Goal: Communication & Community: Answer question/provide support

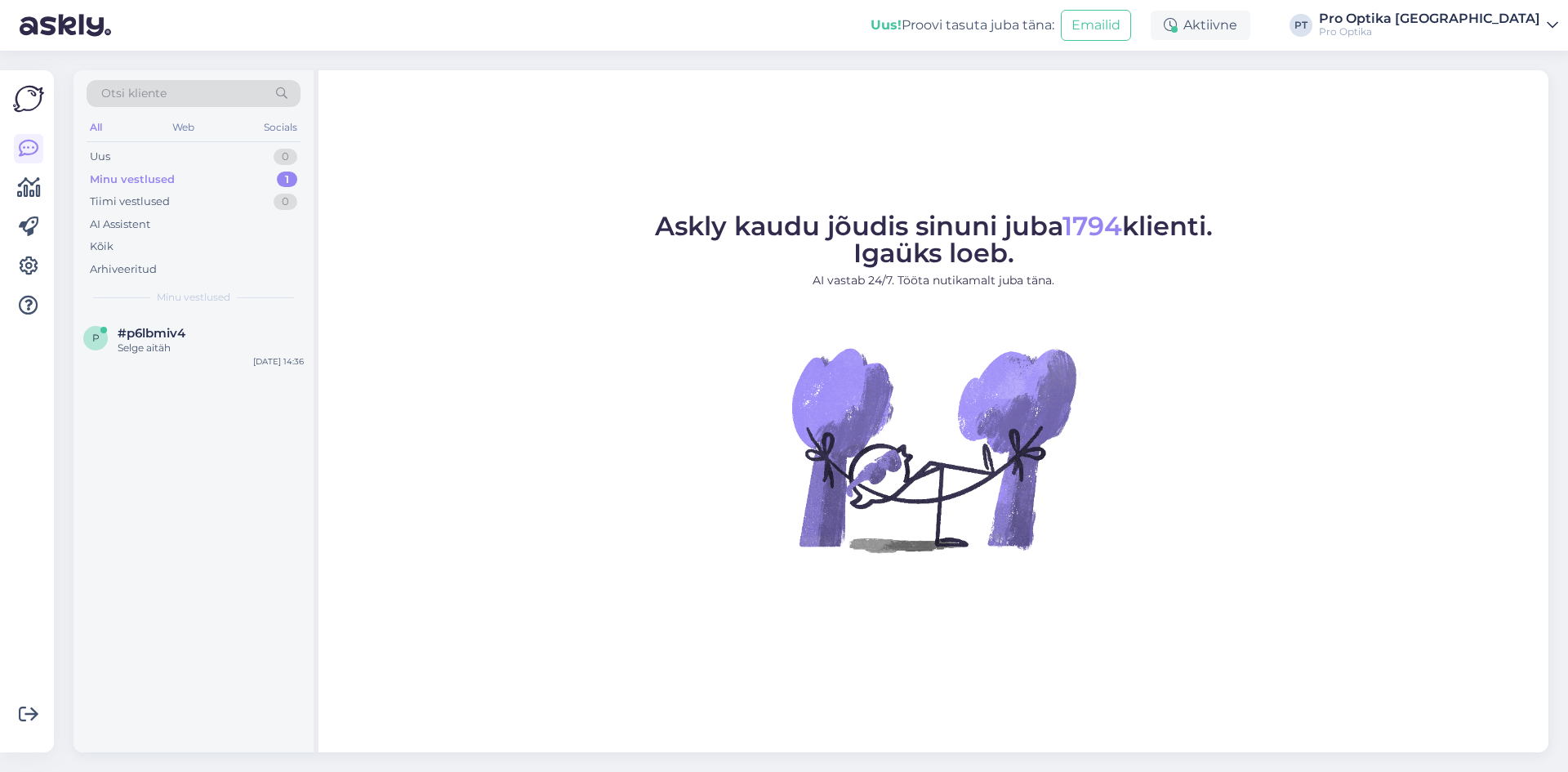
click at [215, 338] on div "#p6lbmiv4" at bounding box center [210, 332] width 186 height 14
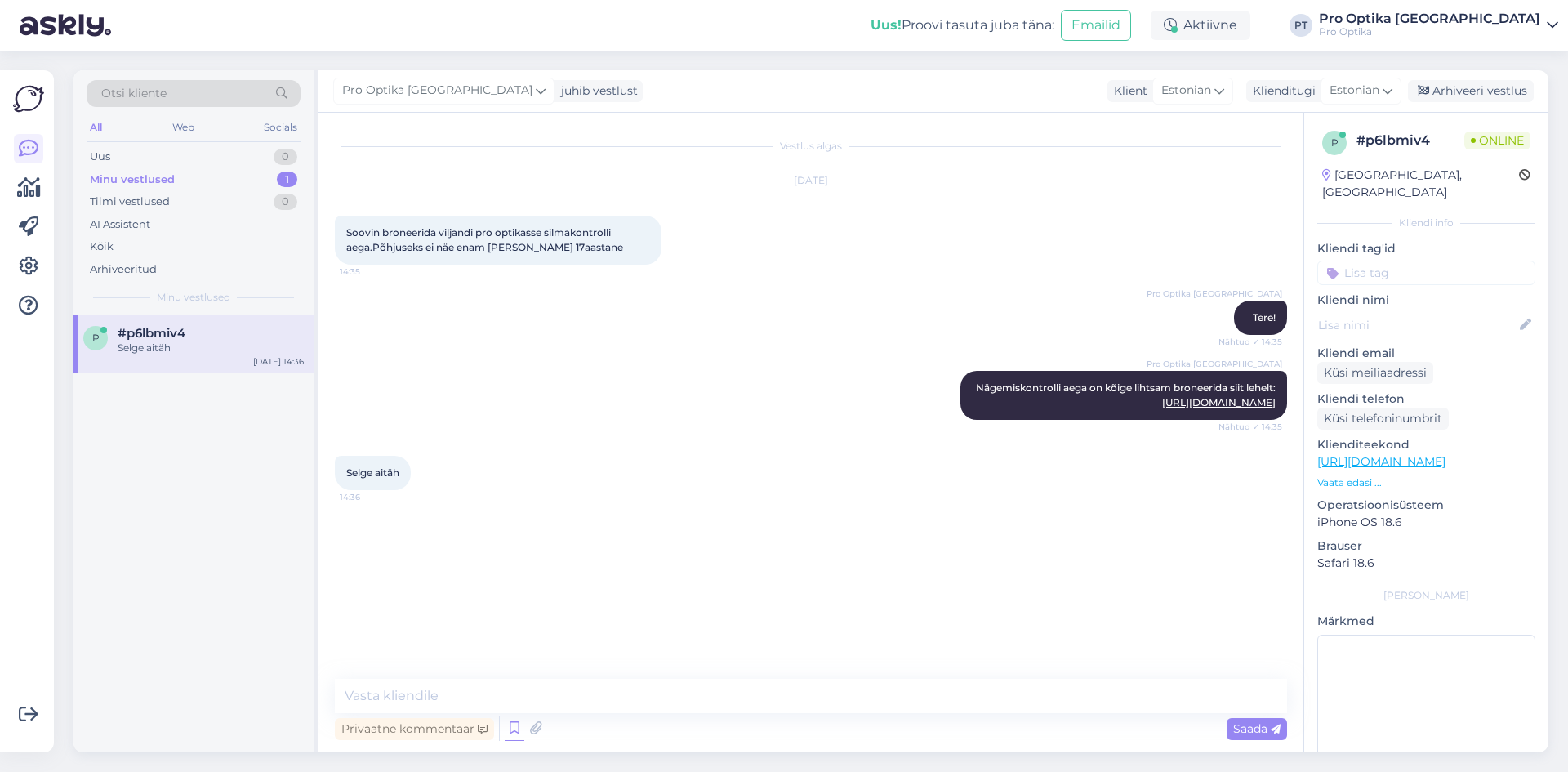
click at [514, 730] on icon at bounding box center [514, 728] width 19 height 24
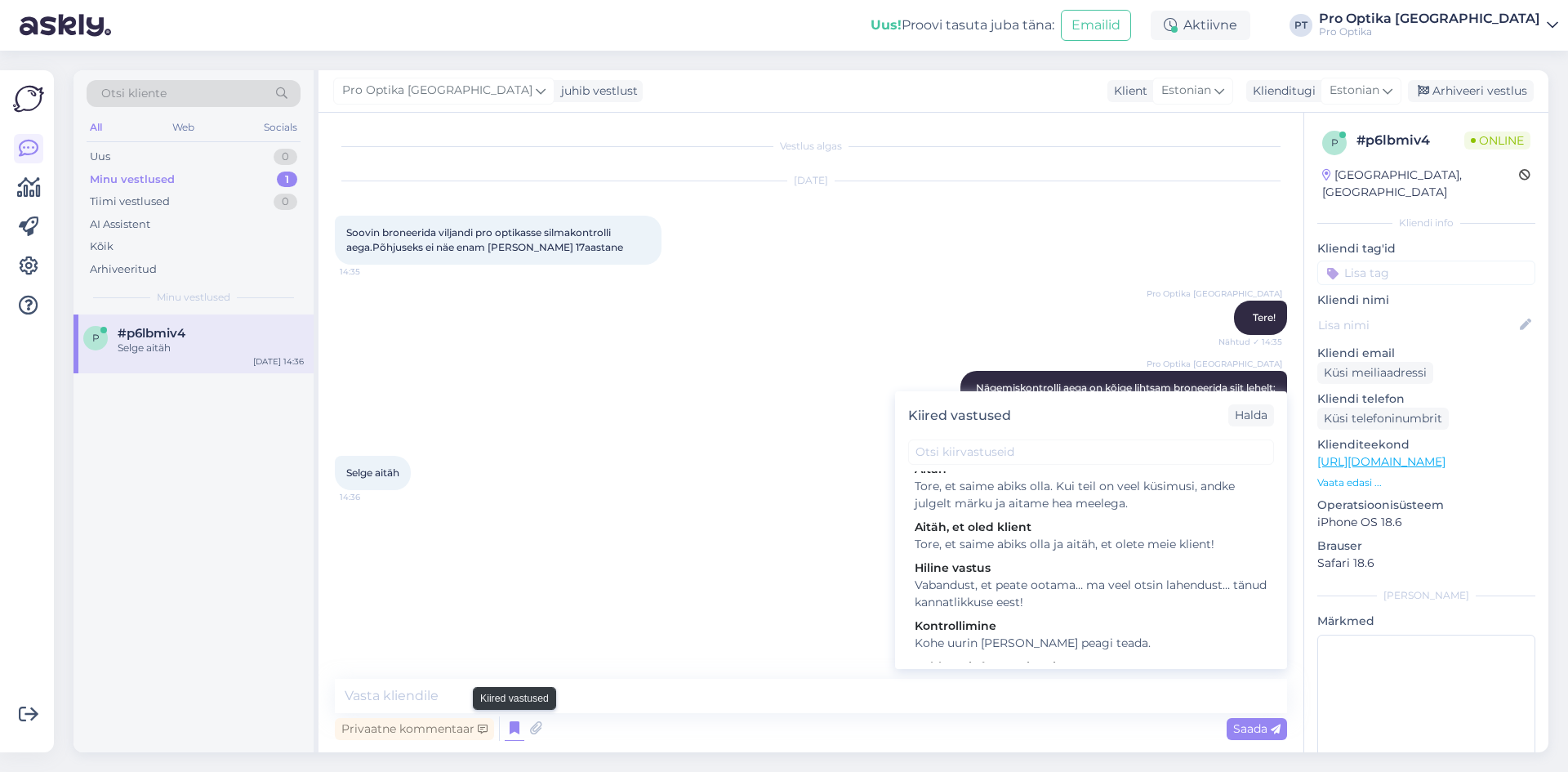
scroll to position [551, 0]
click at [1083, 511] on div "Tore, et saime abiks olla. Kui teil on veel küsimusi, andke julgelt märku ja ai…" at bounding box center [1091, 494] width 352 height 34
type textarea "Tore, et saime abiks olla. Kui teil on veel küsimusi, andke julgelt märku ja ai…"
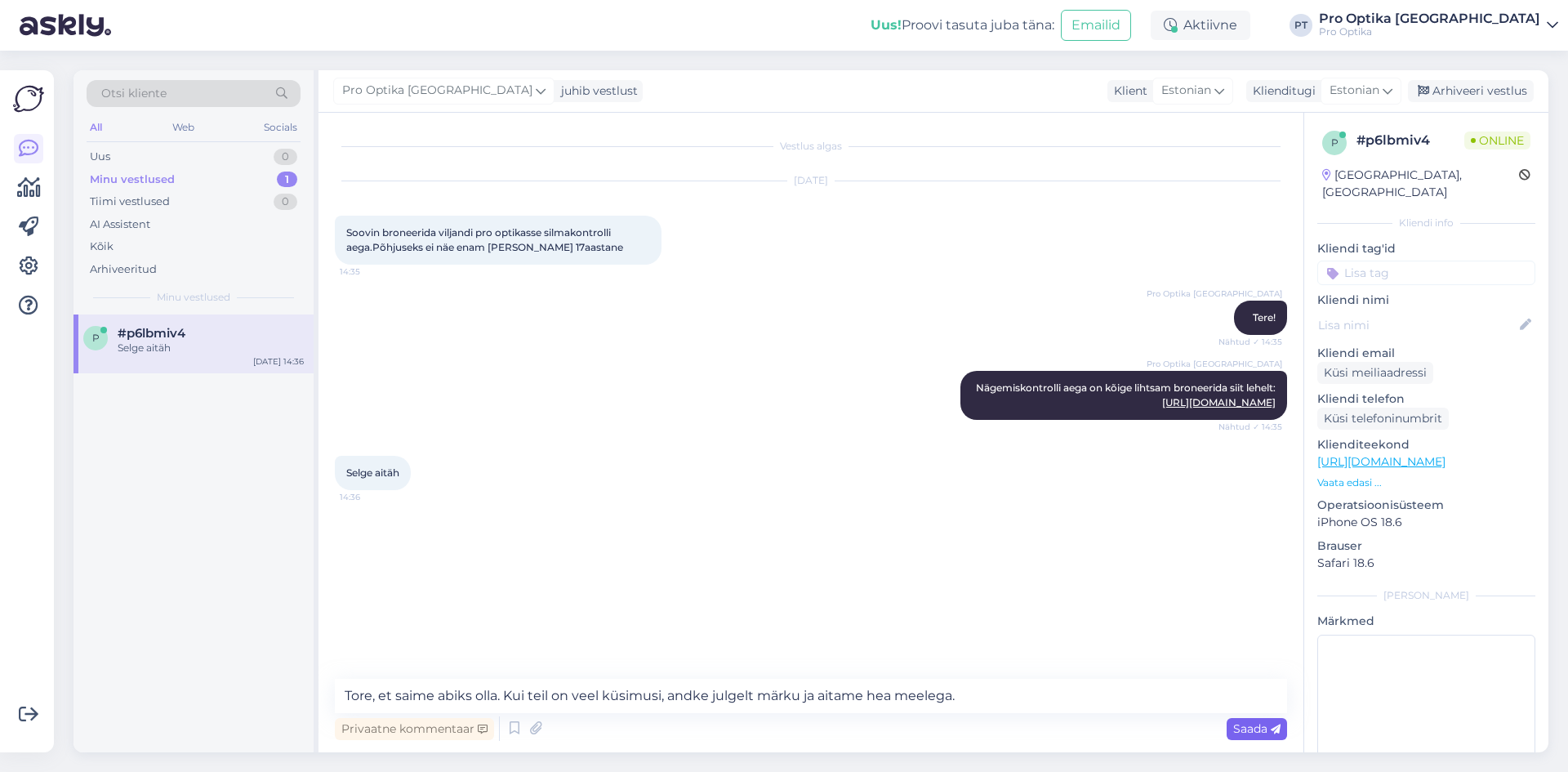
click at [1258, 733] on span "Saada" at bounding box center [1257, 727] width 47 height 14
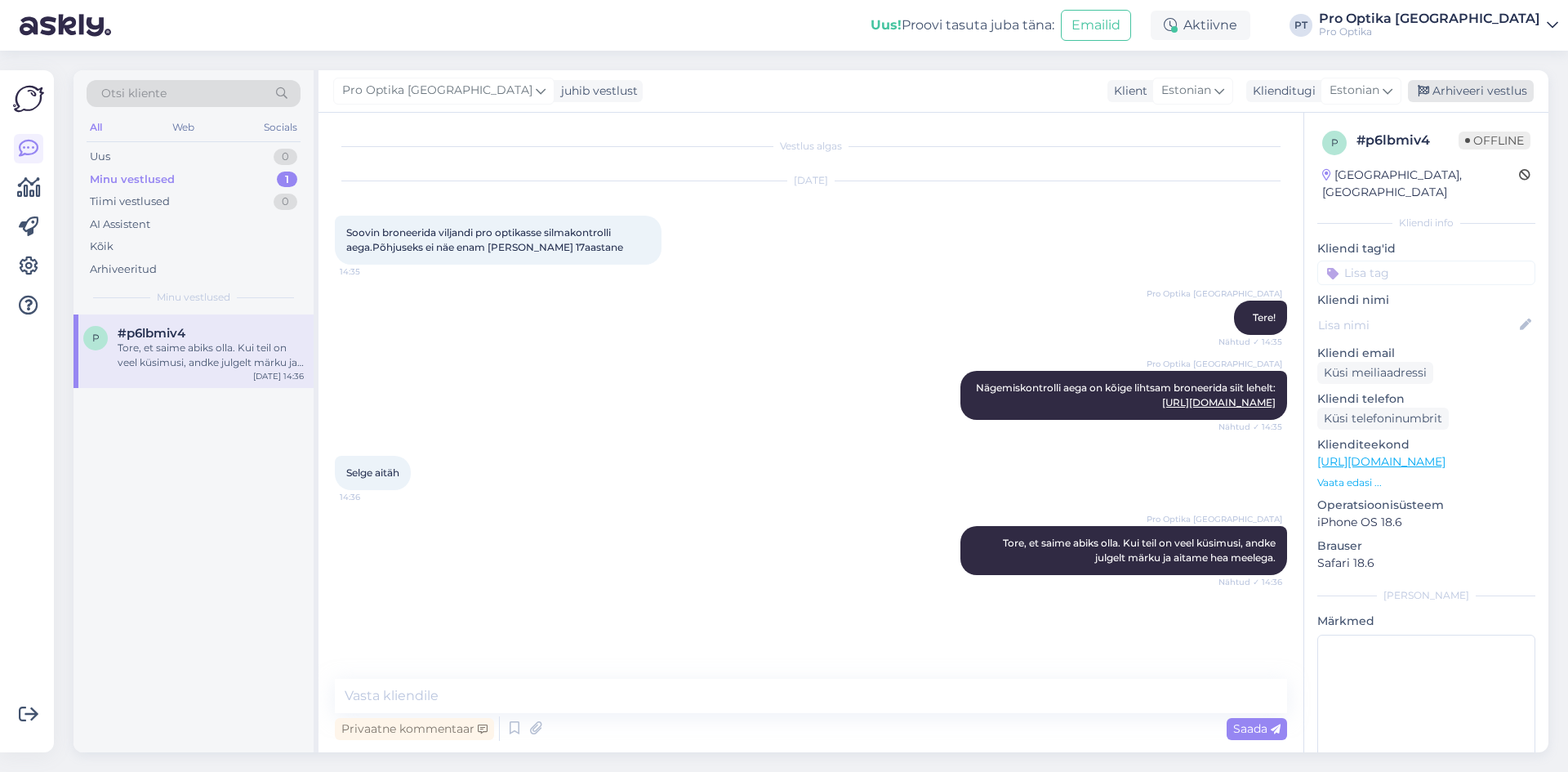
click at [1497, 93] on div "Arhiveeri vestlus" at bounding box center [1471, 91] width 126 height 22
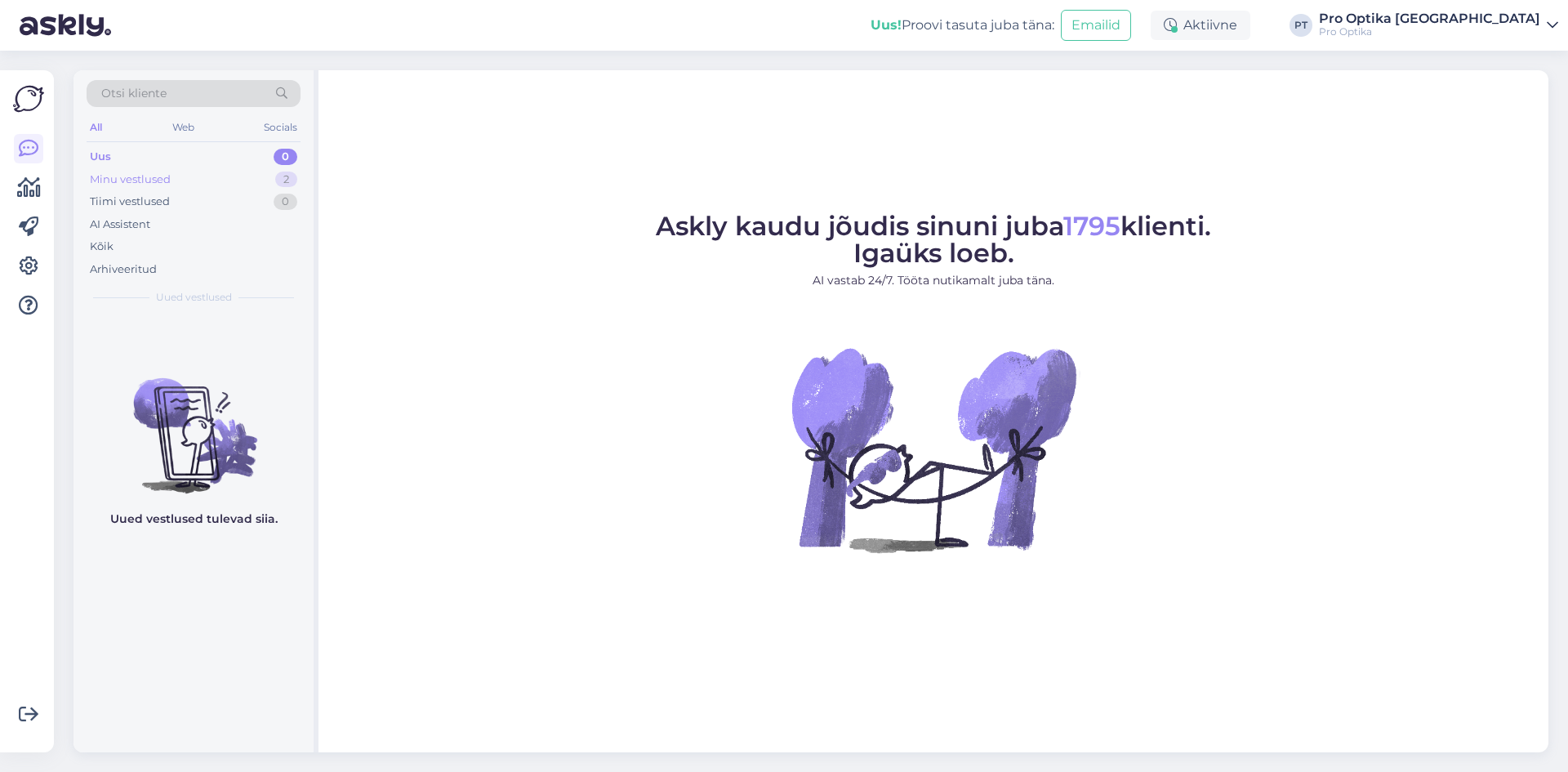
click at [153, 180] on div "Minu vestlused" at bounding box center [130, 179] width 81 height 16
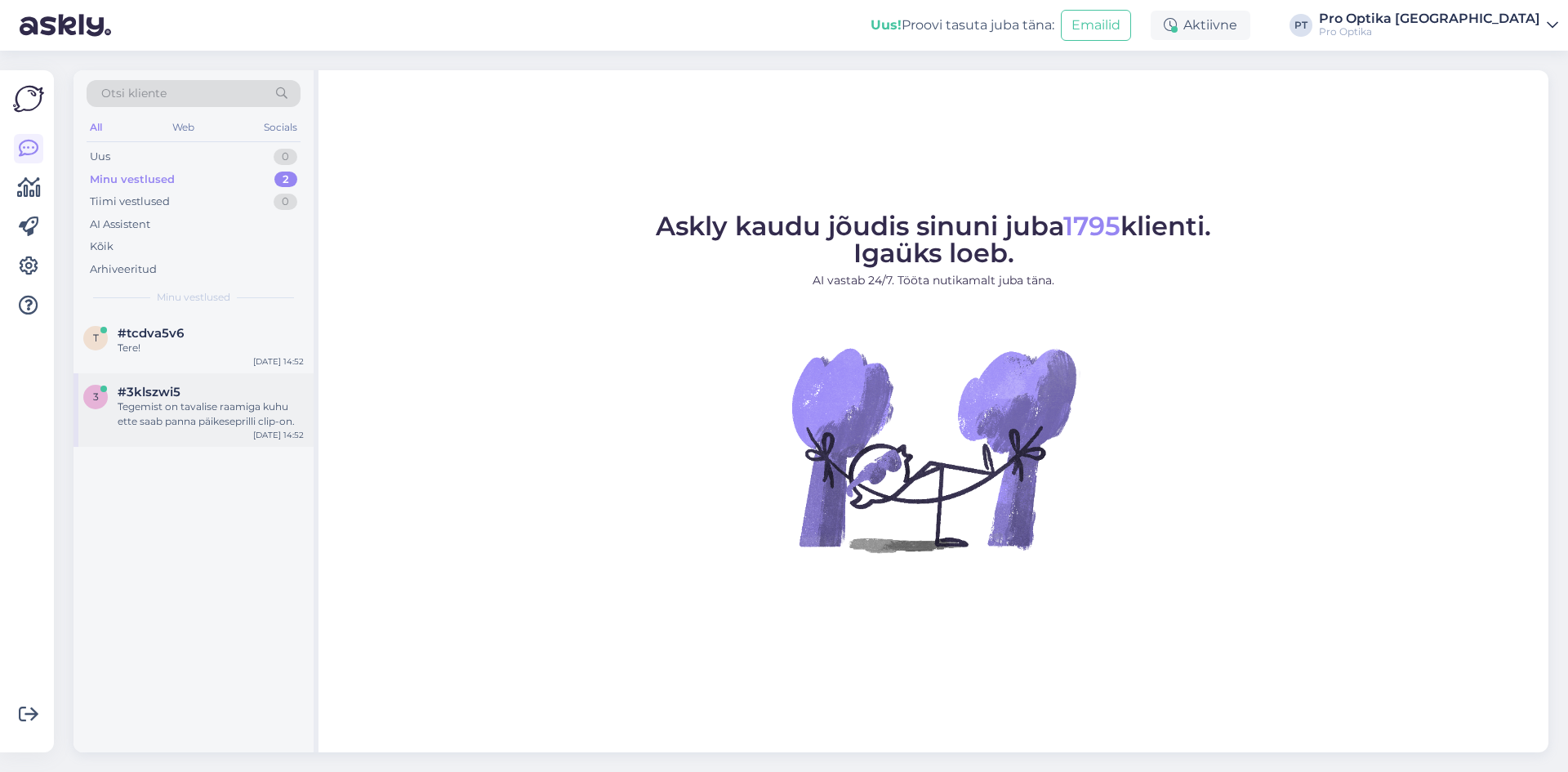
click at [216, 433] on div "3 #3klszwi5 Tegemist on tavalise raamiga kuhu ette saab panna päikeseprilli cli…" at bounding box center [193, 410] width 240 height 73
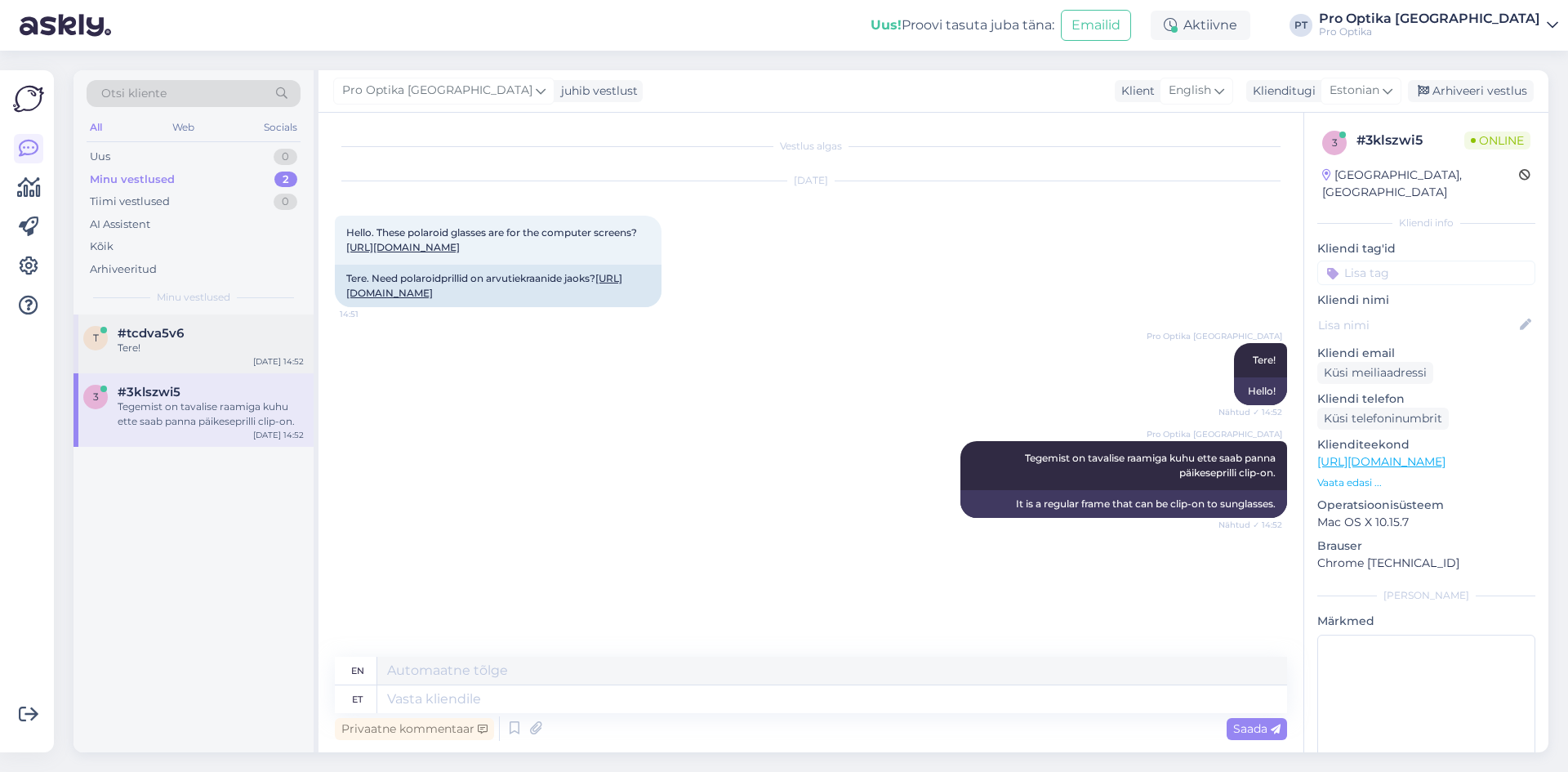
click at [197, 356] on div "t #tcdva5v6 Tere! Sep 11 14:52" at bounding box center [193, 344] width 240 height 59
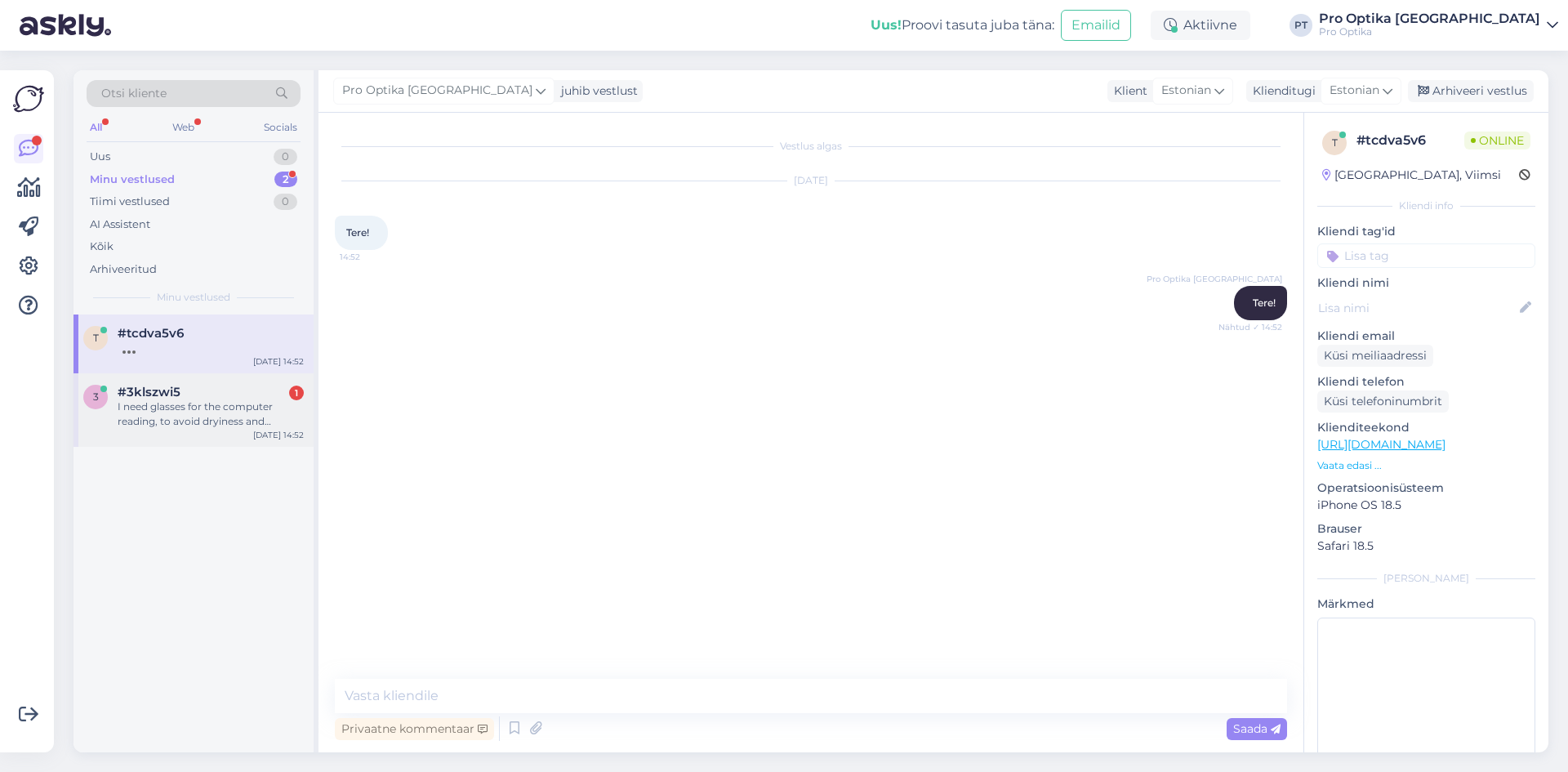
click at [243, 433] on div "3 #3klszwi5 1 I need glasses for the computer reading, to avoid dryiness and ir…" at bounding box center [193, 410] width 240 height 73
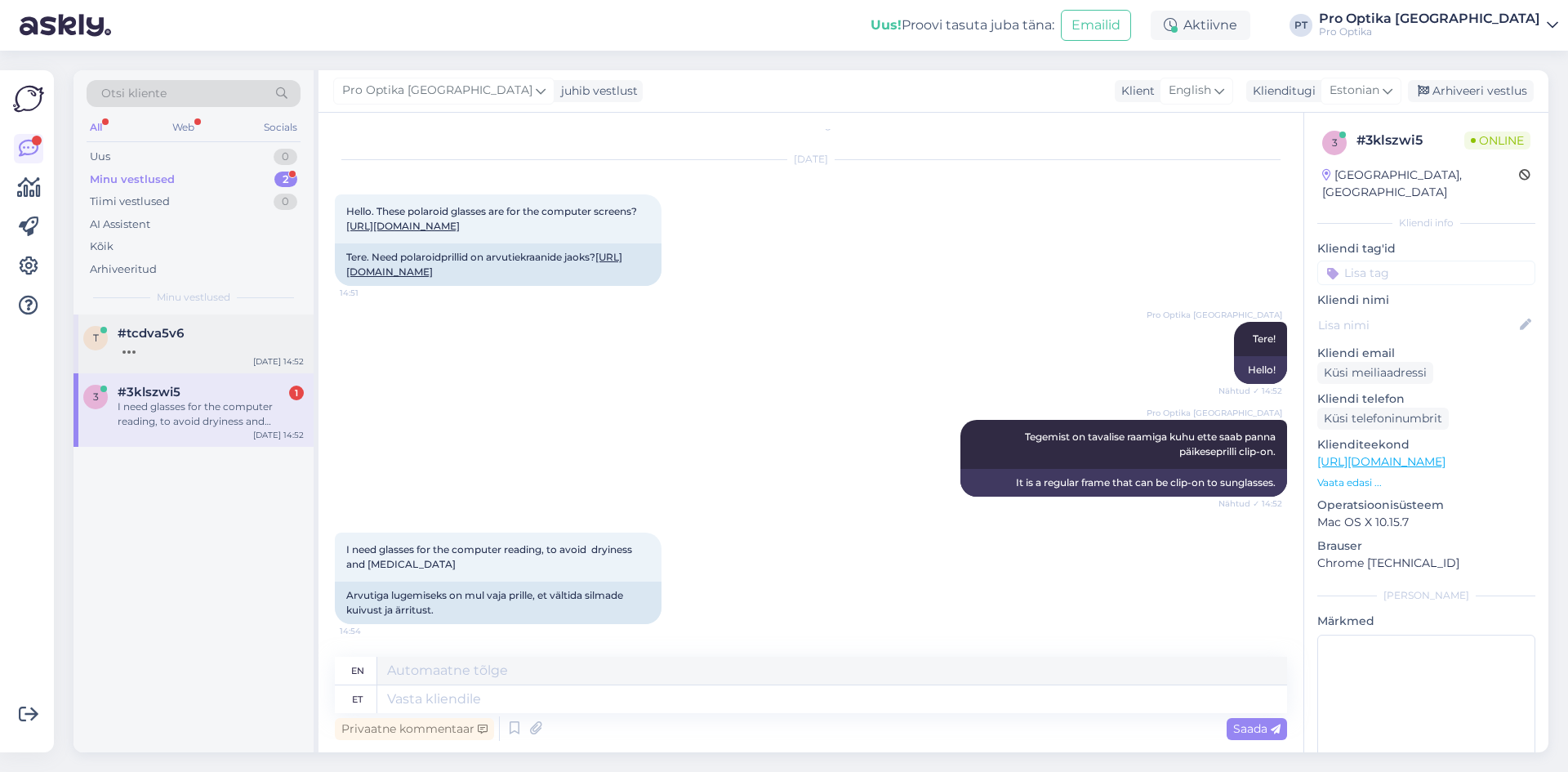
click at [187, 347] on div at bounding box center [210, 347] width 186 height 14
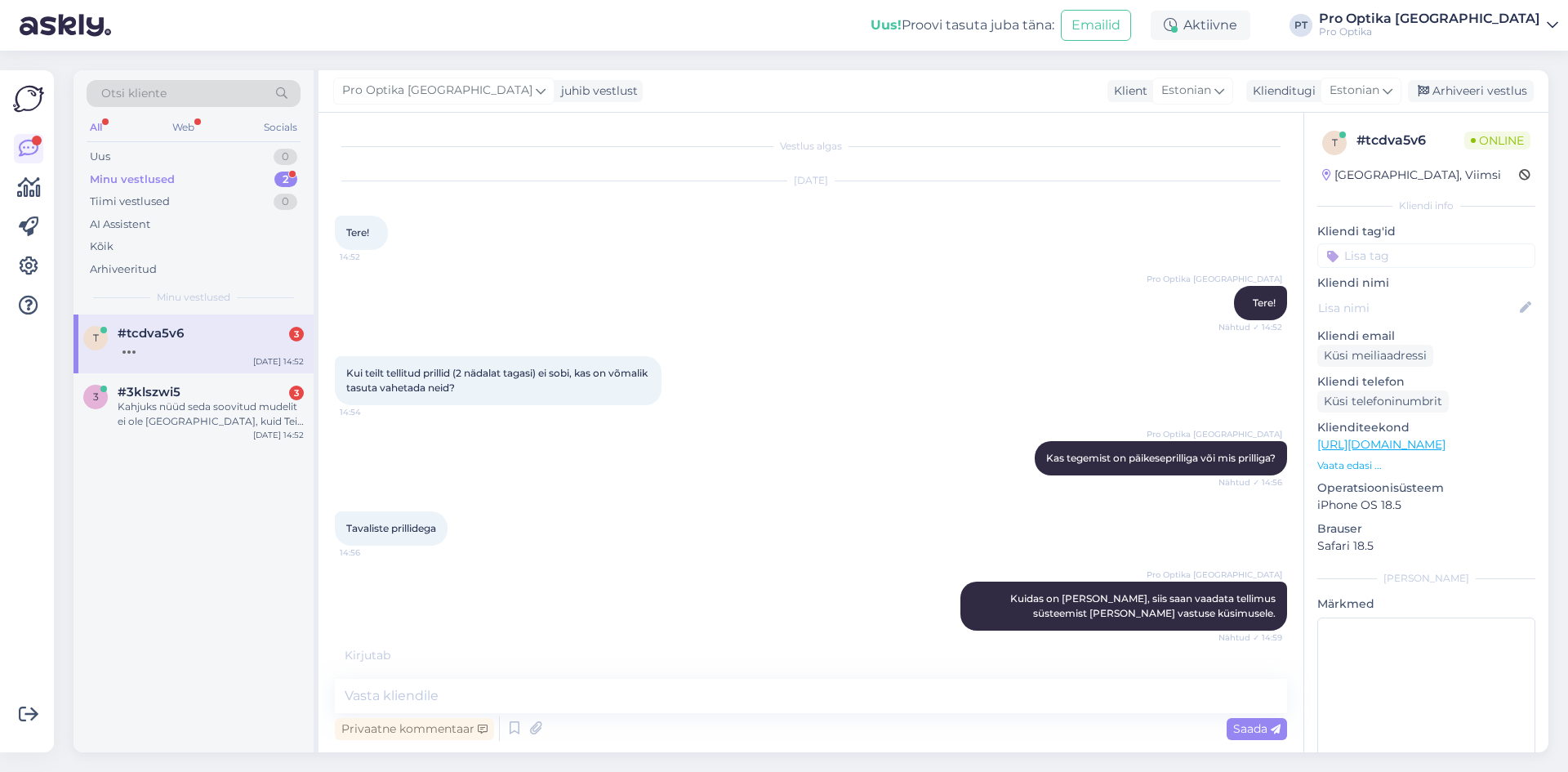
scroll to position [169, 0]
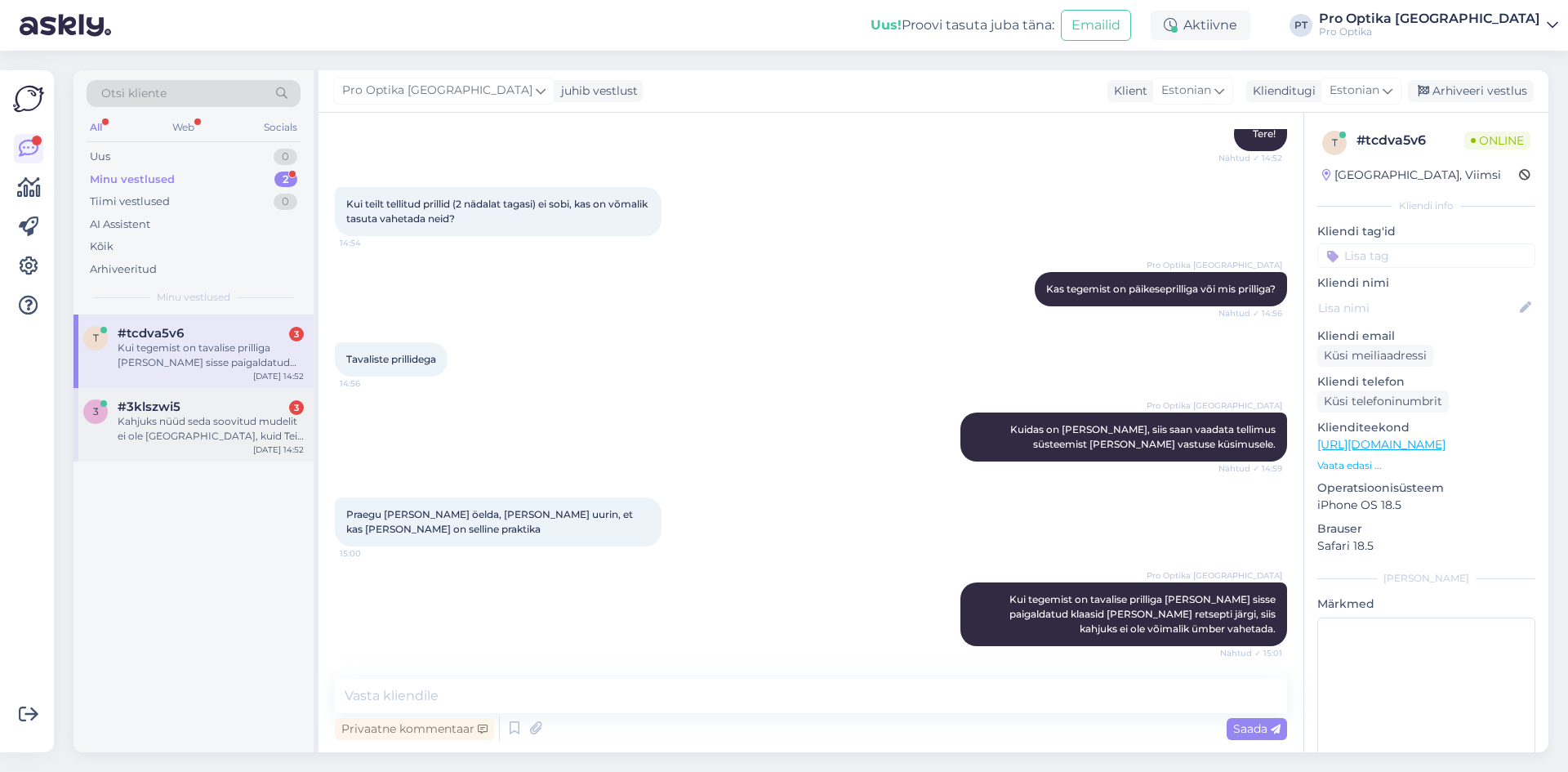
click at [170, 399] on span "#3klszwi5" at bounding box center [149, 406] width 63 height 14
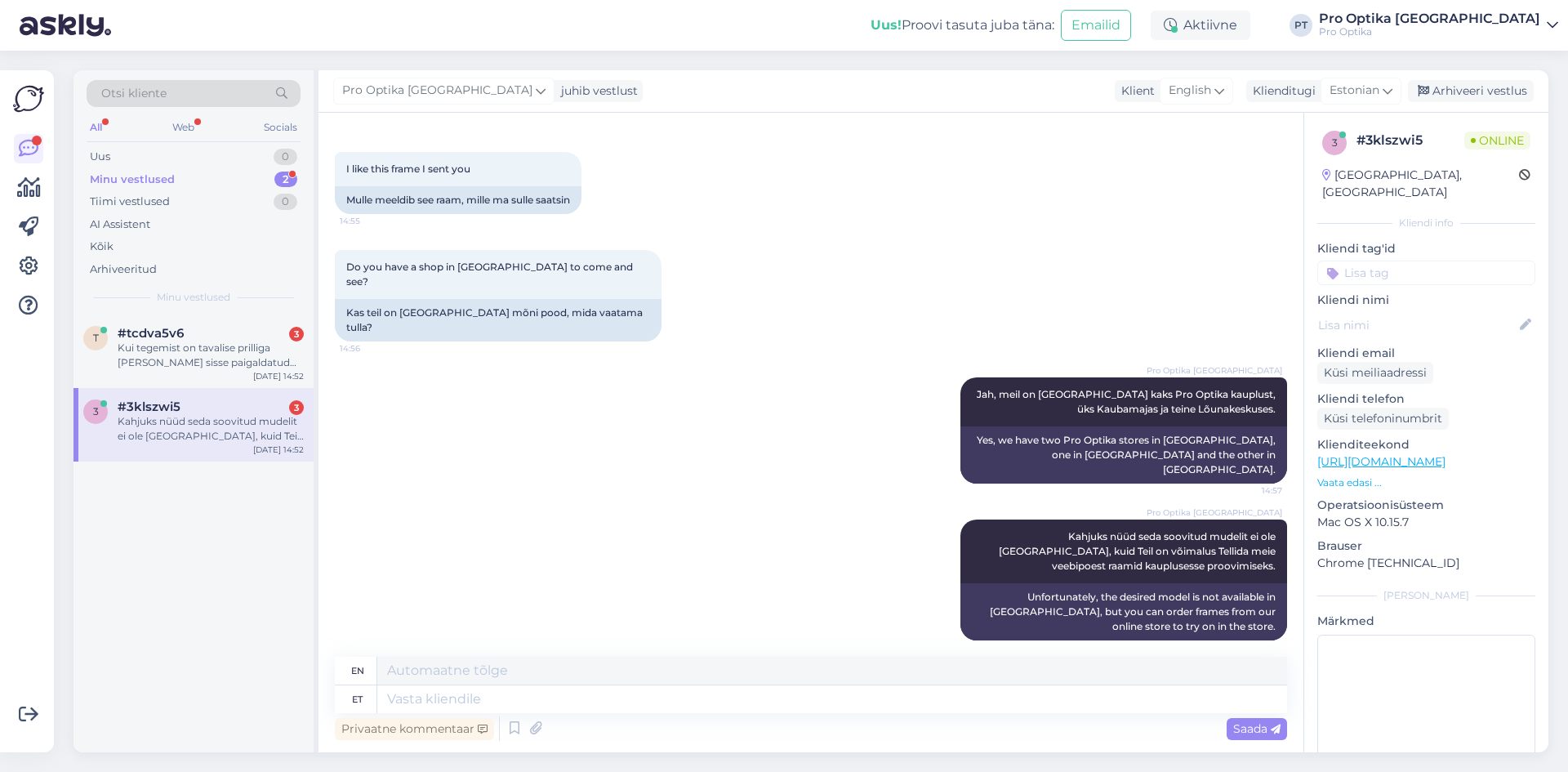
scroll to position [658, 0]
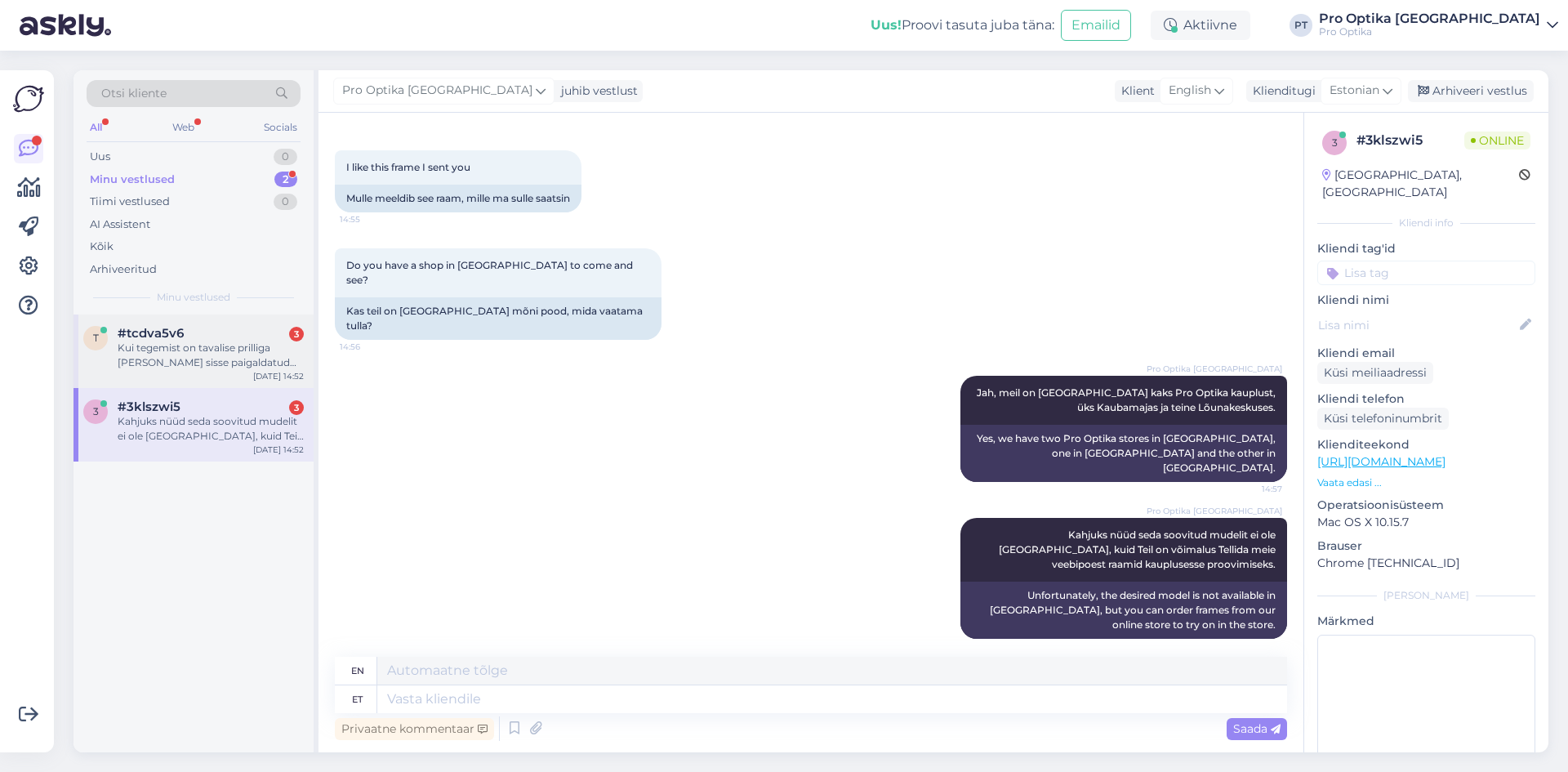
click at [178, 363] on div "Kui tegemist on tavalise prilliga ja sinna sisse paigaldatud klaasid Teie retse…" at bounding box center [210, 355] width 186 height 29
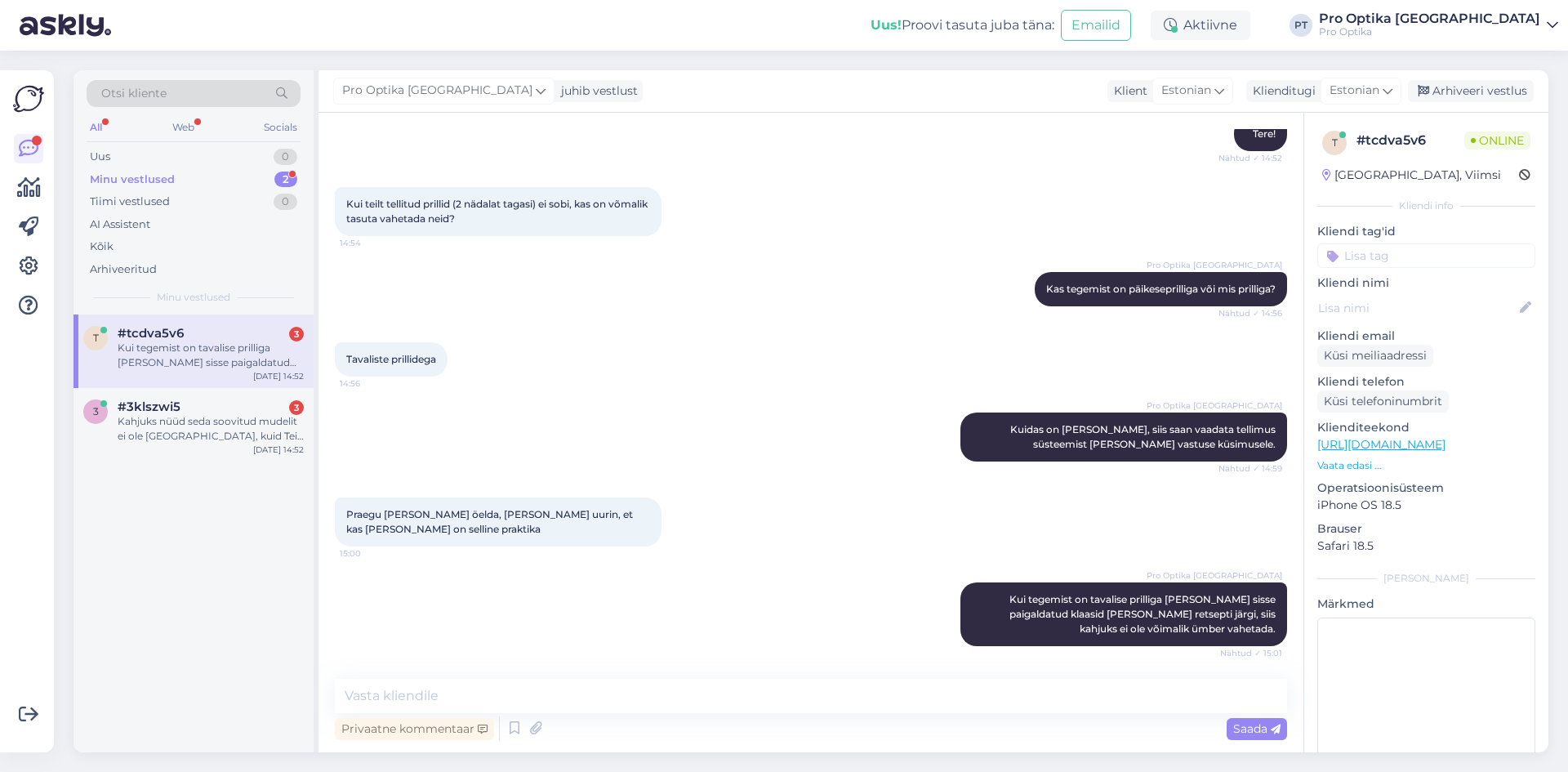
scroll to position [169, 0]
click at [208, 395] on div "#3klszwi5 3" at bounding box center [210, 391] width 186 height 14
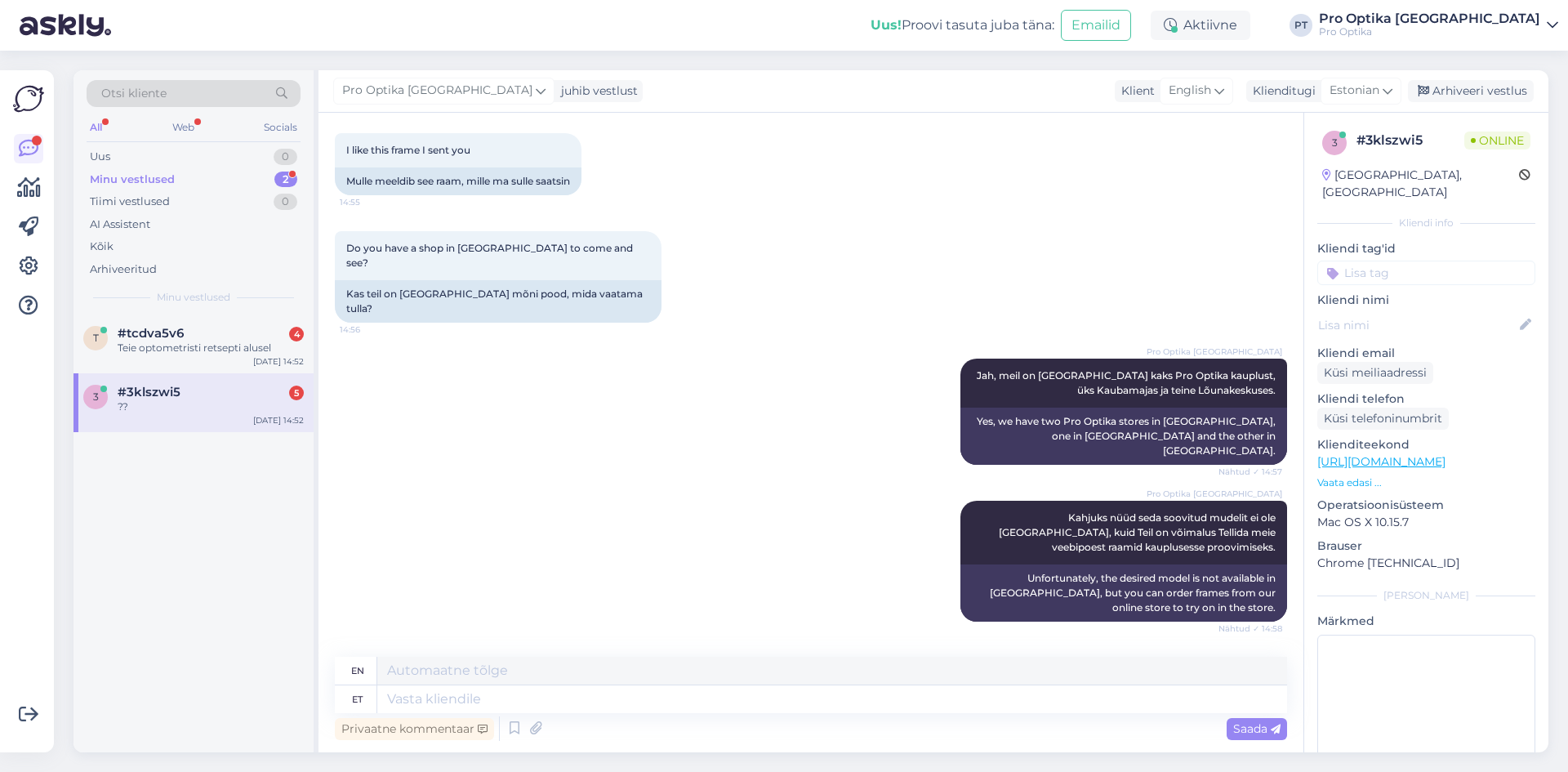
scroll to position [869, 0]
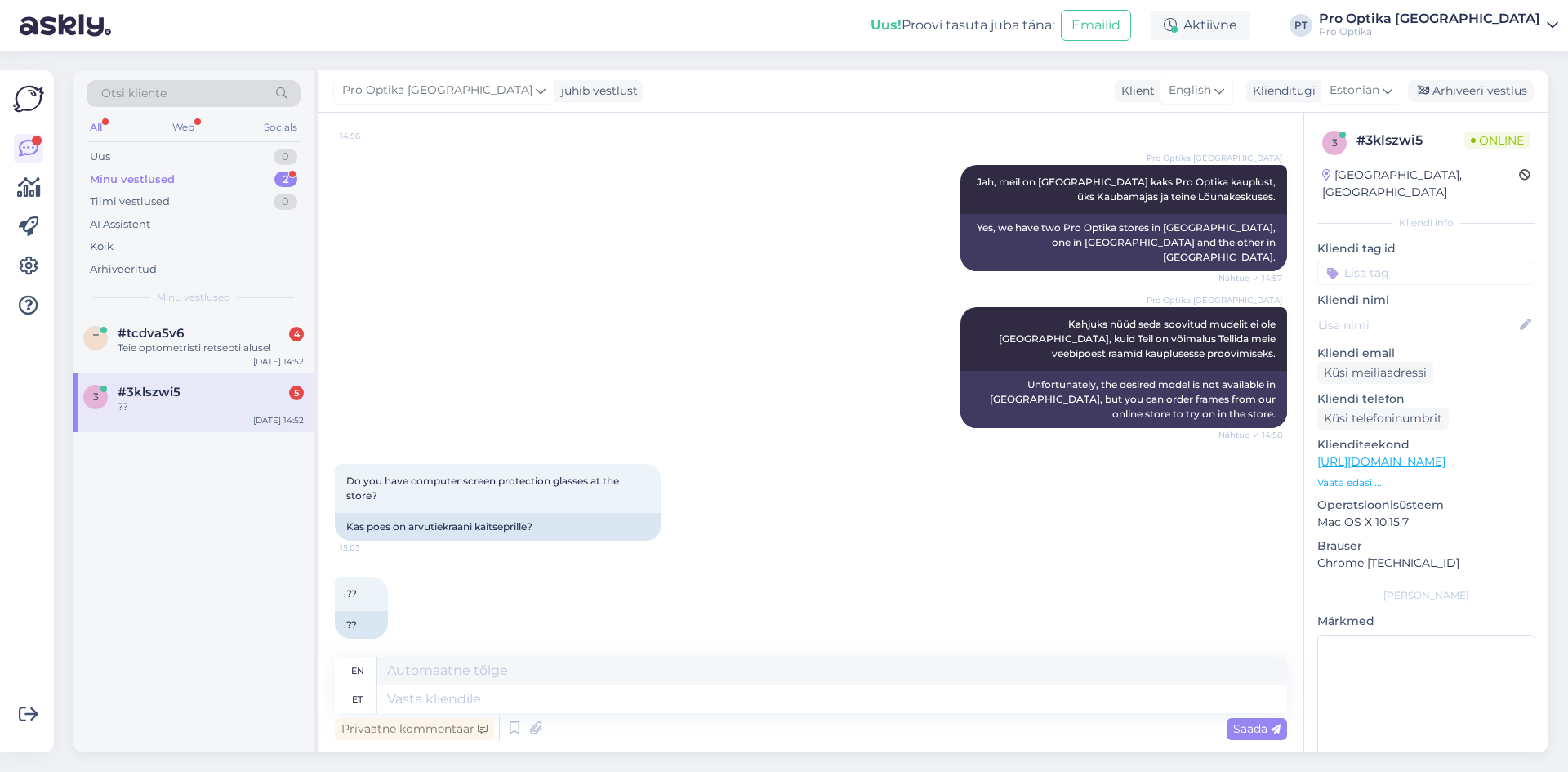
click at [194, 417] on div "3 #3klszwi5 5 ?? Sep 11 14:52" at bounding box center [193, 403] width 240 height 59
click at [495, 698] on textarea at bounding box center [833, 699] width 910 height 28
type textarea "Mingeid v"
type textarea "Some"
type textarea "Mingeid variante o"
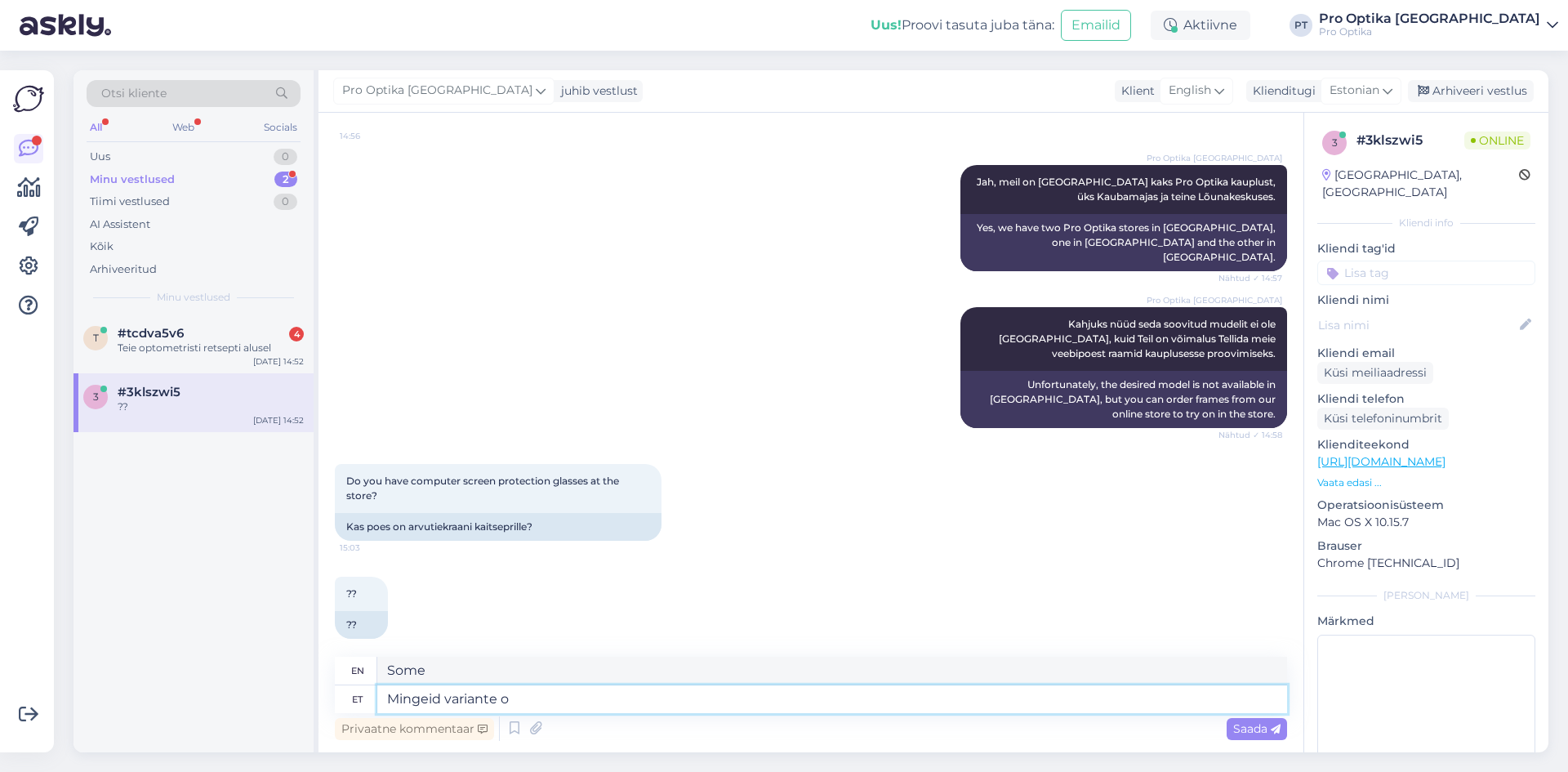
type textarea "Any options?"
type textarea "Mingeid variante on ki"
type textarea "There are some options."
type textarea "Mingeid variante on kindlasri"
type textarea "There are definitely some options."
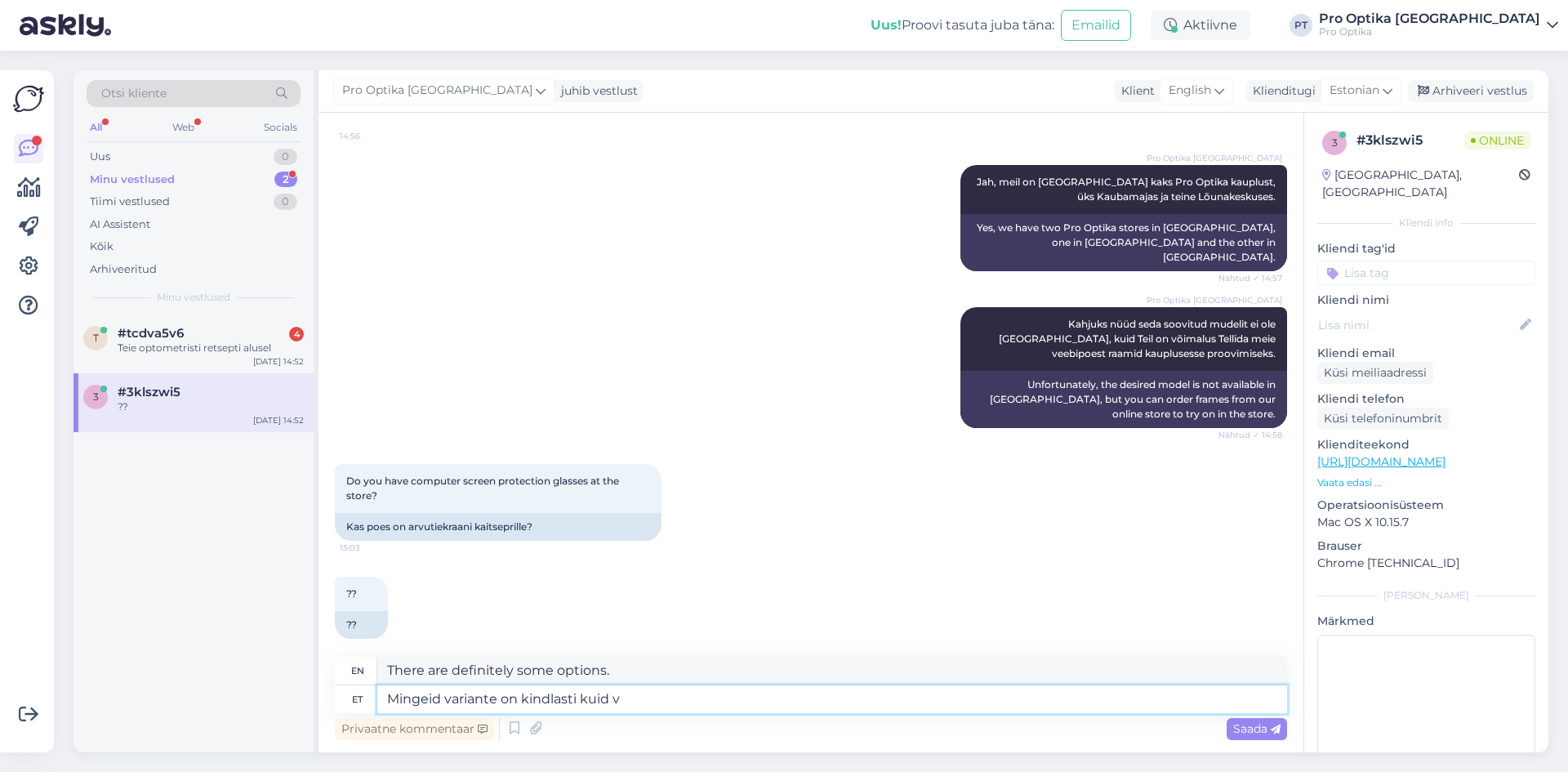
type textarea "Mingeid variante on kindlasti kuid va"
type textarea "There are certainly some options, but"
type textarea "Mingeid variante on kindlasti kuid valmis k"
type textarea "There are definitely some options but they are ready"
type textarea "Mingeid variante on kindlasti kuid valmis kujul"
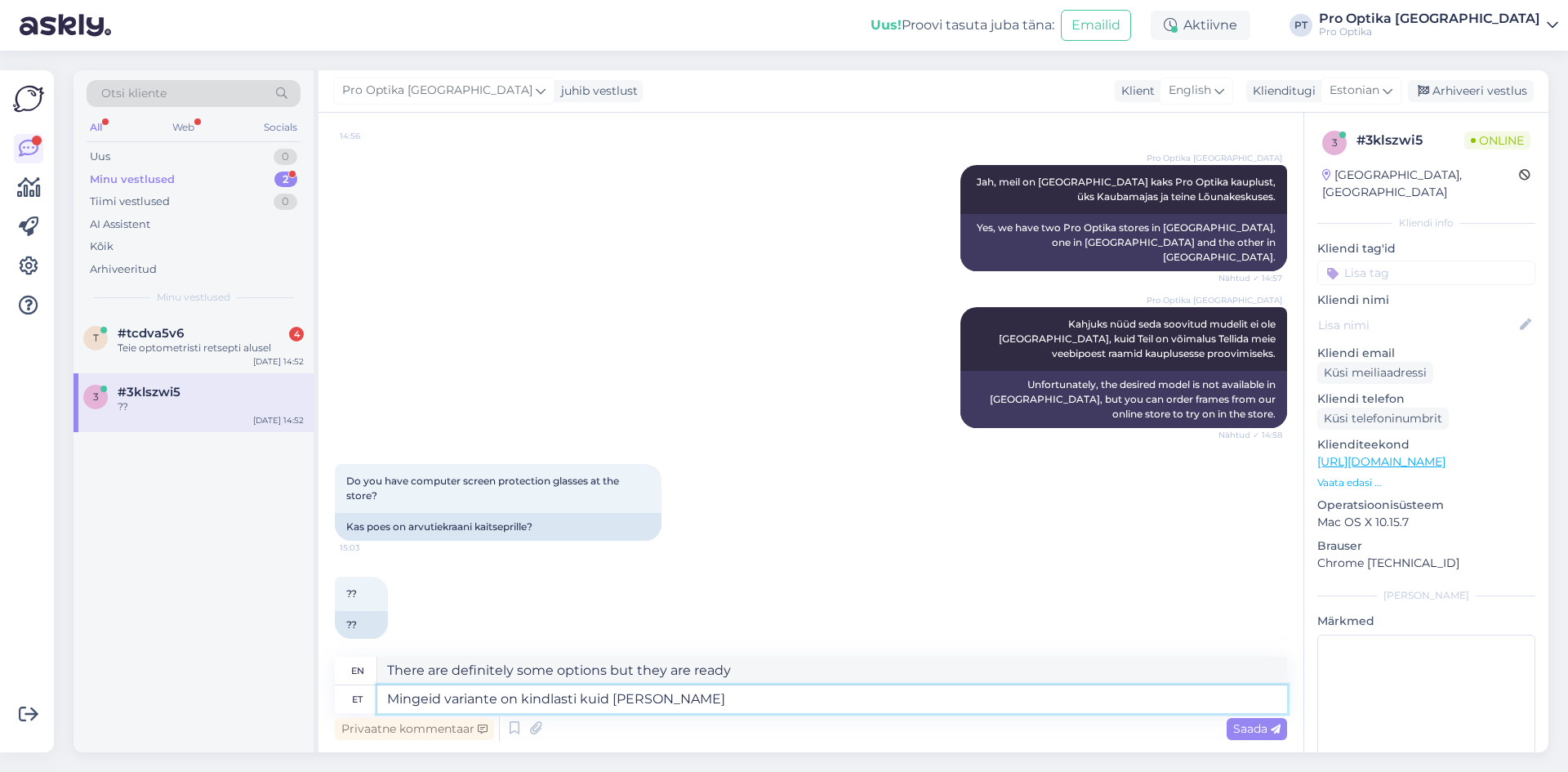
type textarea "There are definitely some variants, but in finished form"
type textarea "Mingeid variante on kindlasti kuid valmis kujul väga p"
type textarea "There are certainly some variants, but in the finished form it is very"
type textarea "Mingeid variante on kindlasti kuid valmis kujul väga palju k"
type textarea "There are certainly some variants, but there are a lot of them in ready-made fo…"
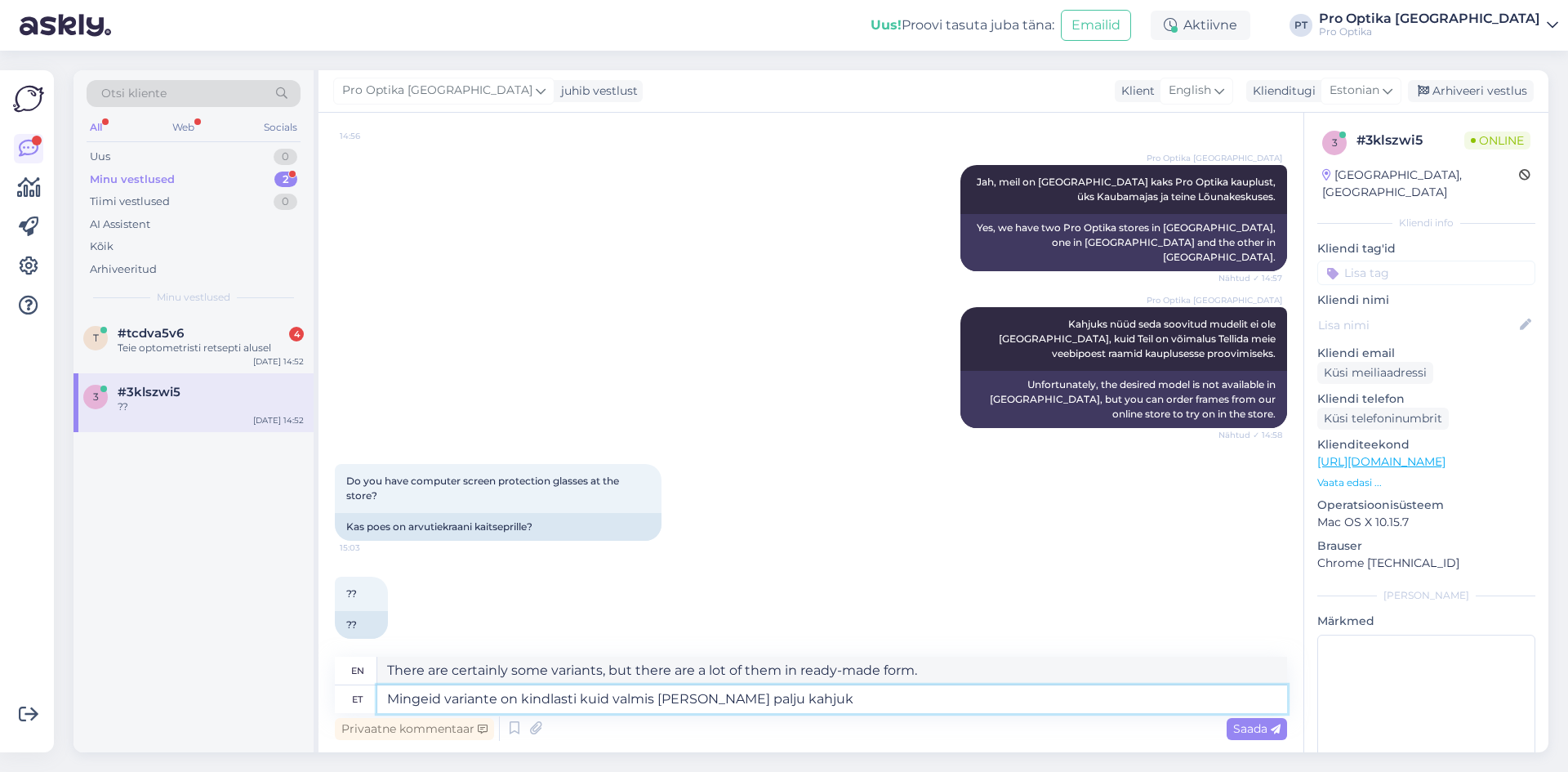
type textarea "Mingeid variante on kindlasti kuid valmis kujul väga palju kahjuks"
type textarea "There are definitely some variants, but unfortunately there are a lot of them i…"
type textarea "Mingeid variante on kindlasti kuid valmis kujul väga palju kahjuks"
type textarea "There are definitely some variants, but unfortunately there are very many ready…"
type textarea "Mingeid variante on kindlasti kuid valmis kujul väga palju kahjuks mitte."
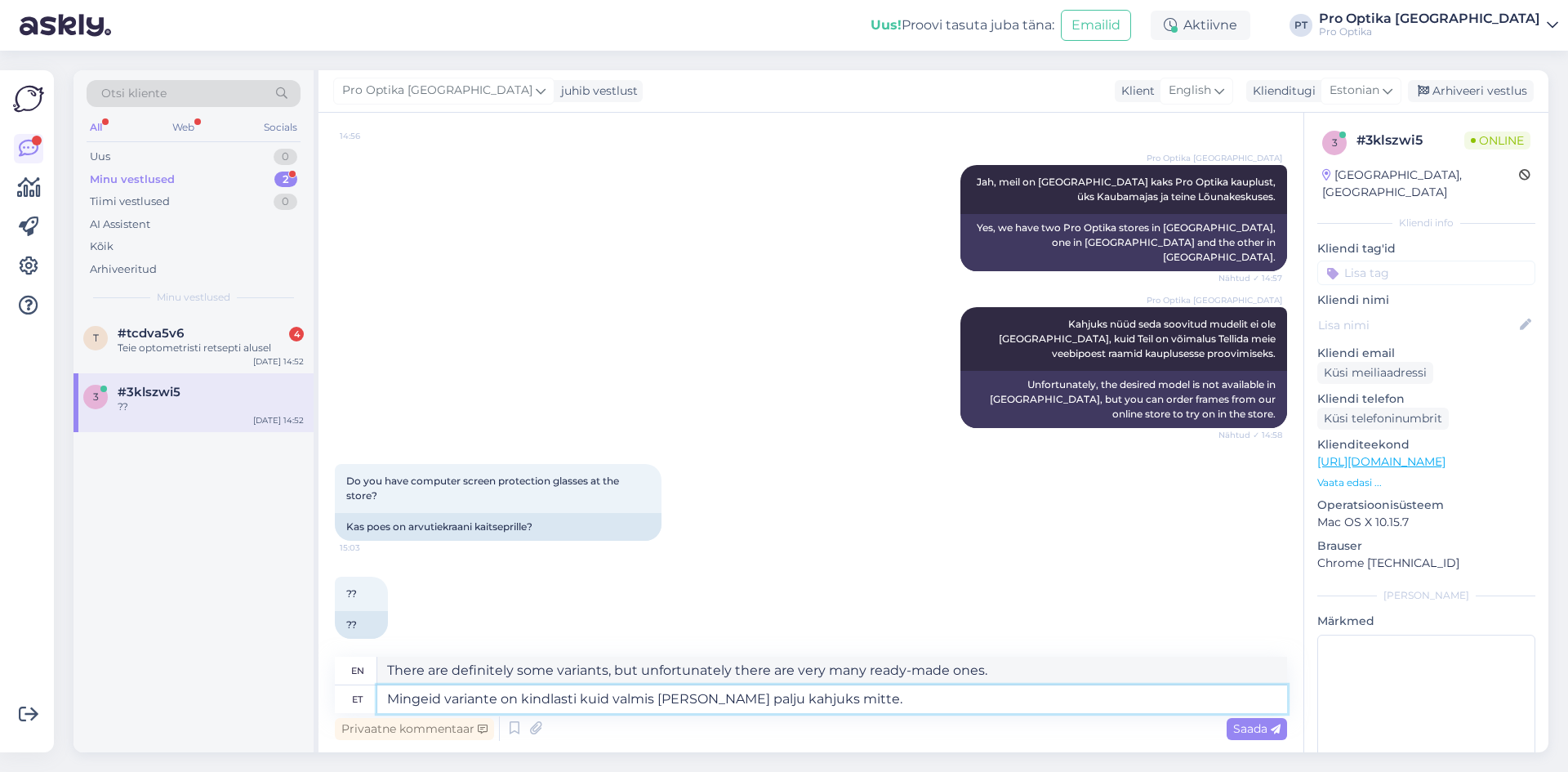
type textarea "There are certainly some variants, but unfortunately not many in a finished for…"
type textarea "Mingeid variante on kindlasti kuid valmis kujul väga palju kahjuks mitte. On võ"
type textarea "There are certainly some variants, but unfortunately not many in a ready-made f…"
type textarea "Mingeid variante on kindlasti kuid valmis kujul väga palju kahjuks mitte. On võ…"
type textarea "There are certainly some variants, but unfortunately not many in a ready-made f…"
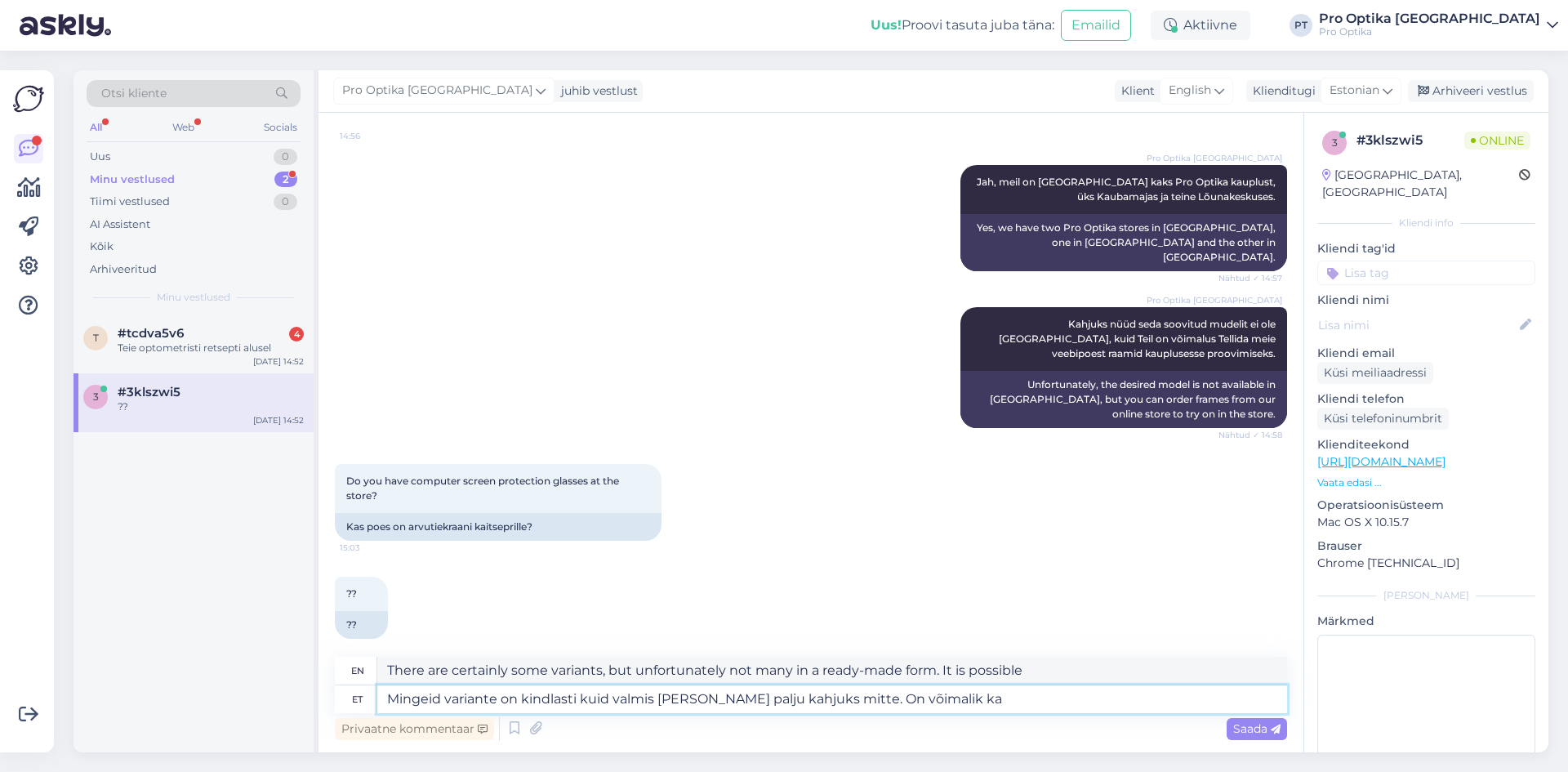
type textarea "Mingeid variante on kindlasti kuid valmis kujul väga palju kahjuks mitte. On võ…"
type textarea "There are certainly some variants, but unfortunately not many in a ready-made f…"
type textarea "Mingeid variante on kindlasti kuid valmis kujul väga palju kahjuks mitte. On võ…"
type textarea "There are certainly some variants, but unfortunately not many in ready-made for…"
type textarea "Mingeid variante on kindlasti kuid valmis kujul väga palju kahjuks mitte. On võ…"
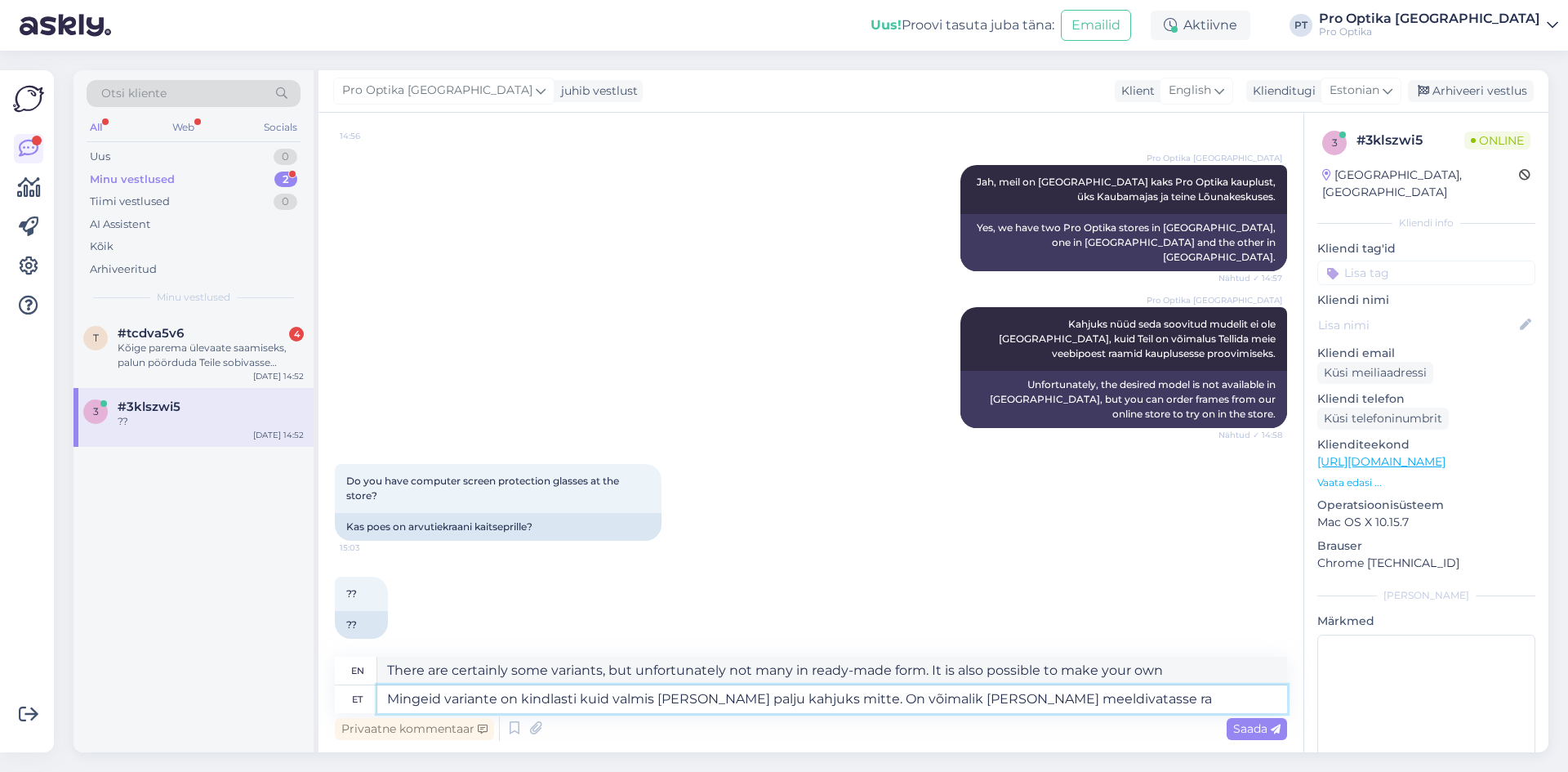
type textarea "There are certainly some variants, but unfortunately not many in a ready-made f…"
type textarea "Mingeid variante on kindlasti kuid valmis kujul väga palju kahjuks mitte. On võ…"
type textarea "There are certainly some variants, but unfortunately not many in ready-made for…"
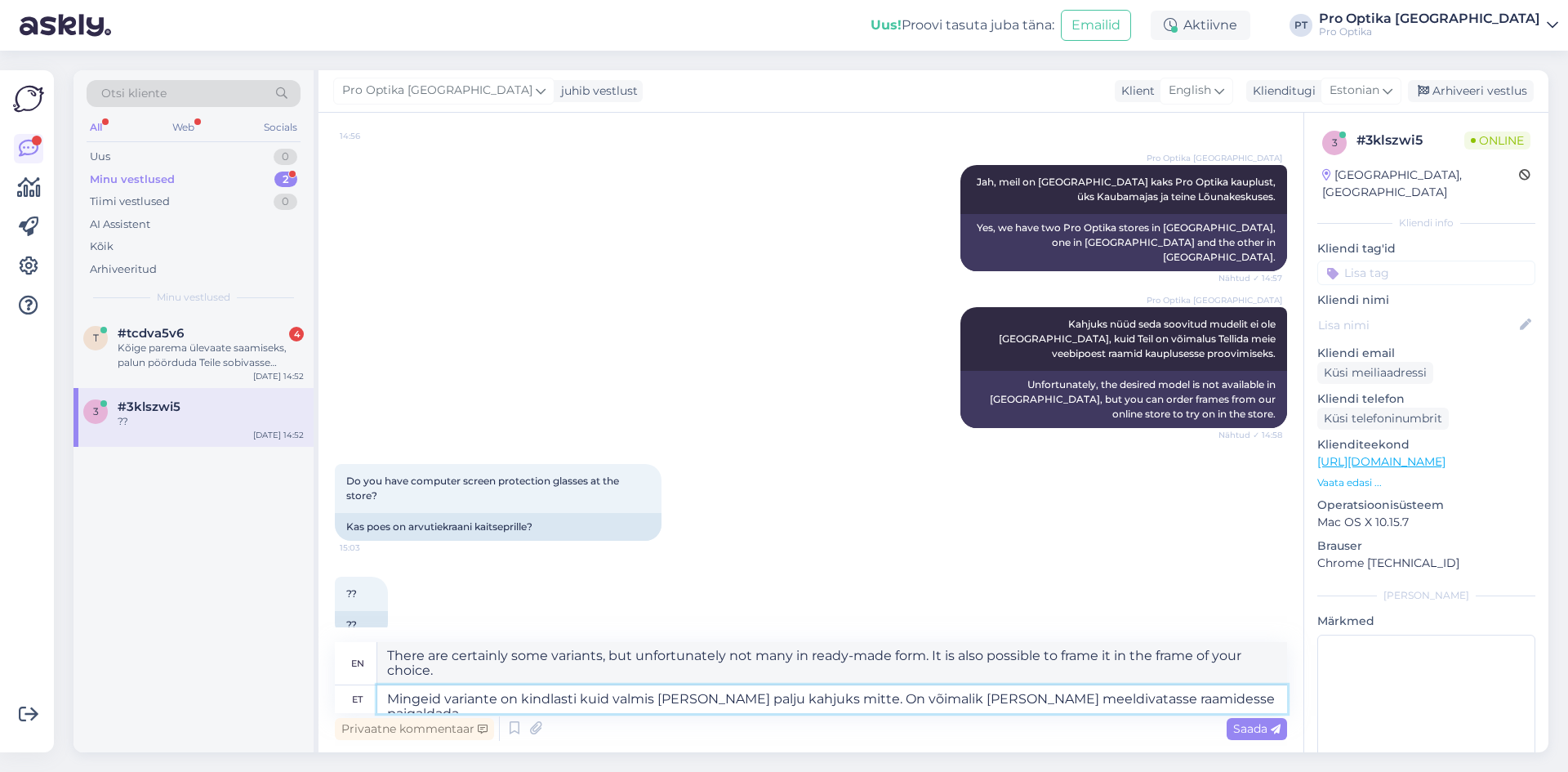
type textarea "Mingeid variante on kindlasti kuid valmis kujul väga palju kahjuks mitte. On võ…"
type textarea "There are certainly some variants, but unfortunately not many in ready-made for…"
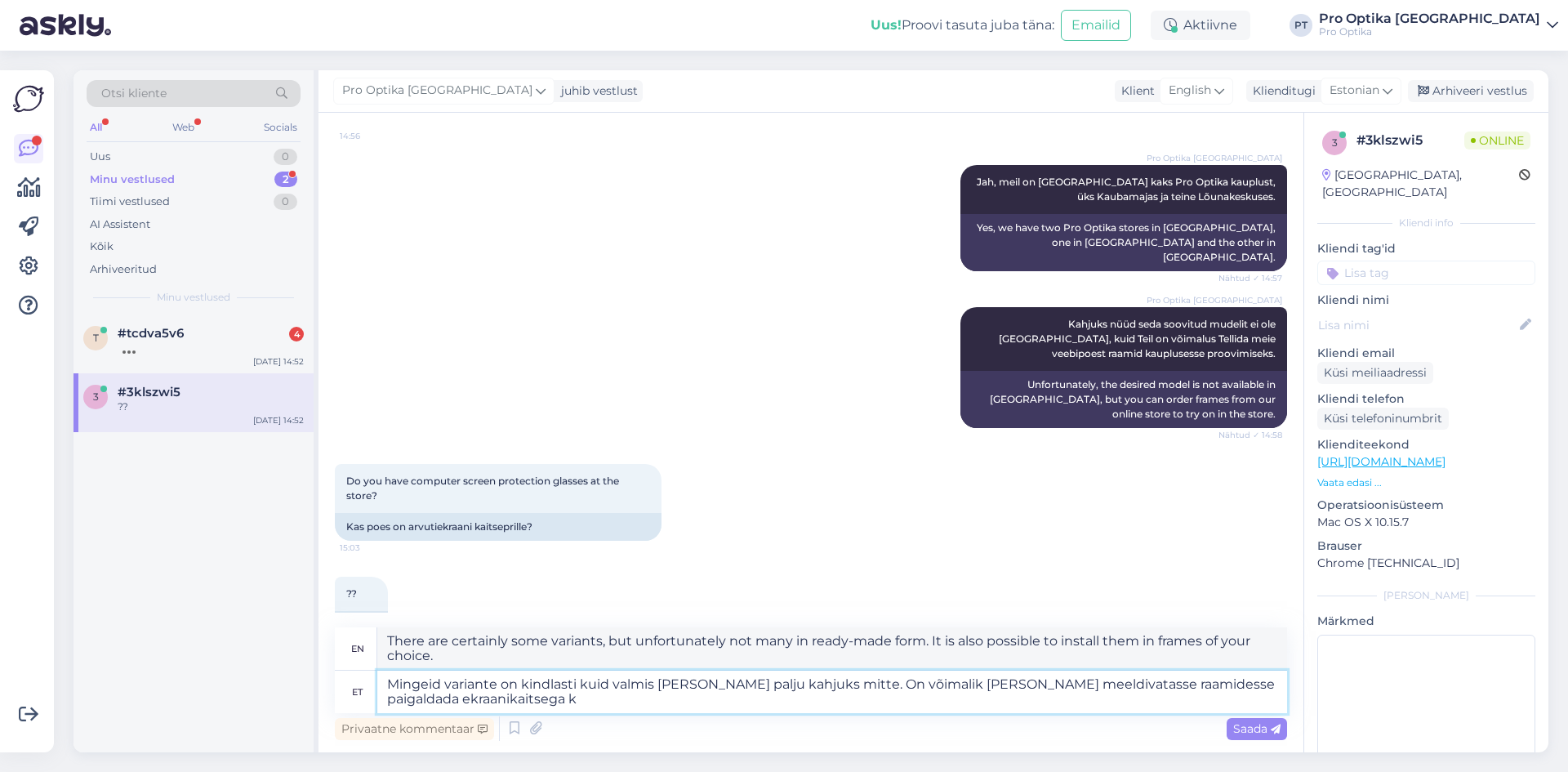
type textarea "Mingeid variante on kindlasti kuid valmis kujul väga palju kahjuks mitte. On võ…"
type textarea "There are certainly some variants, but unfortunately not many in ready-made for…"
type textarea "Mingeid variante on kindlasti kuid valmis kujul väga palju kahjuks mitte. On võ…"
type textarea "There are certainly some options, but unfortunately not many in ready-made form…"
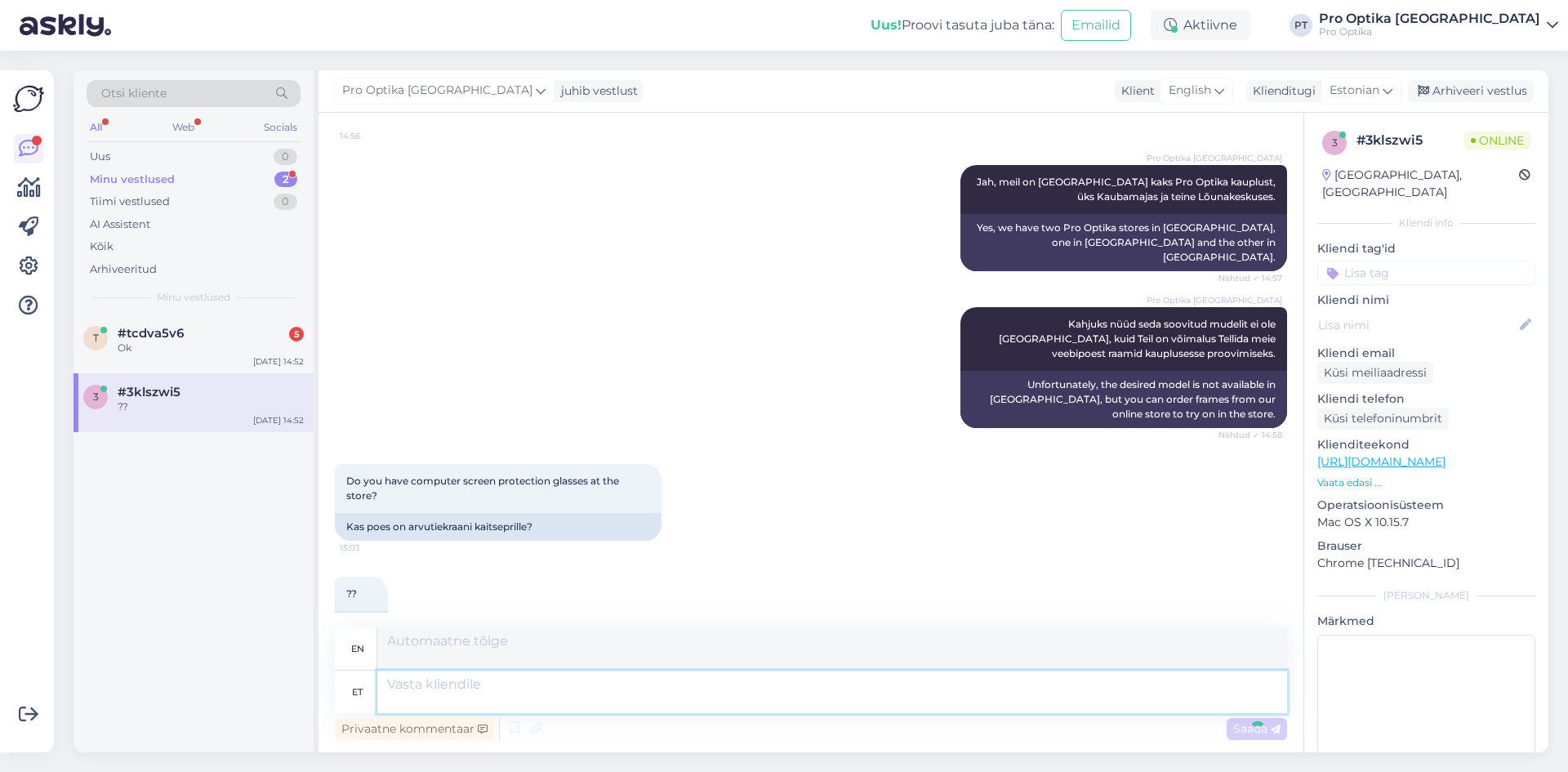
scroll to position [1026, 0]
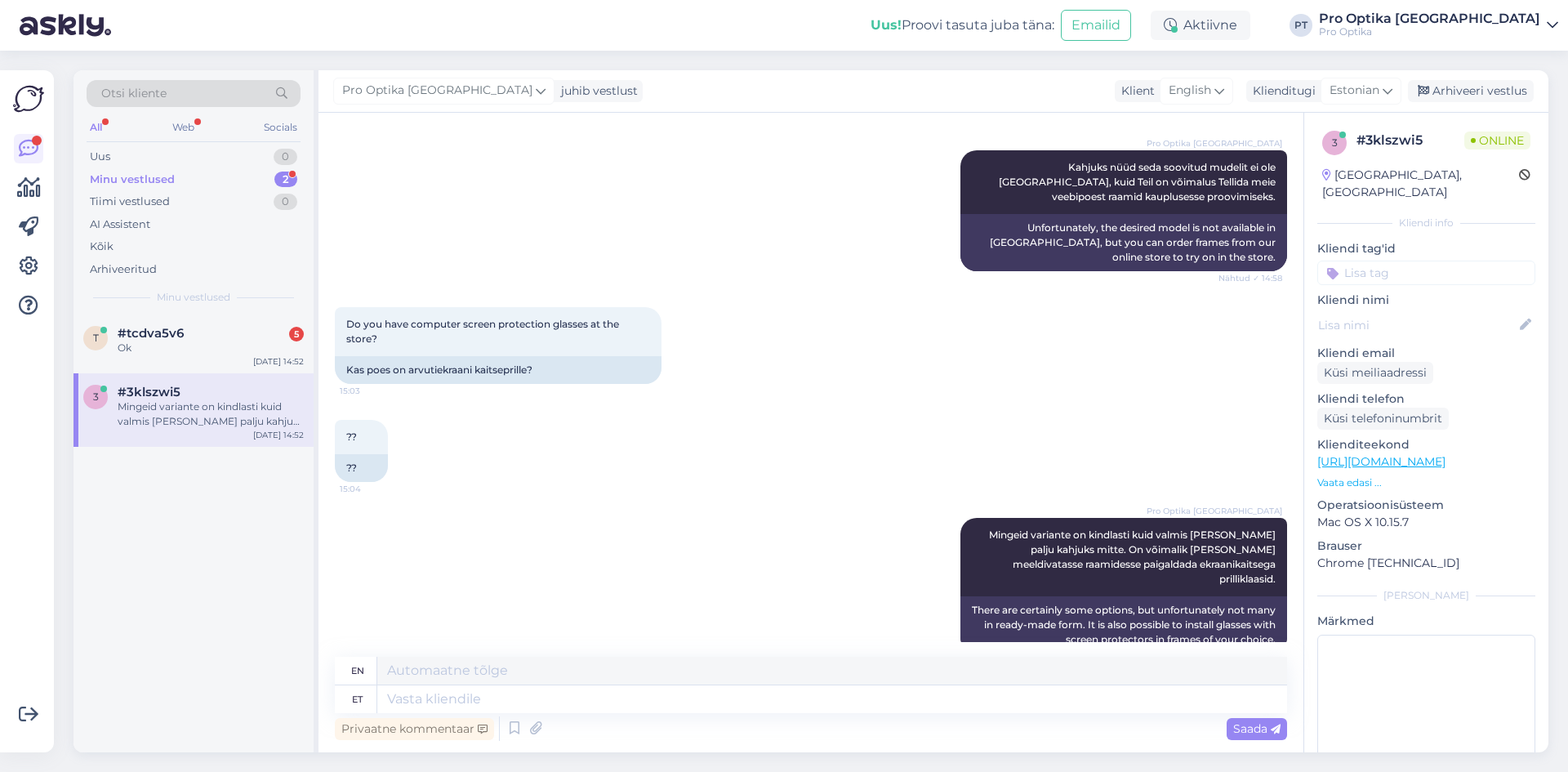
click at [103, 602] on div "t #tcdva5v6 5 Ok Sep 11 14:52 3 #3klszwi5 Mingeid variante on kindlasti kuid va…" at bounding box center [193, 533] width 240 height 437
click at [157, 362] on div "t #tcdva5v6 5 Ok Sep 11 14:52" at bounding box center [193, 344] width 240 height 59
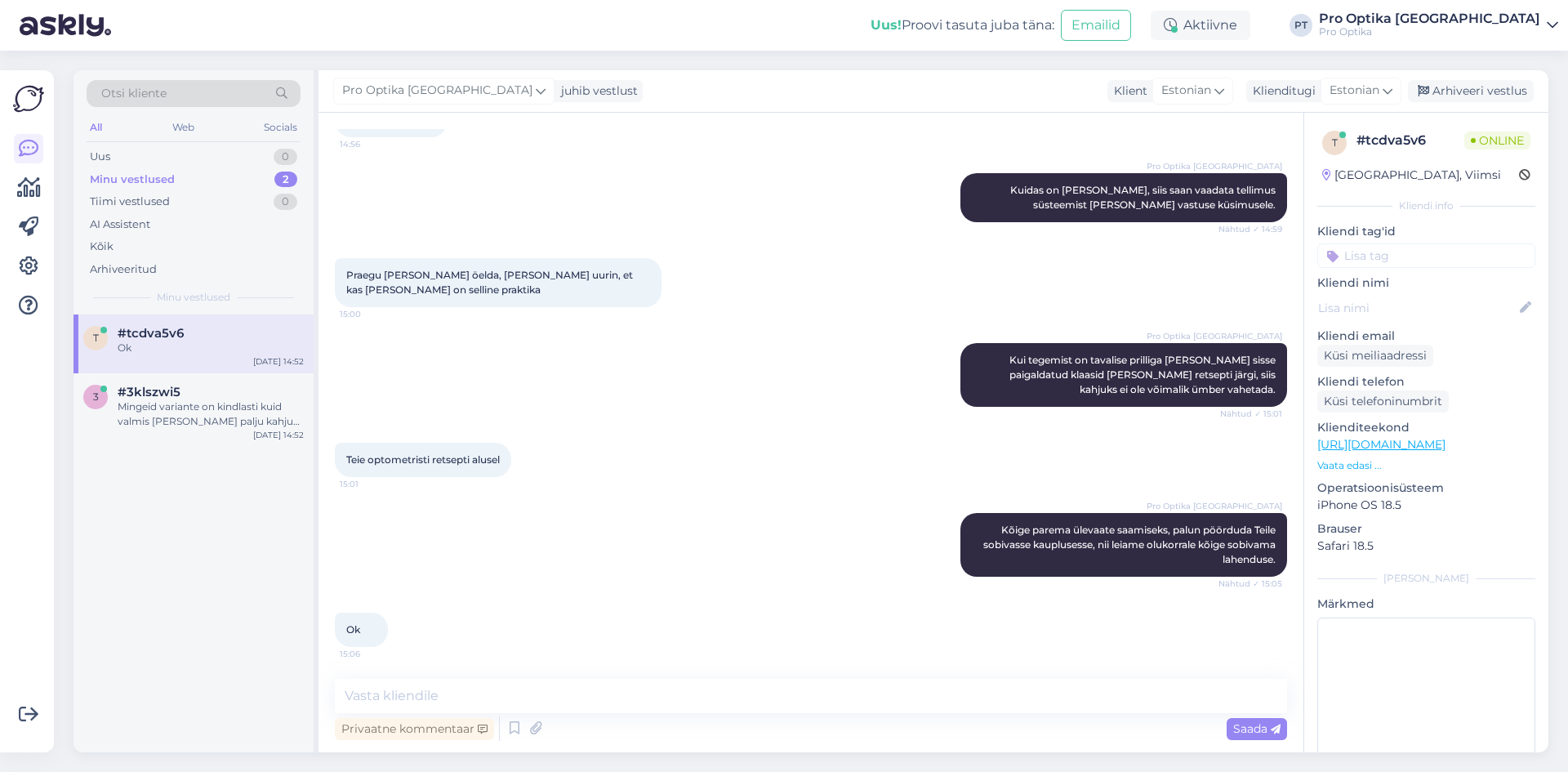
scroll to position [409, 0]
click at [1363, 466] on p "Vaata edasi ..." at bounding box center [1426, 465] width 218 height 14
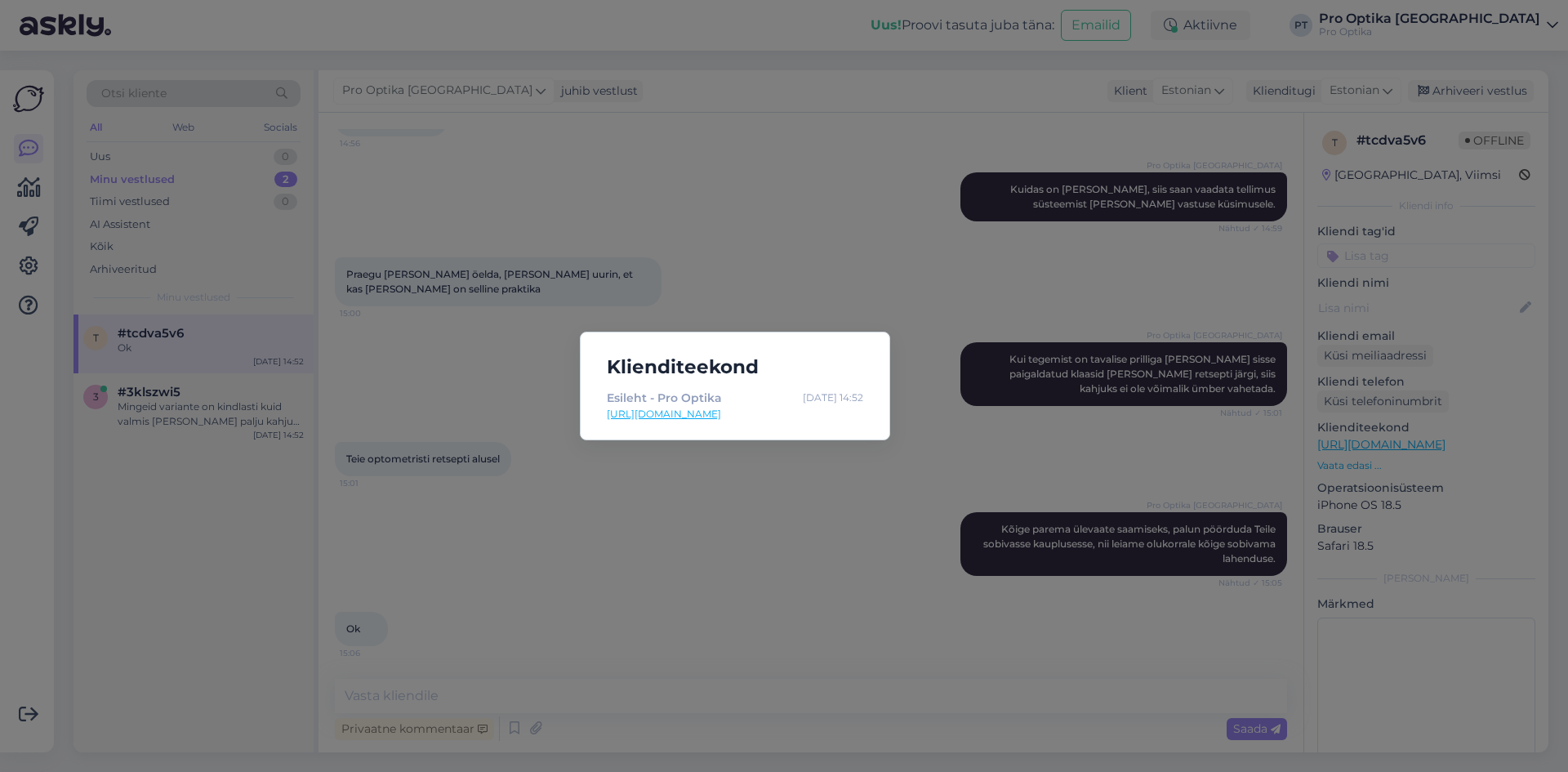
click at [865, 289] on div "Klienditeekond Esileht - Pro Optika Sep 11 14:52 https://www.prooptika.ee/" at bounding box center [784, 386] width 1568 height 772
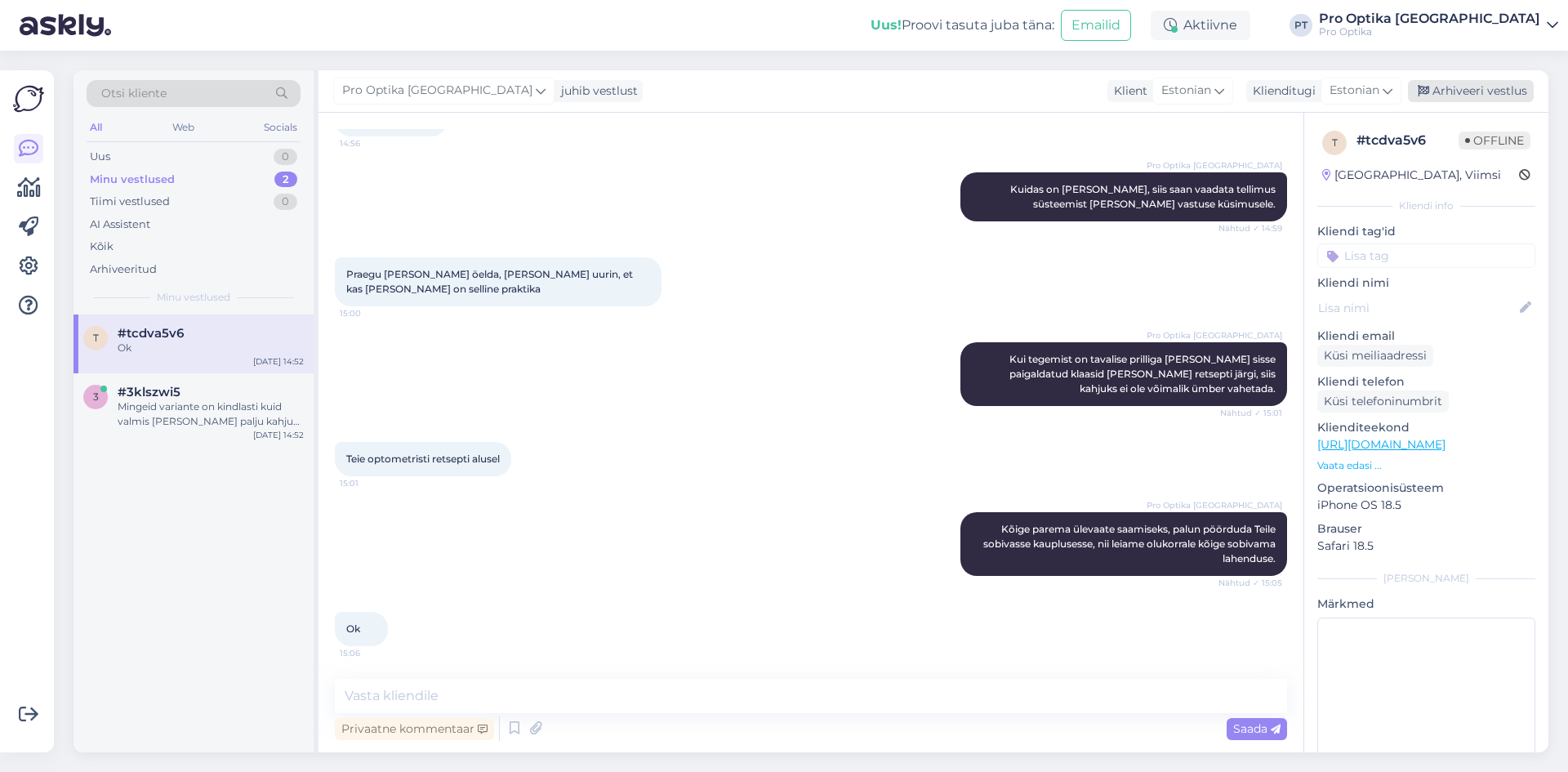
click at [1507, 85] on div "Arhiveeri vestlus" at bounding box center [1471, 91] width 126 height 22
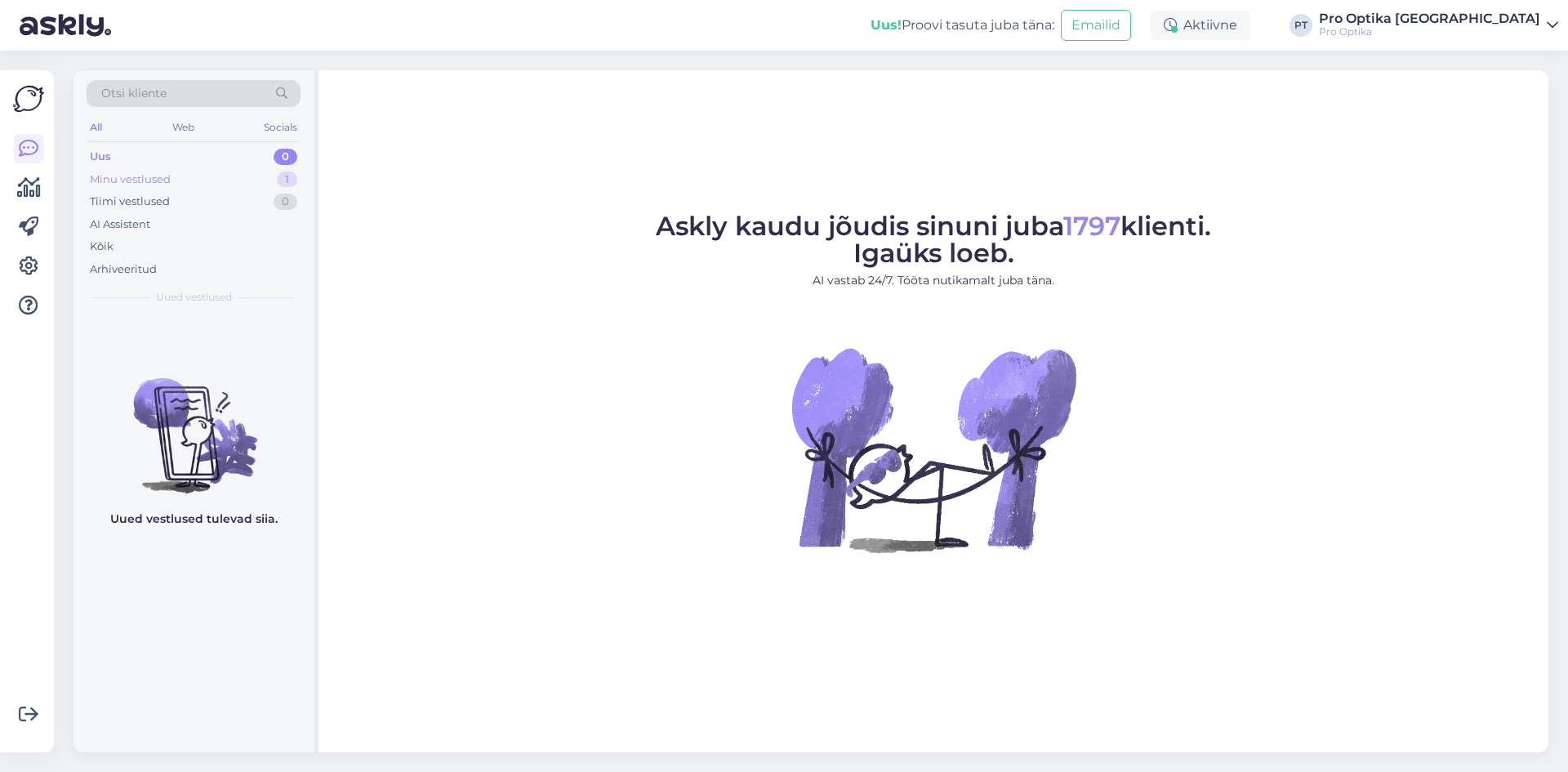
click at [235, 182] on div "Minu vestlused 1" at bounding box center [193, 179] width 214 height 23
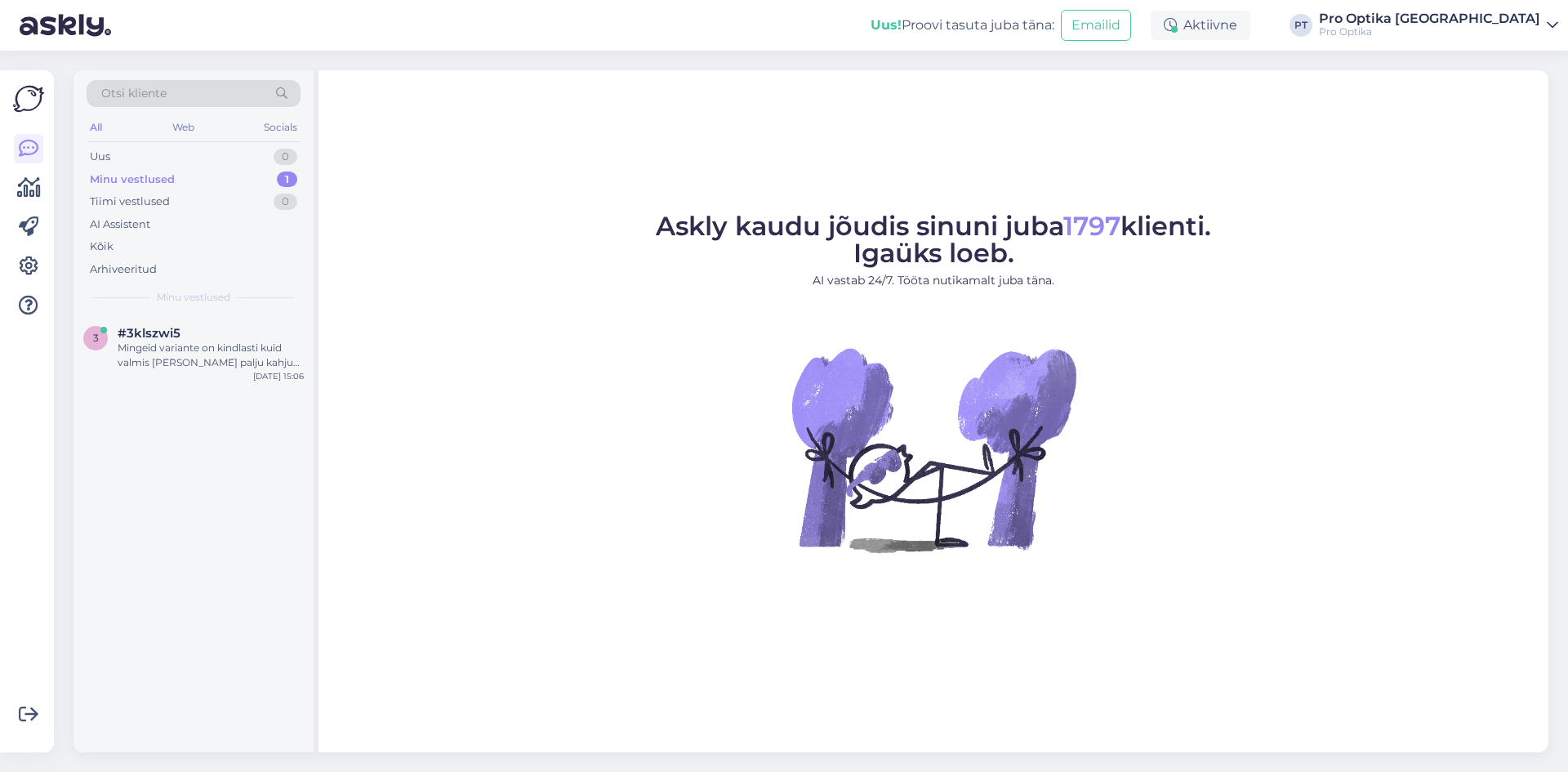
click at [134, 471] on div "3 #3klszwi5 Mingeid variante on kindlasti kuid valmis [PERSON_NAME] palju kahju…" at bounding box center [193, 533] width 240 height 437
click at [194, 357] on div "Mingeid variante on kindlasti kuid valmis [PERSON_NAME] palju kahjuks mitte. On…" at bounding box center [210, 355] width 186 height 29
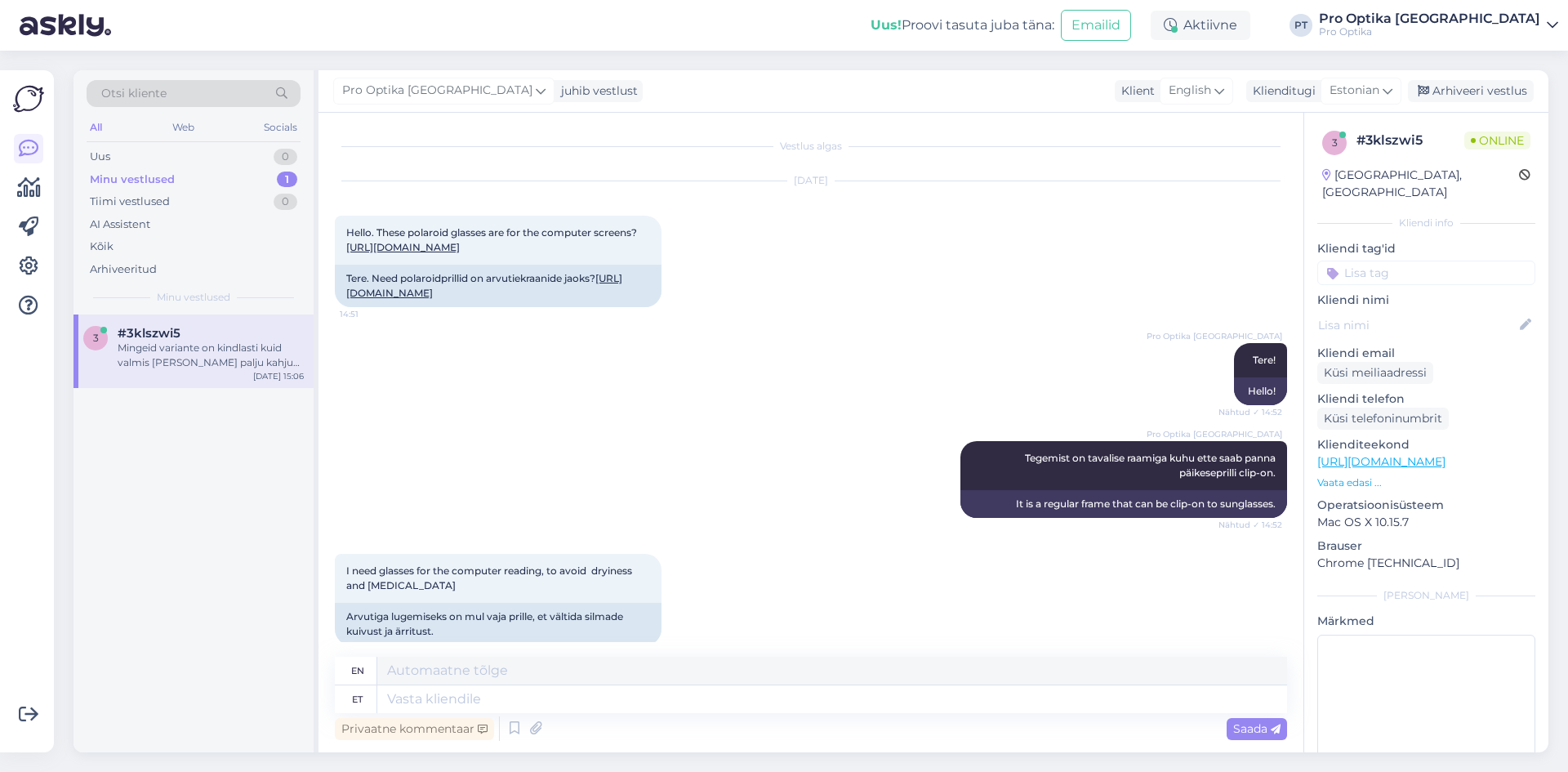
scroll to position [1026, 0]
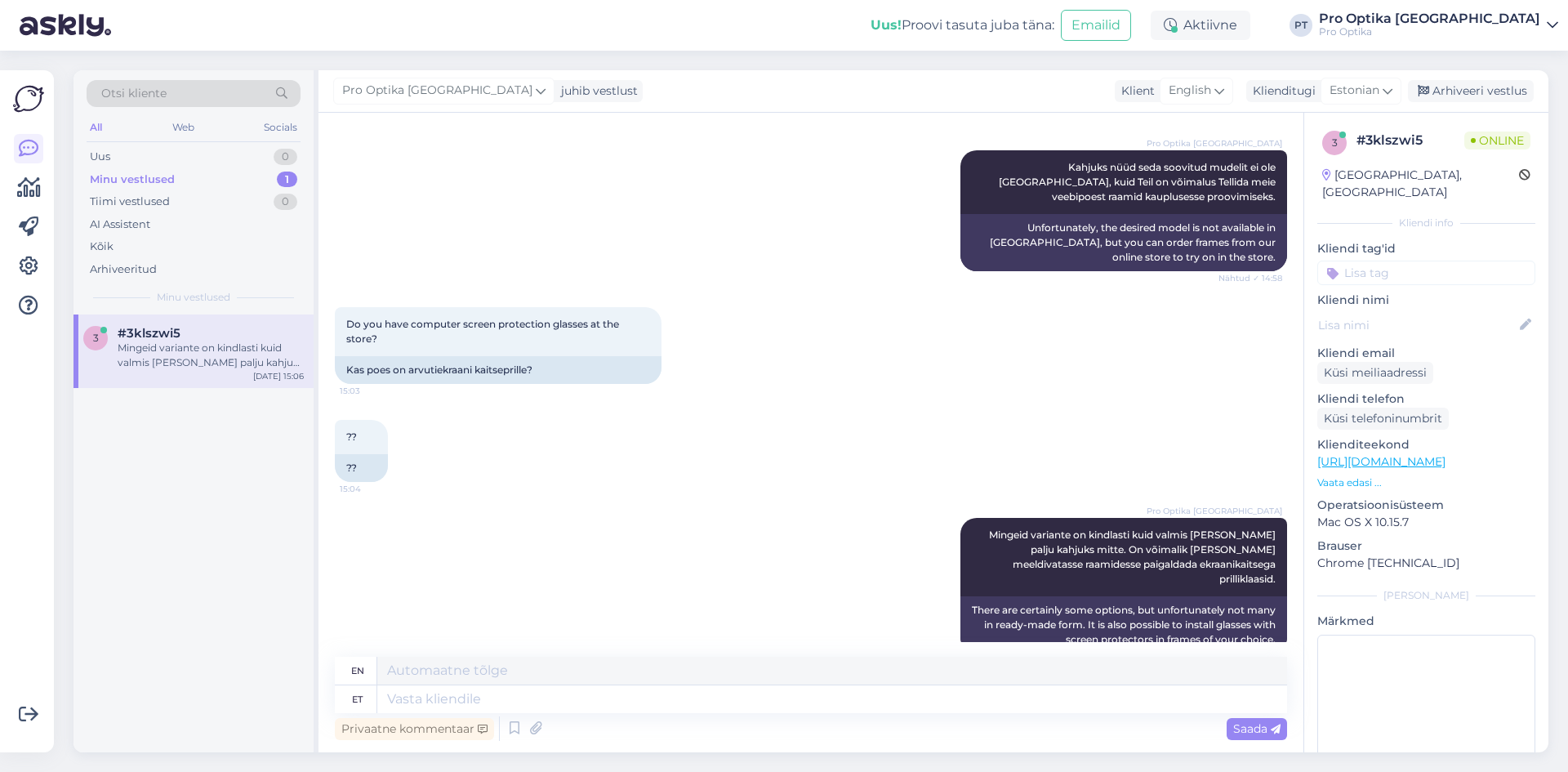
click at [254, 438] on div "3 #3klszwi5 Mingeid variante on kindlasti kuid valmis [PERSON_NAME] palju kahju…" at bounding box center [193, 533] width 240 height 437
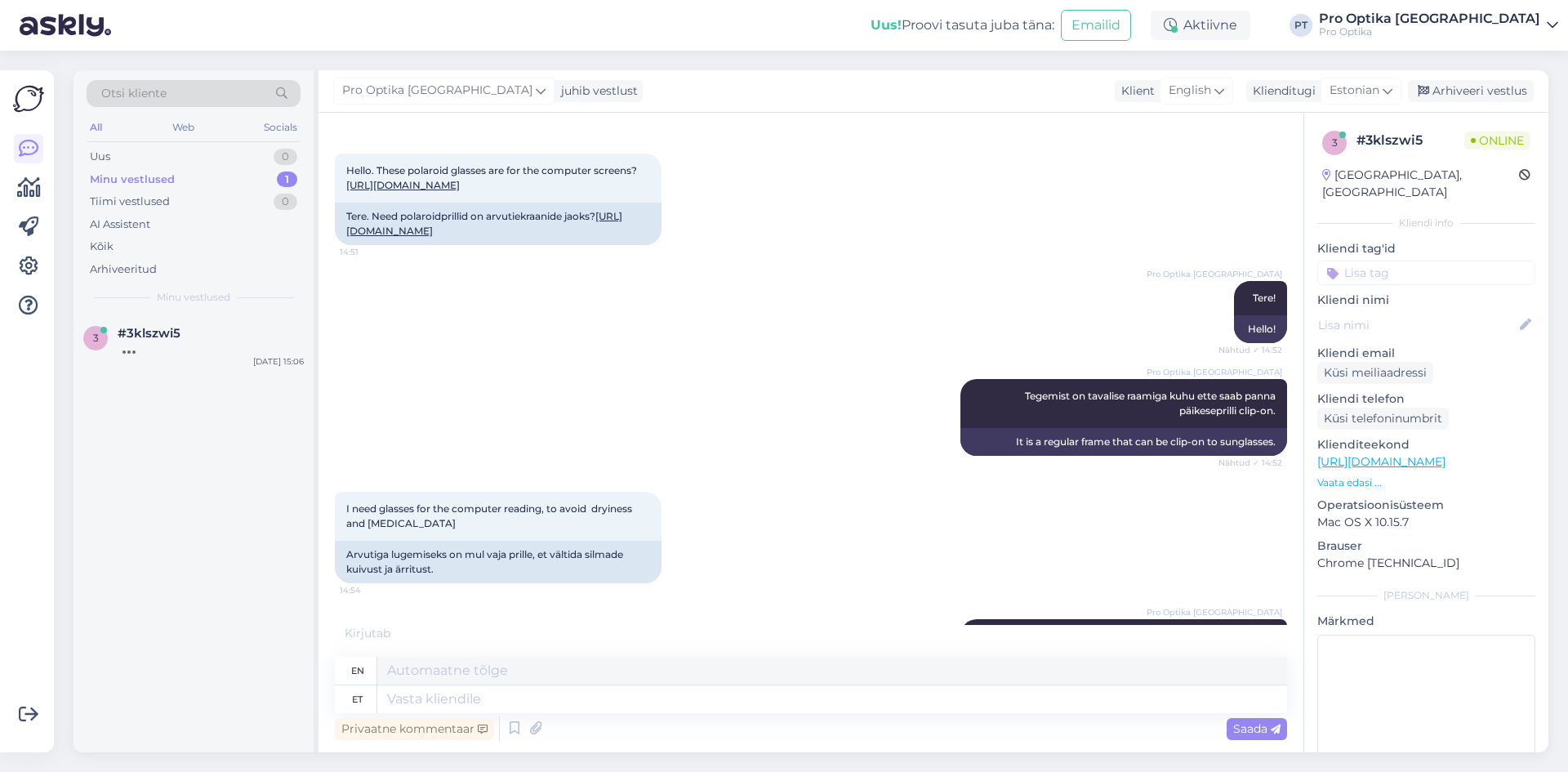
scroll to position [0, 0]
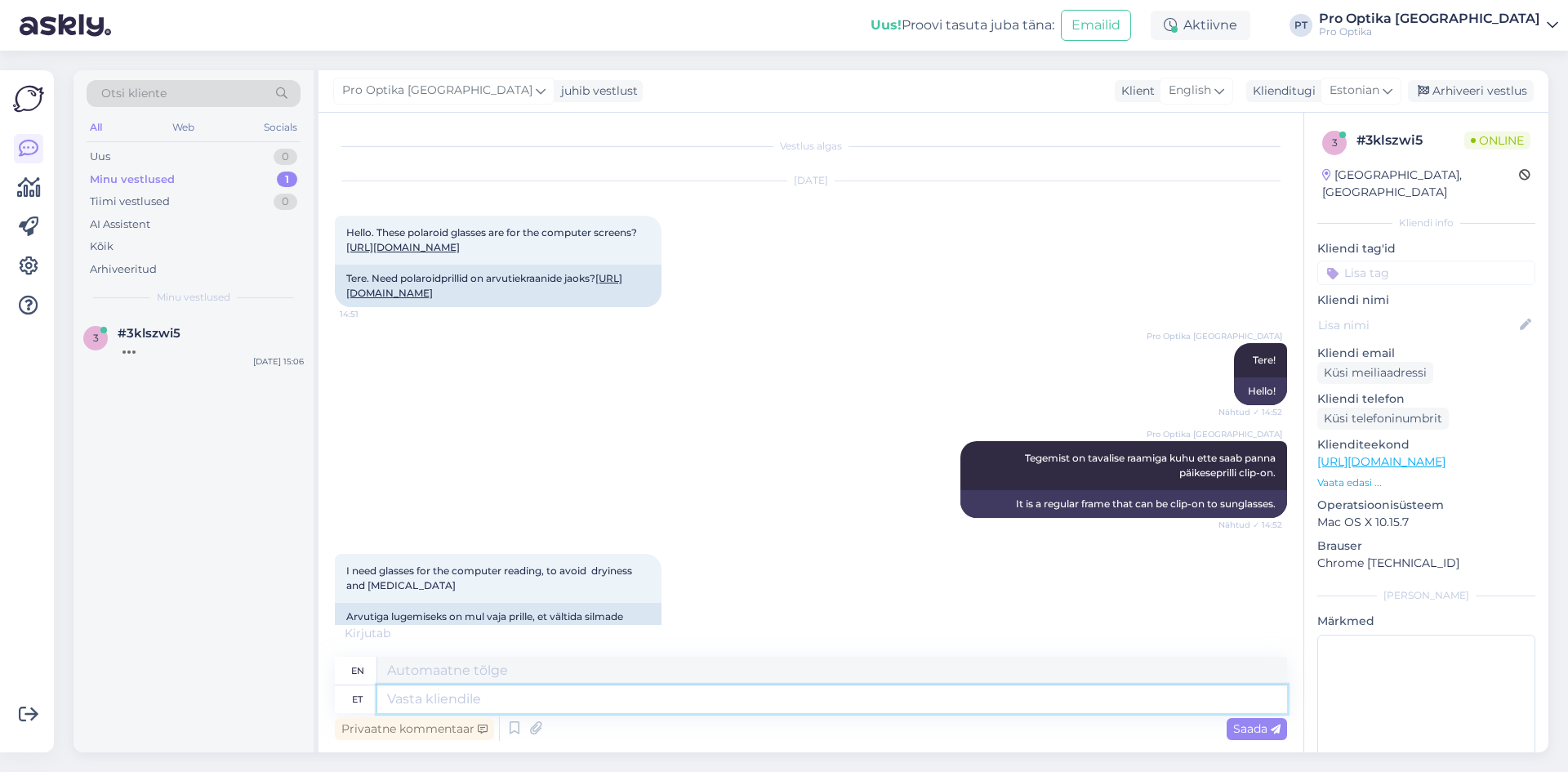
click at [520, 701] on textarea at bounding box center [833, 699] width 910 height 28
type textarea "Millis"
type textarea "Which"
type textarea "Milliseid h"
type textarea "Which ones"
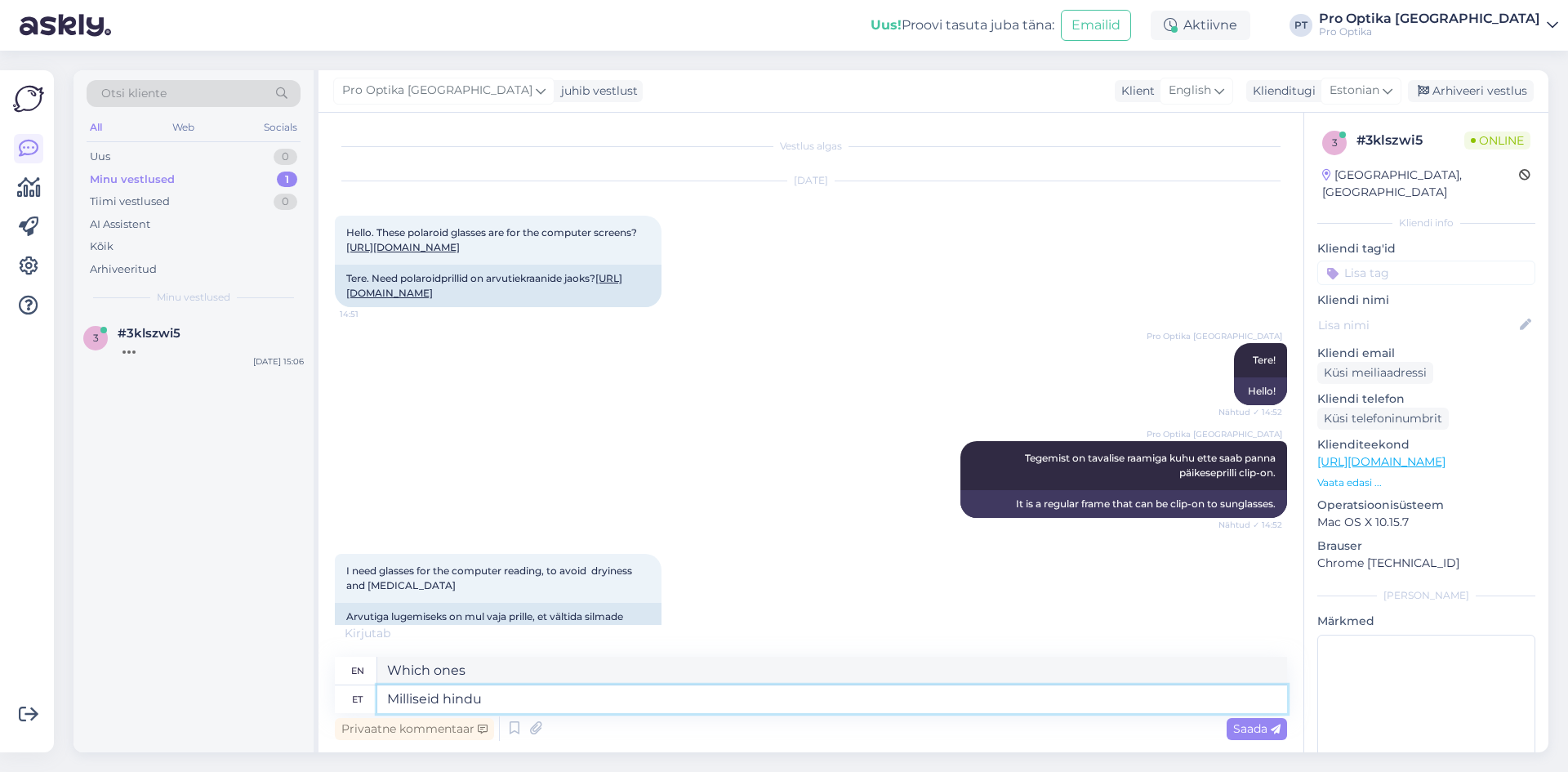
type textarea "Milliseid hindu"
type textarea "What prices?"
type textarea "Milliseid [DEMOGRAPHIC_DATA] T"
type textarea "What prices T"
type textarea "Milliseid [DEMOGRAPHIC_DATA] Te t"
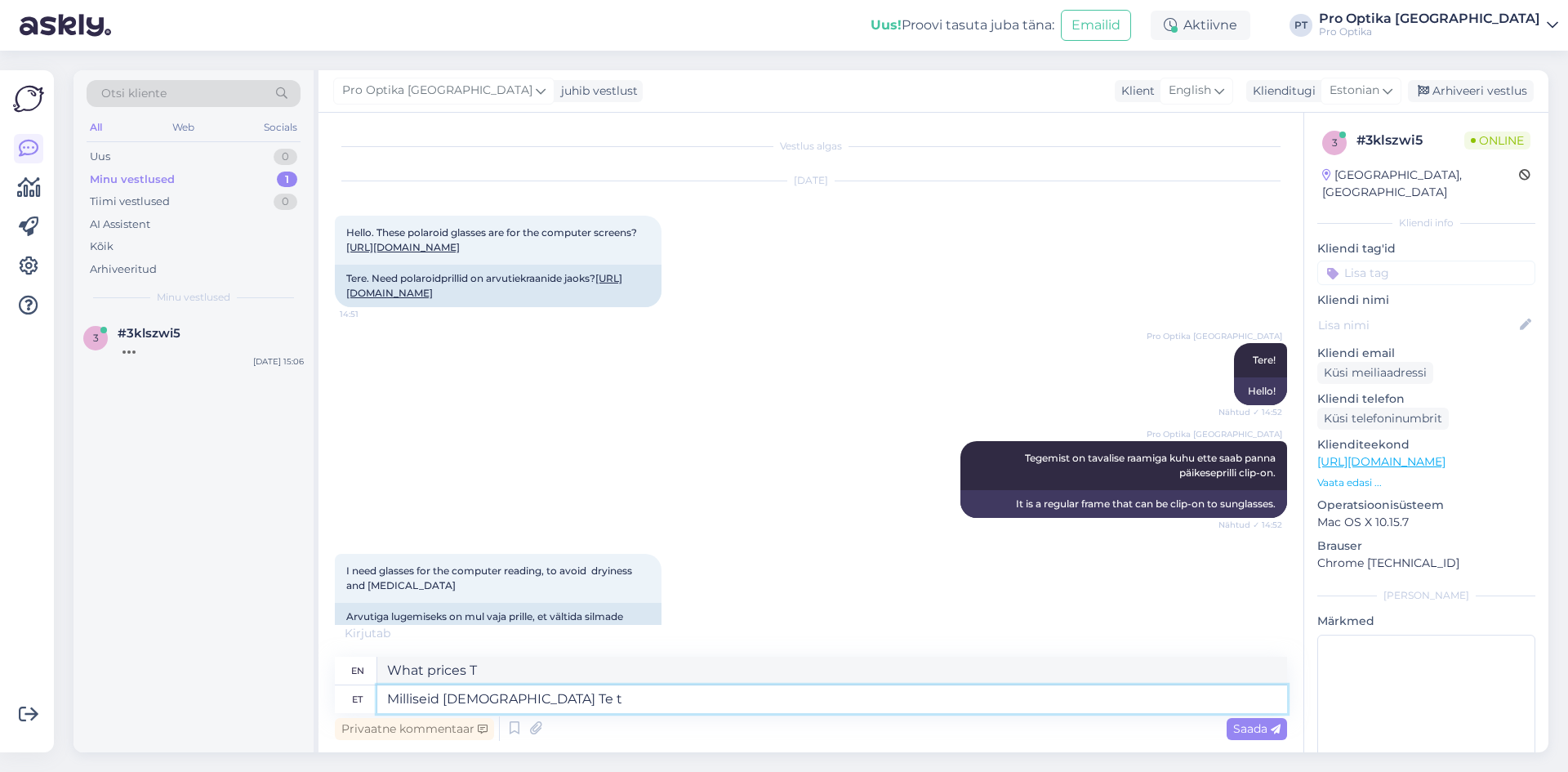
type textarea "What prices do you"
type textarea "Milliseid [DEMOGRAPHIC_DATA] Te täpsemalt si"
type textarea "What prices do you have in more detail?"
type textarea "Milliseid [DEMOGRAPHIC_DATA] Te täpsemalt silmad pe"
type textarea "What prices are you looking at?"
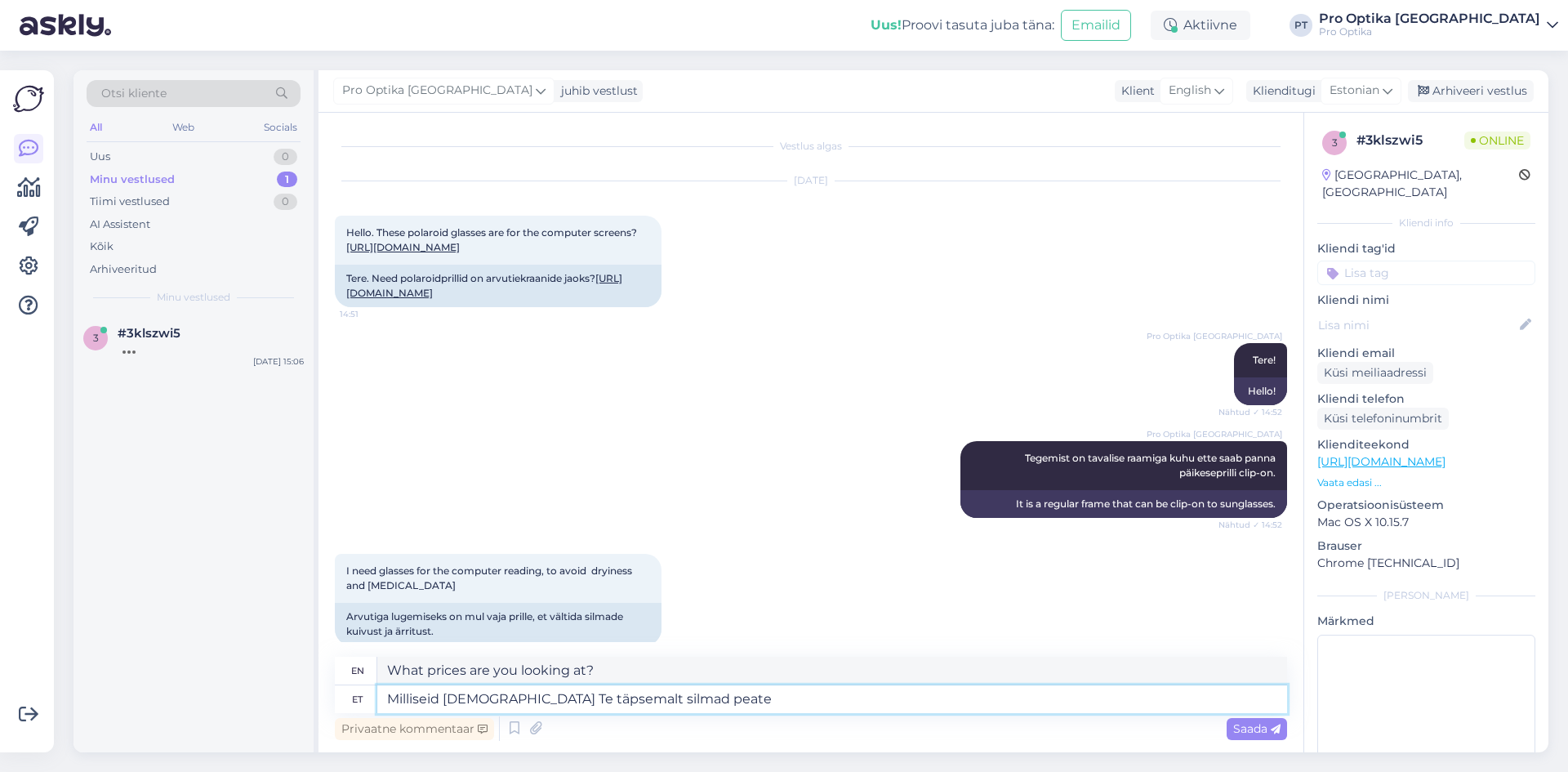
type textarea "Milliseid [DEMOGRAPHIC_DATA] Te täpsemalt silmad peate?"
type textarea "What prices are you specifically looking at?"
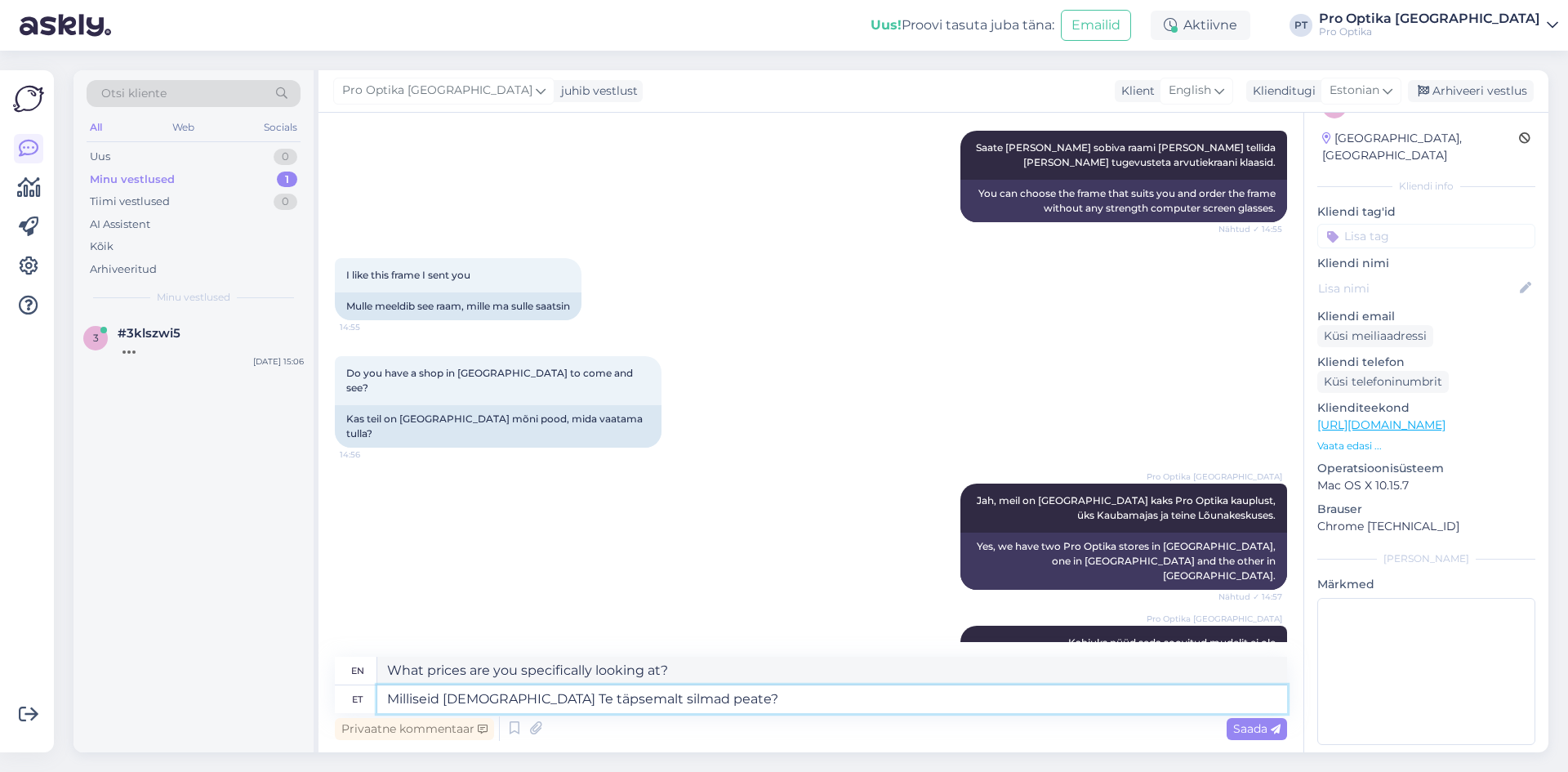
scroll to position [1124, 0]
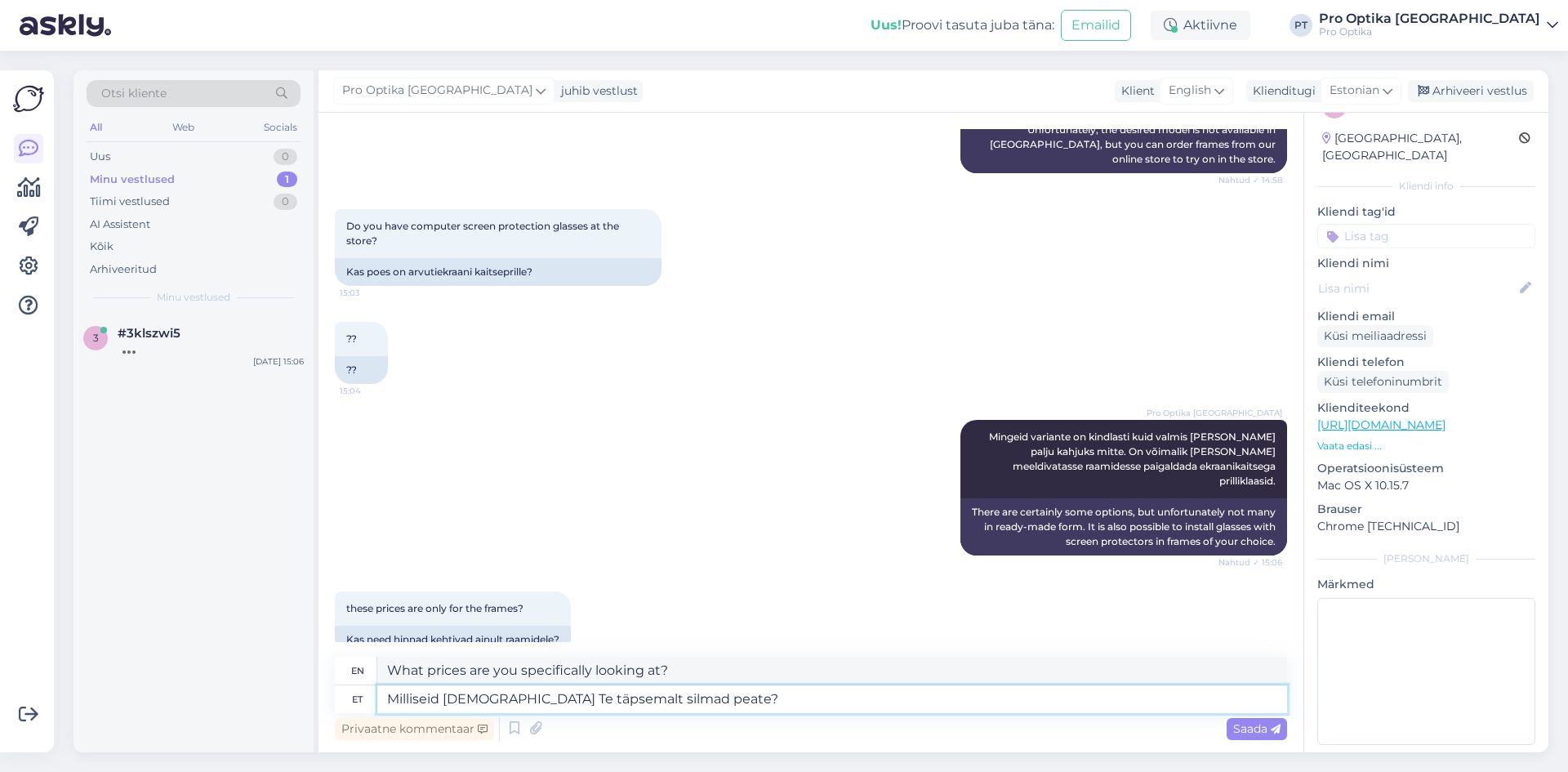
drag, startPoint x: 711, startPoint y: 693, endPoint x: 246, endPoint y: 689, distance: 465.0
click at [246, 689] on div "Otsi kliente All Web Socials Uus 0 Minu vestlused 1 Tiimi vestlused 0 AI Assist…" at bounding box center [811, 411] width 1475 height 682
type textarea "K"
type textarea "Veebilehel o"
type textarea "On the website"
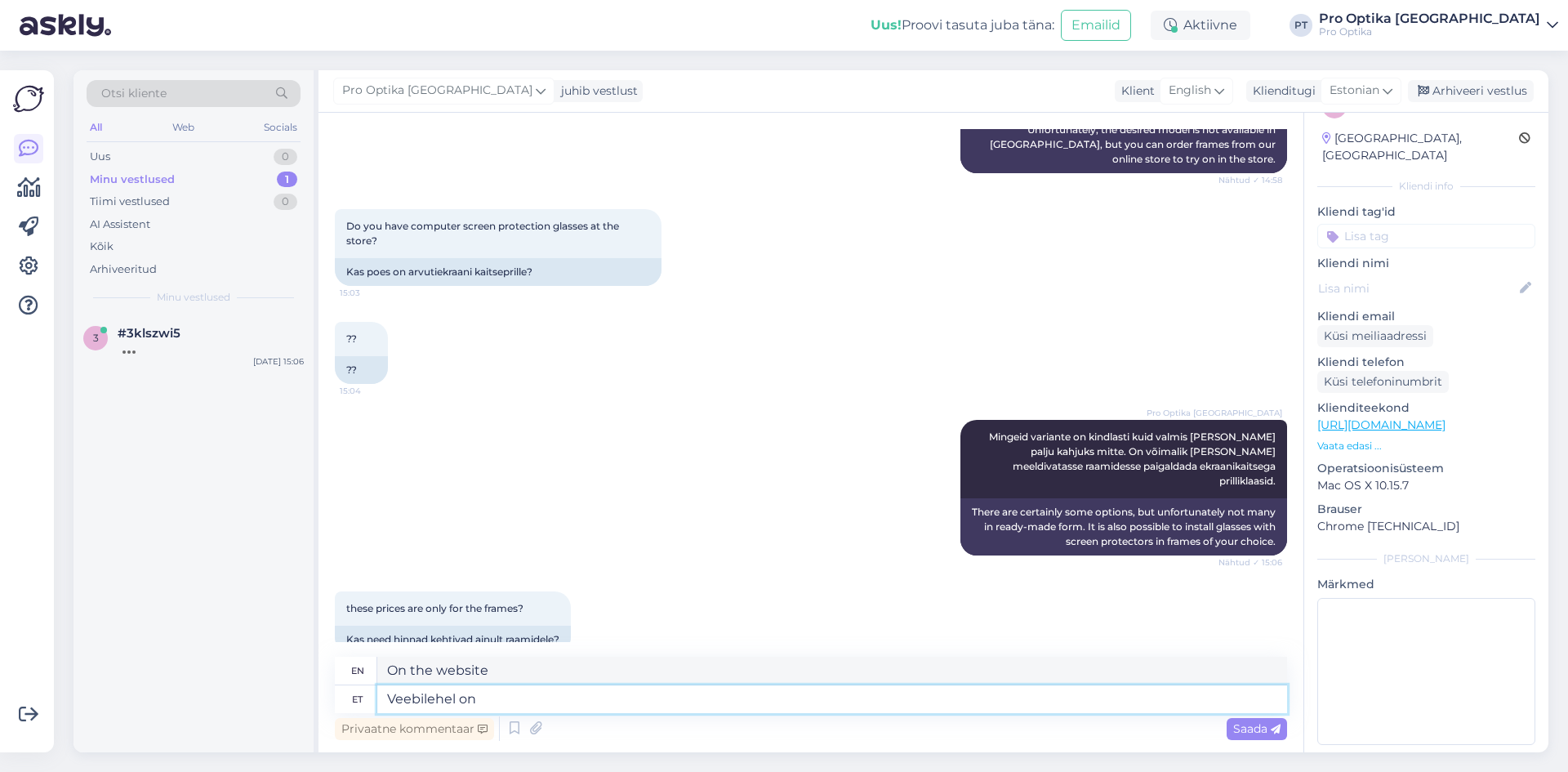
type textarea "Veebilehel on"
type textarea "The website has"
type textarea "Veebilehel on välja t"
type textarea "The website is out"
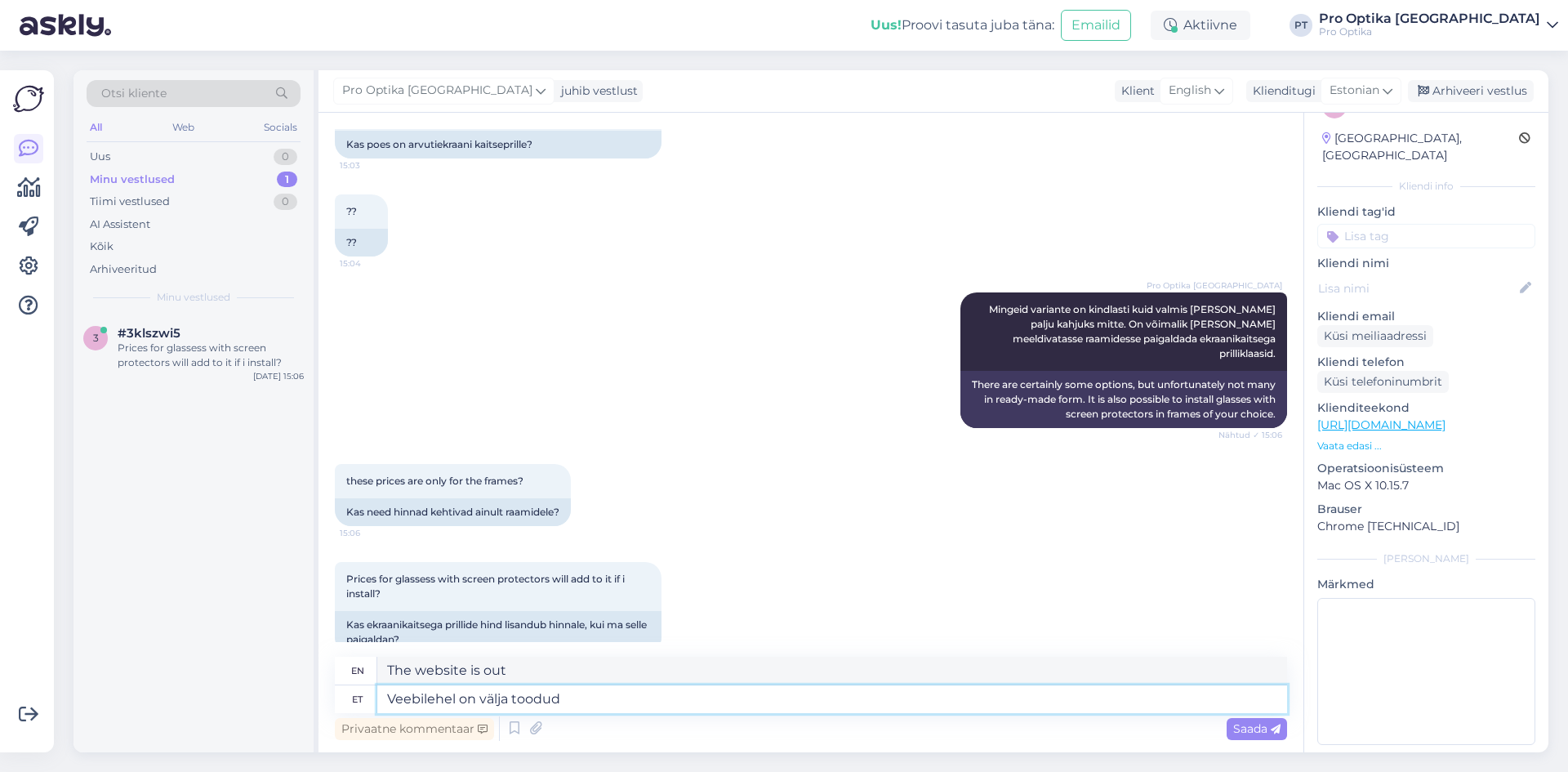
type textarea "Veebilehel on välja toodud"
type textarea "The website highlights"
type textarea "Veebilehel on välja toodud raamide hi"
type textarea "The website lists the frames"
type textarea "Veebilehel on välja toodud raamide hind."
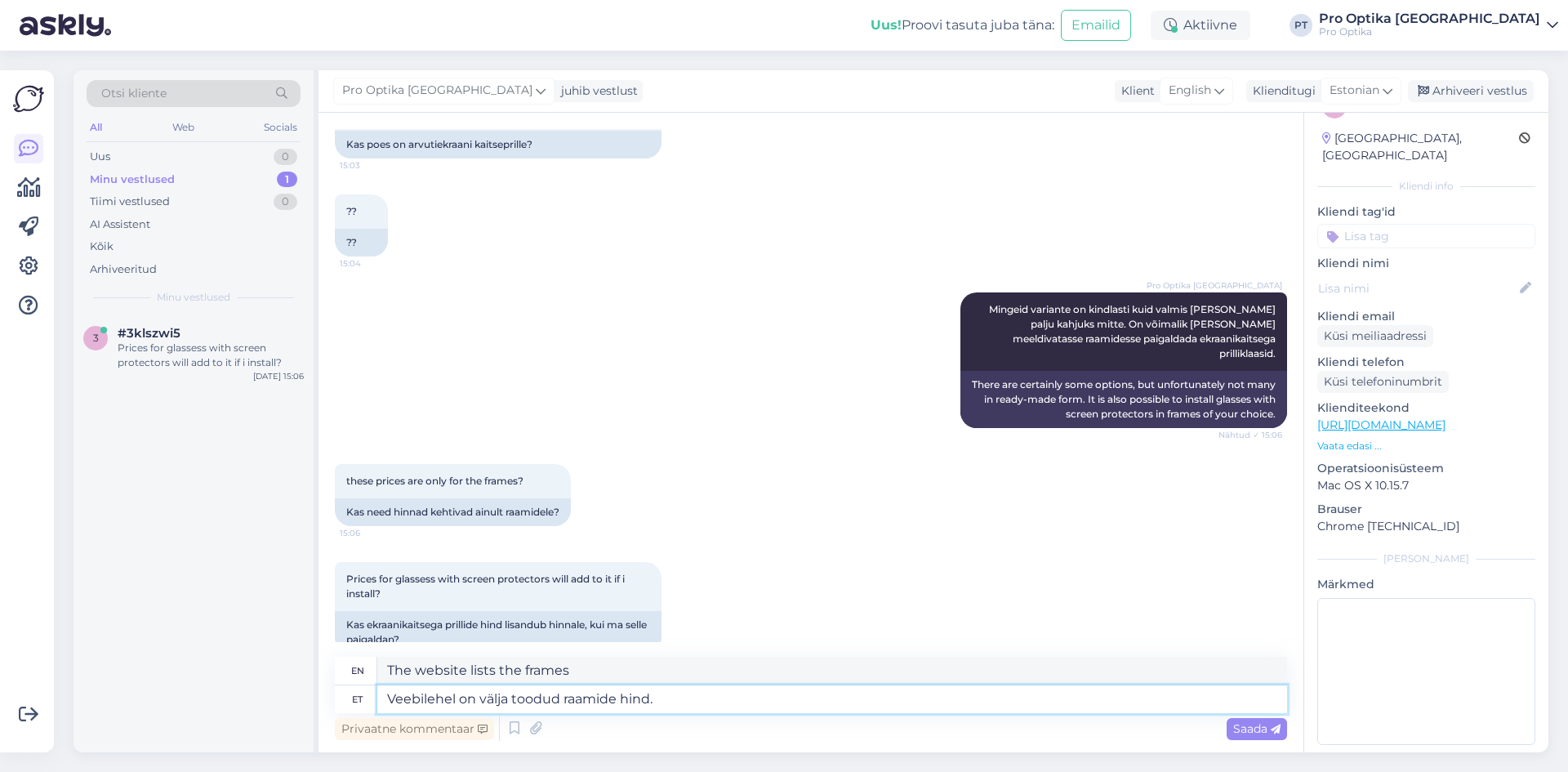
type textarea "The price of the frames is listed on the website."
type textarea "Veebilehel on välja toodud raamide hind. Tellimisel l"
type textarea "The price of the frames is listed on the website. When ordering"
type textarea "Veebilehel on välja toodud raamide hind. Tellimisel lisandub"
type textarea "The price of the frames is listed on the website. When ordering, an additional"
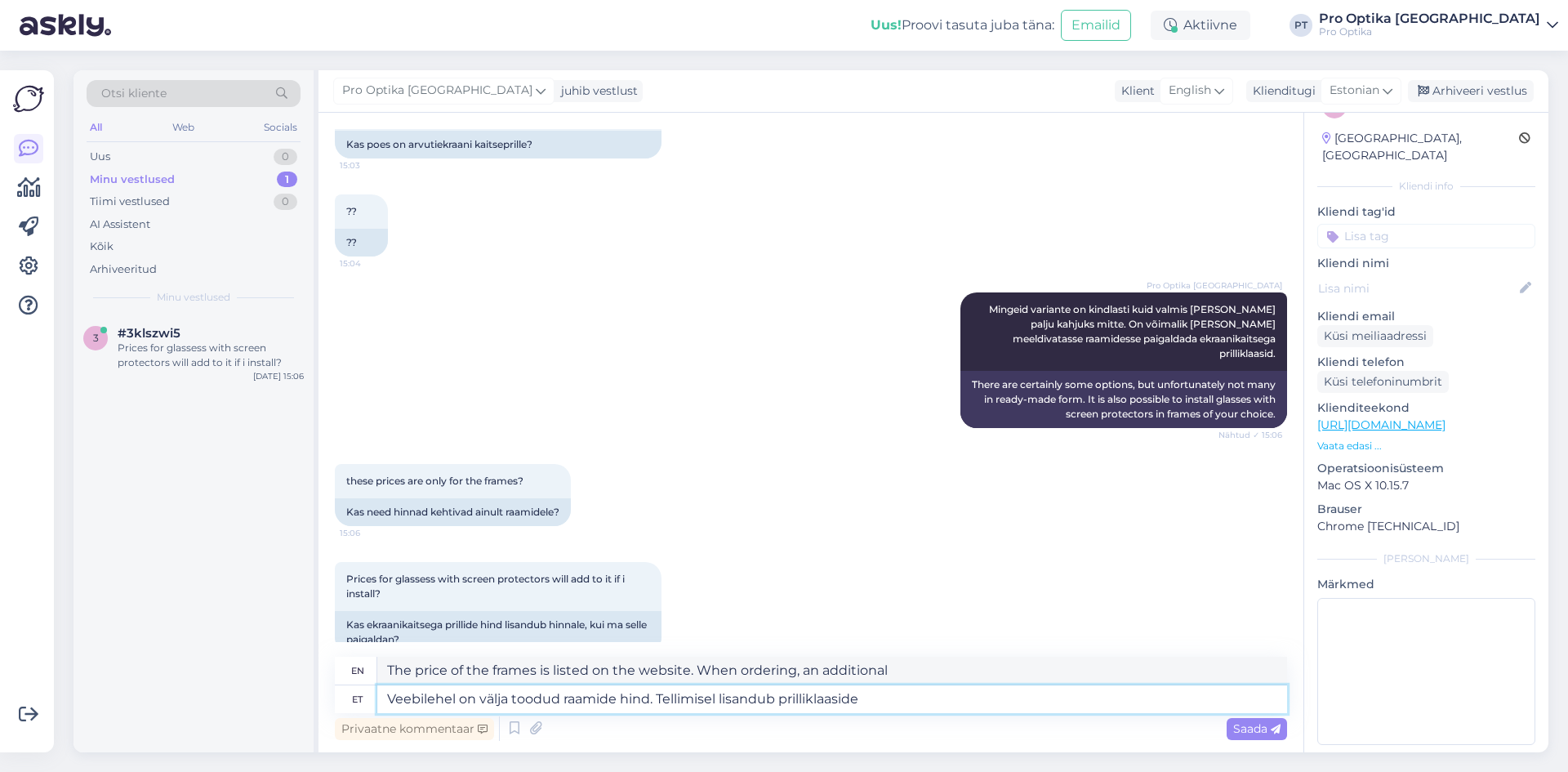
type textarea "Veebilehel on välja toodud raamide hind. Tellimisel lisandub prilliklaaside h"
type textarea "The price of the frames is listed on the website. The price of the lenses is ad…"
type textarea "Veebilehel on välja toodud raamide hind. Tellimisel lisandub prilliklaaside hin…"
type textarea "The price of the frames is listed on the website. The price of the lenses is ad…"
type textarea "Veebilehel on välja toodud raamide hind. Tellimisel lisandub prilliklaaside hin…"
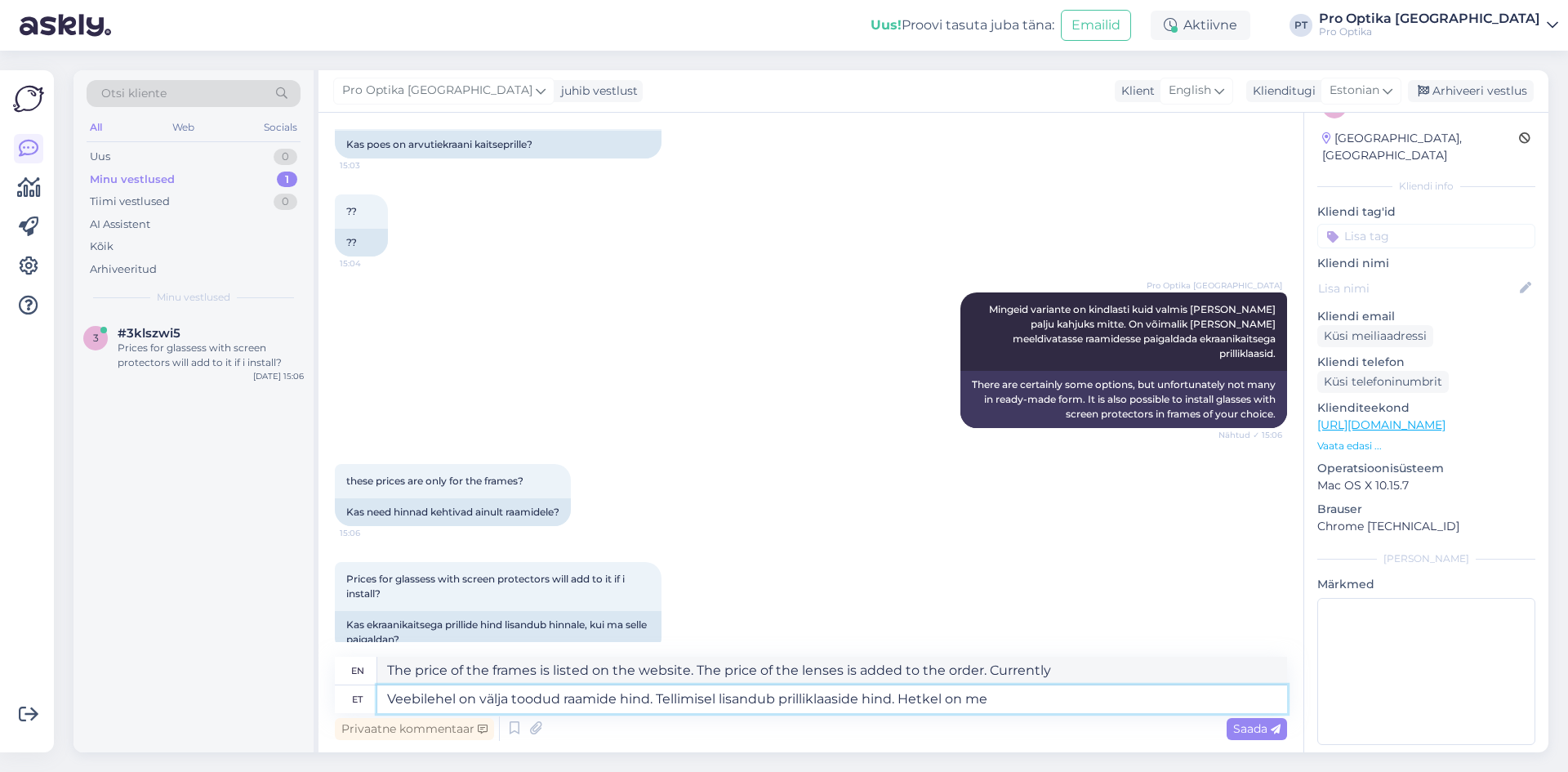
type textarea "The price of the frames is listed on the website. The price of the lenses is ad…"
type textarea "Veebilehel on välja toodud raamide hind. Tellimisel lisandub prilliklaaside hin…"
type textarea "The price of the frames is listed on the website. The price of the lenses is ad…"
type textarea "Veebilehel on välja toodud raamide hind. Tellimisel lisandub prilliklaaside hin…"
type textarea "The price of the frames is listed on the website. The price of the lenses is ad…"
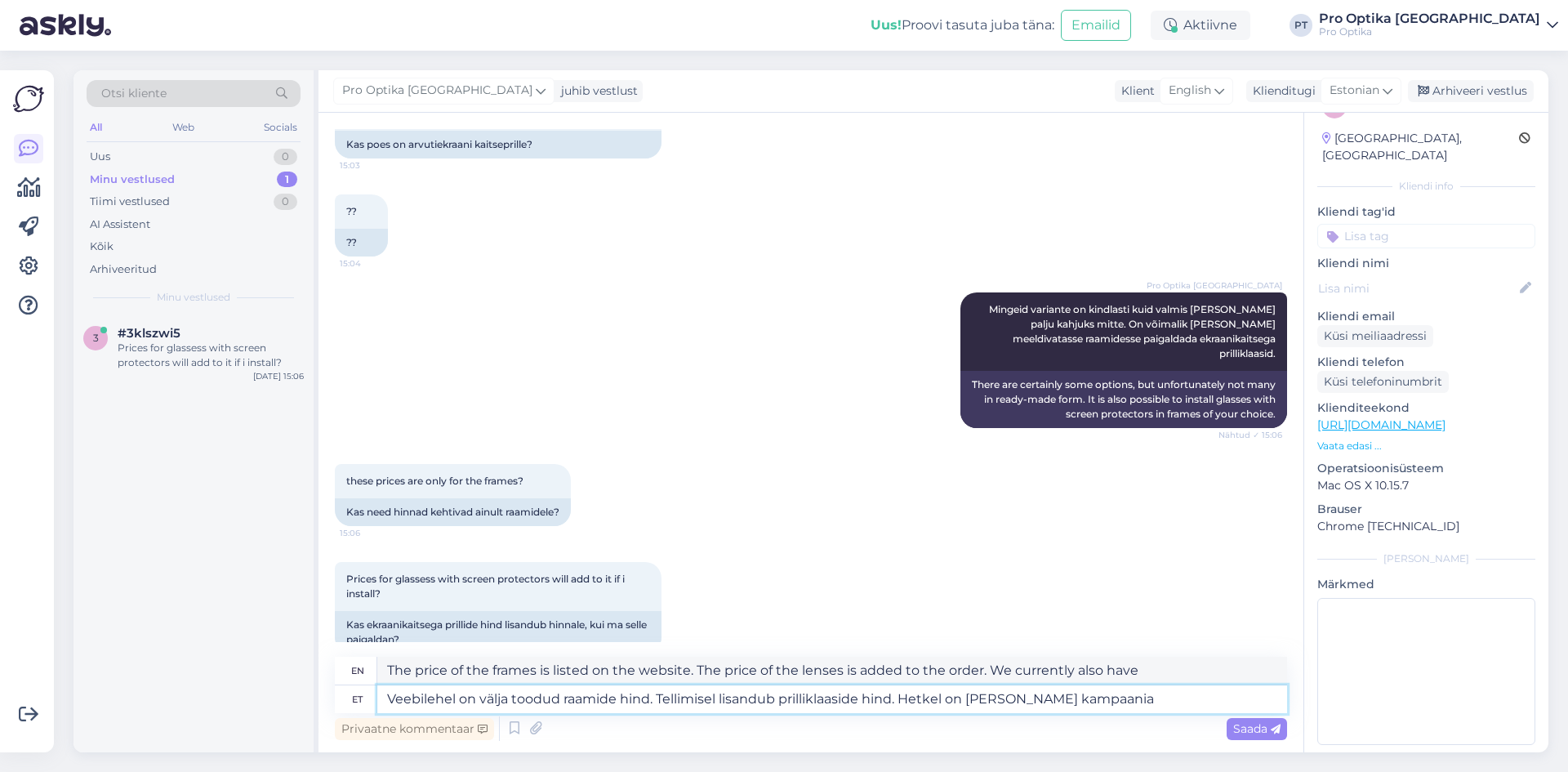
type textarea "Veebilehel on välja toodud raamide hind. Tellimisel lisandub prilliklaaside hin…"
type textarea "The price of the frames is listed on the website. The price of the lenses is ad…"
type textarea "Veebilehel on välja toodud raamide hind. Tellimisel lisandub prilliklaaside hin…"
type textarea "The price of the frames is listed on the website. The price of the lenses is ad…"
type textarea "Veebilehel on välja toodud raamide hind. Tellimisel lisandub prilliklaaside hin…"
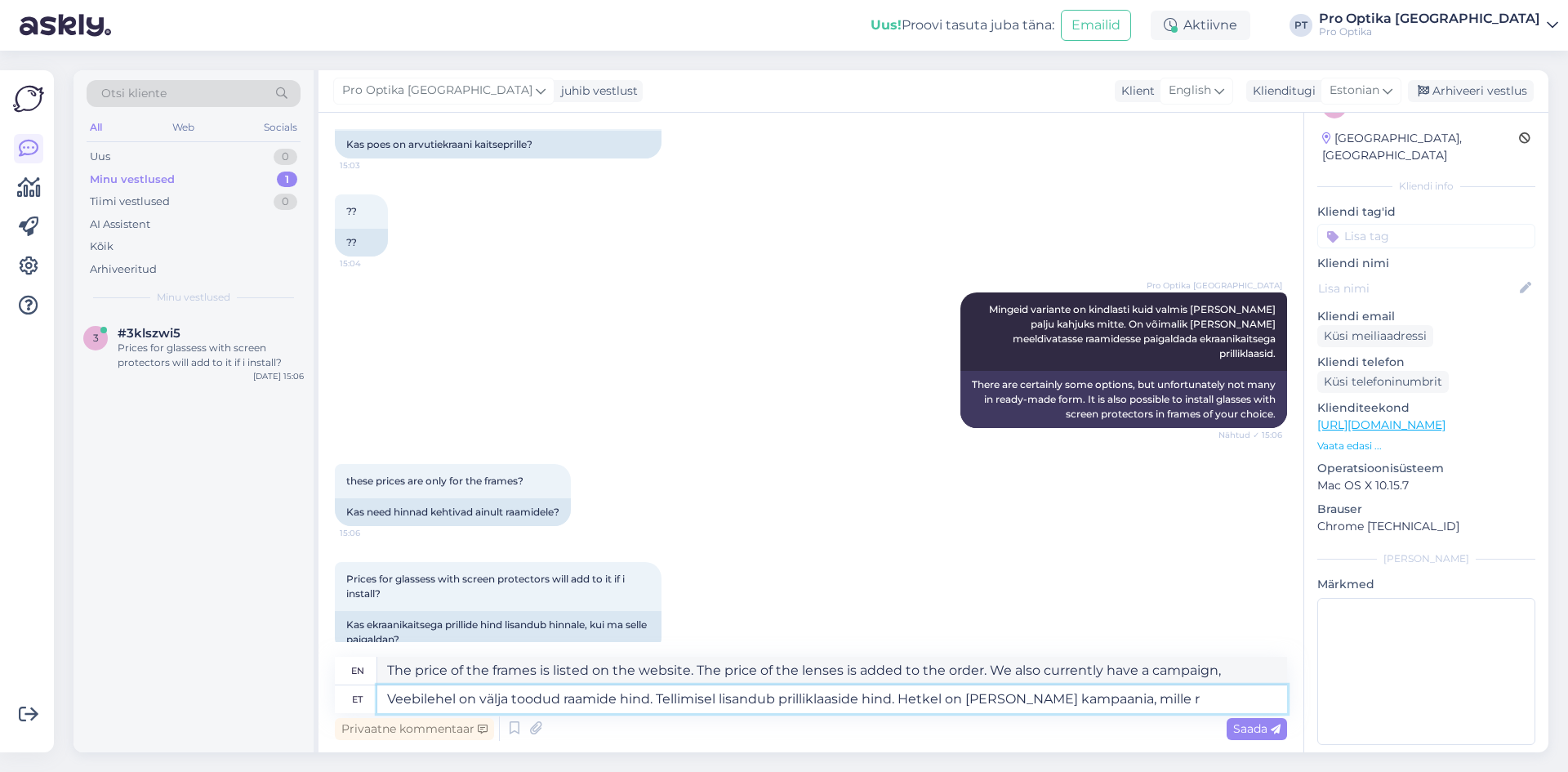
type textarea "The price of the frames is listed on the website. The price of the lenses is ad…"
type textarea "Veebilehel on välja toodud raamide hind. Tellimisel lisandub prilliklaaside hin…"
type textarea "The price of the frames is listed on the website. The price of the lenses is ad…"
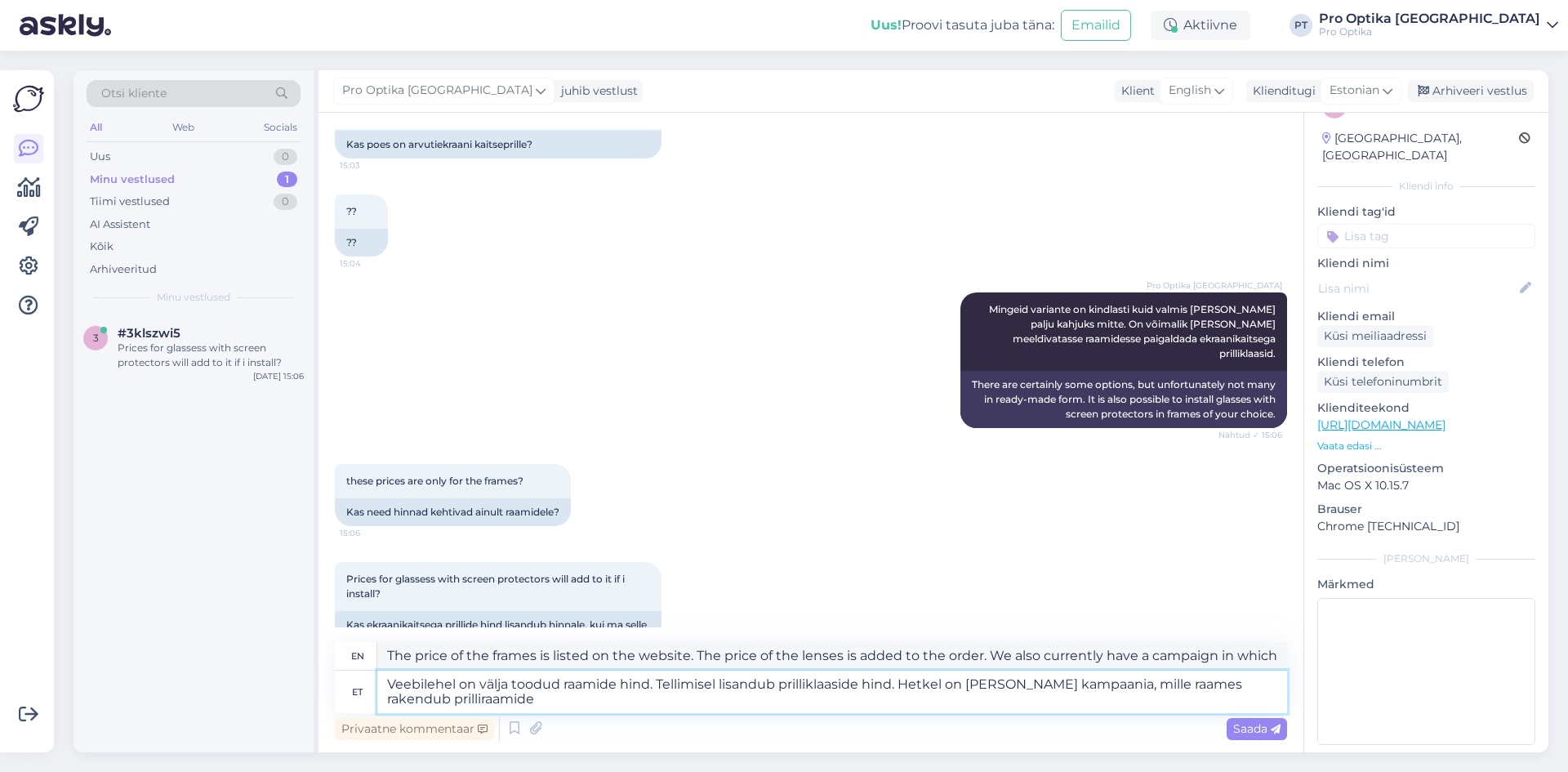
type textarea "Veebilehel on välja toodud raamide hind. Tellimisel lisandub prilliklaaside hin…"
type textarea "The price of the frames is listed on the website. The price of the lenses is ad…"
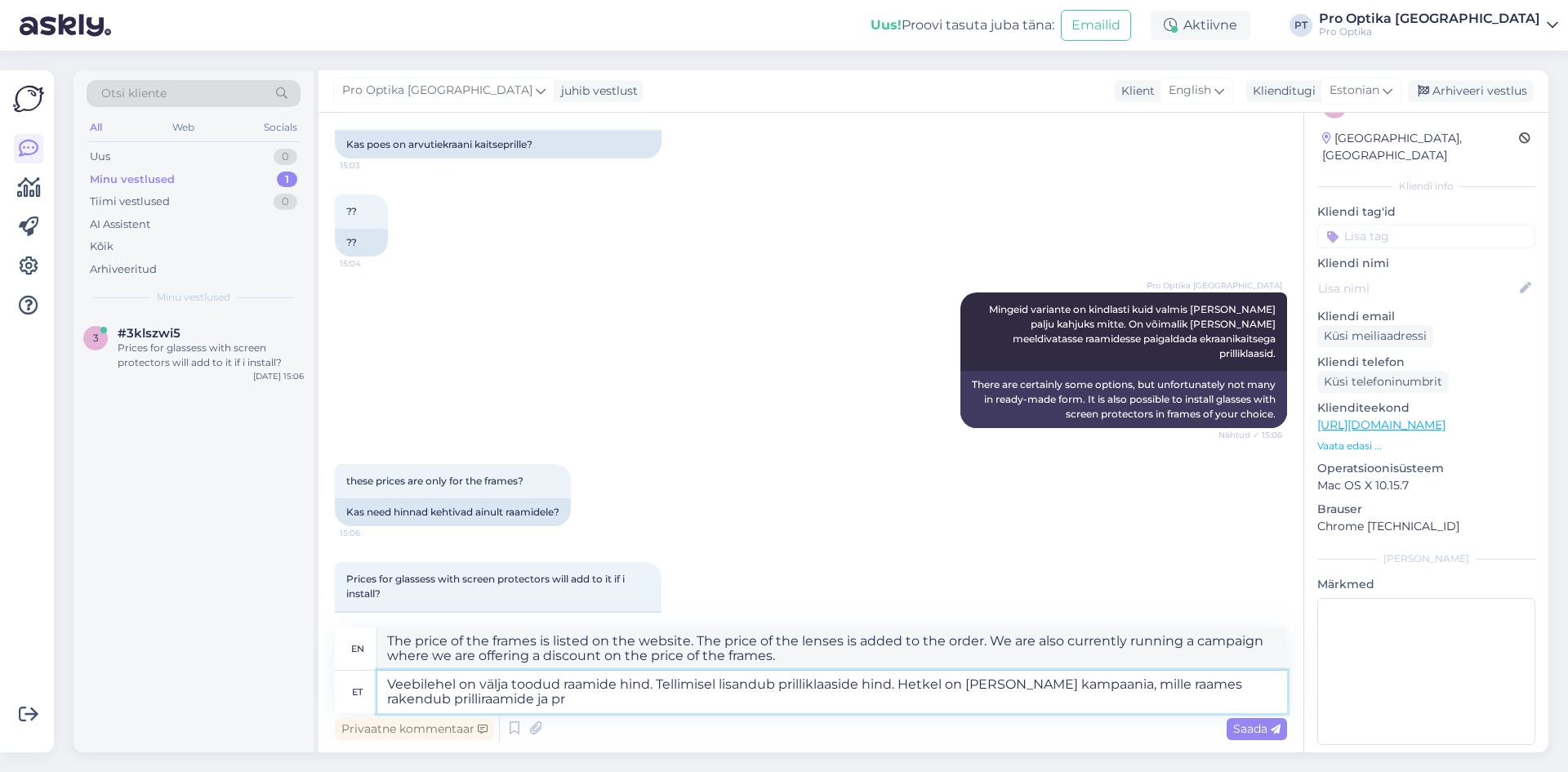
type textarea "Veebilehel on välja toodud raamide hind. Tellimisel lisandub prilliklaaside hin…"
type textarea "The price of the frames is listed on the website. The price of the lenses is ad…"
type textarea "Veebilehel on välja toodud raamide hind. Tellimisel lisandub prilliklaaside hin…"
type textarea "The price of the frames is listed on the website. The price of the lenses is ad…"
type textarea "Veebilehel on välja toodud raamide hind. Tellimisel lisandub prilliklaaside hin…"
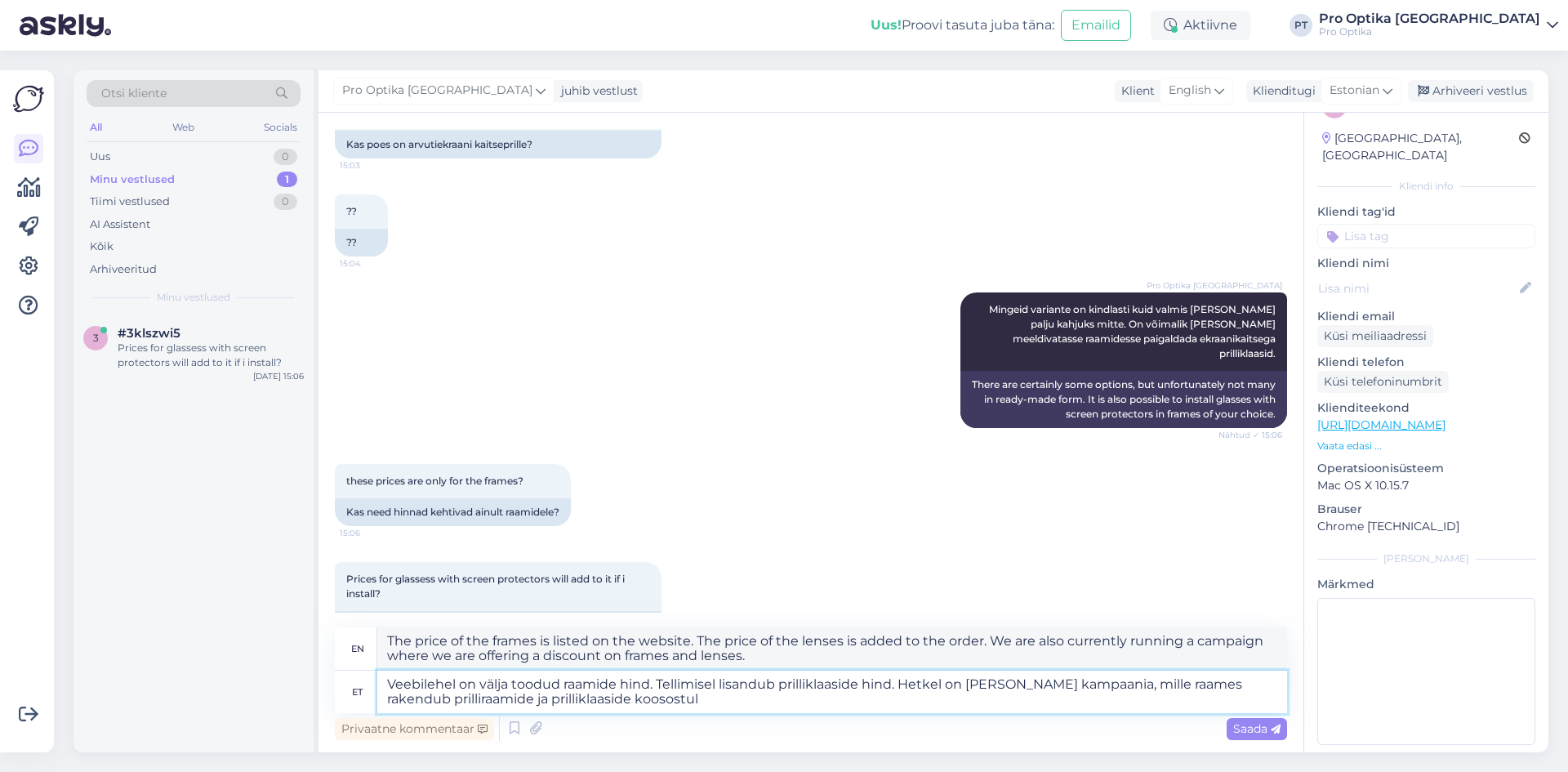
type textarea "The price of the frames is listed on the website. The price of the lenses is ad…"
type textarea "Veebilehel on välja toodud raamide hind. Tellimisel lisandub prilliklaaside hin…"
type textarea "The price of the frames is listed on the website. The price of the lenses is ad…"
type textarea "Veebilehel on välja toodud raamide hind. Tellimisel lisandub prilliklaaside hin…"
type textarea "The price of the frames is listed on the website. The price of the lenses is ad…"
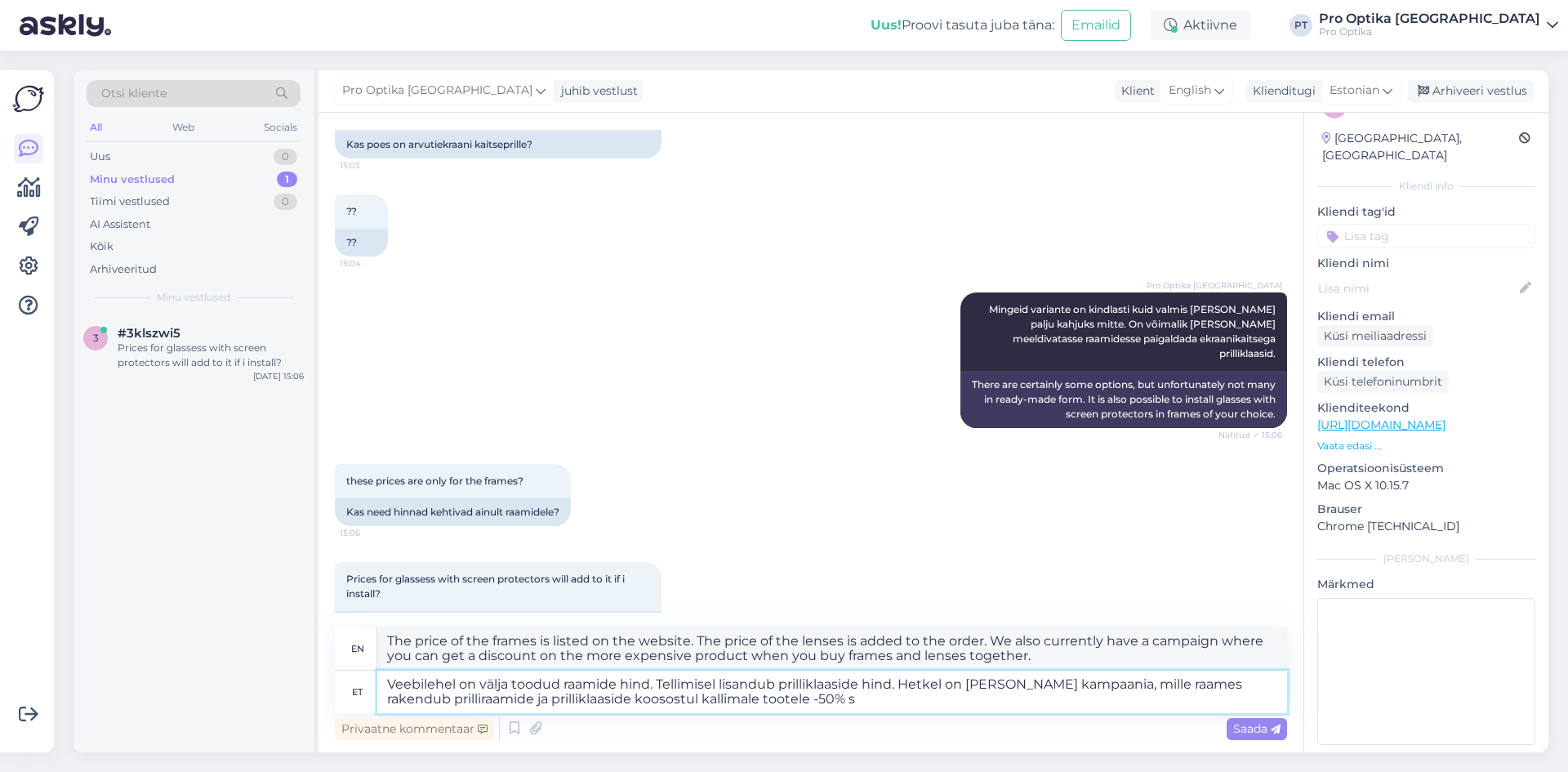
type textarea "Veebilehel on välja toodud raamide hind. Tellimisel lisandub prilliklaaside hin…"
type textarea "The price of the frames is listed on the website. The price of the lenses is ad…"
type textarea "Veebilehel on välja toodud raamide hind. Tellimisel lisandub prilliklaaside hin…"
type textarea "The price of the frames is listed on the website. The price of the lenses is ad…"
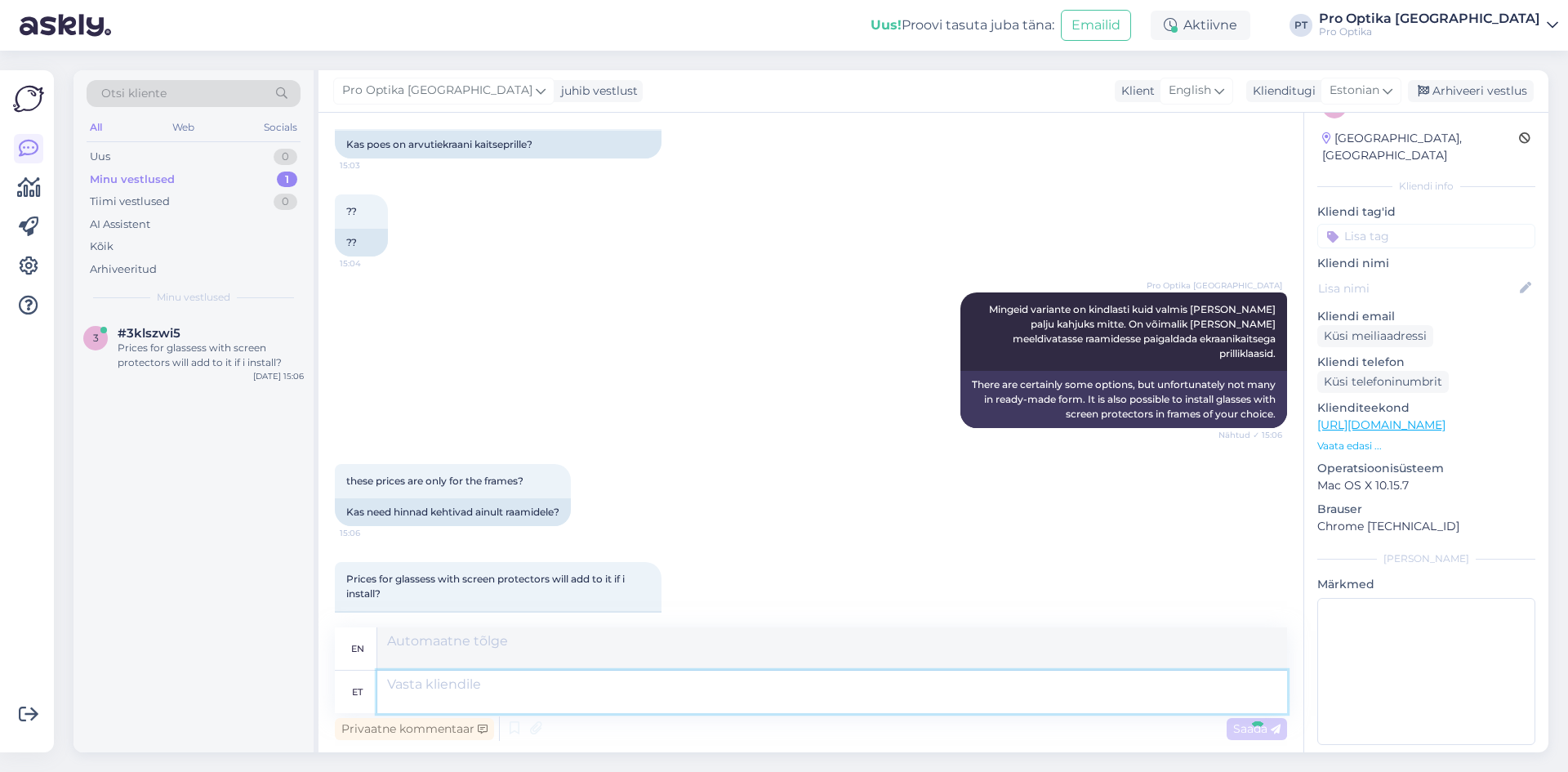
scroll to position [1451, 0]
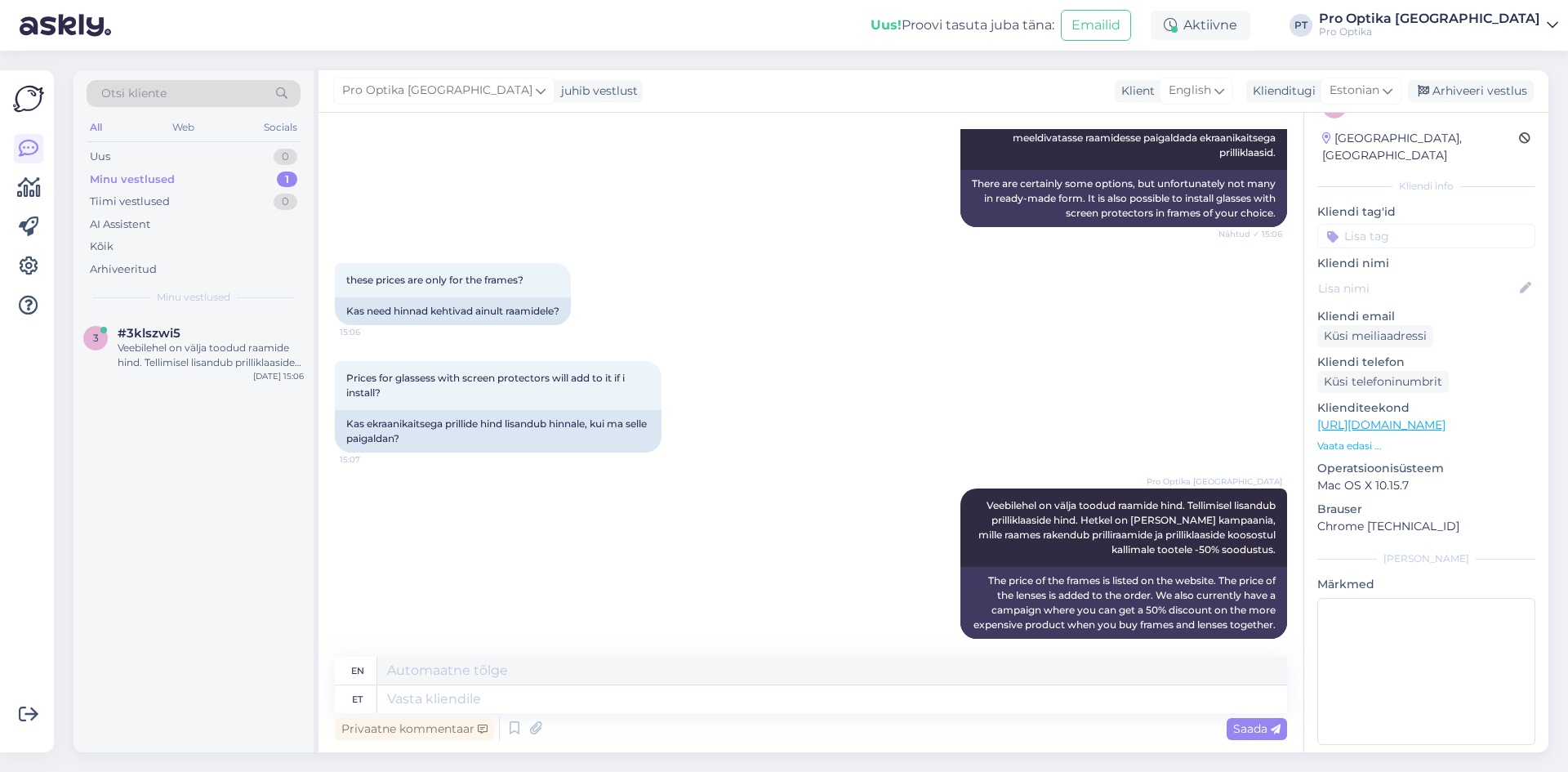
click at [124, 552] on div "3 #3klszwi5 Veebilehel on välja toodud raamide hind. Tellimisel lisandub prilli…" at bounding box center [193, 533] width 240 height 437
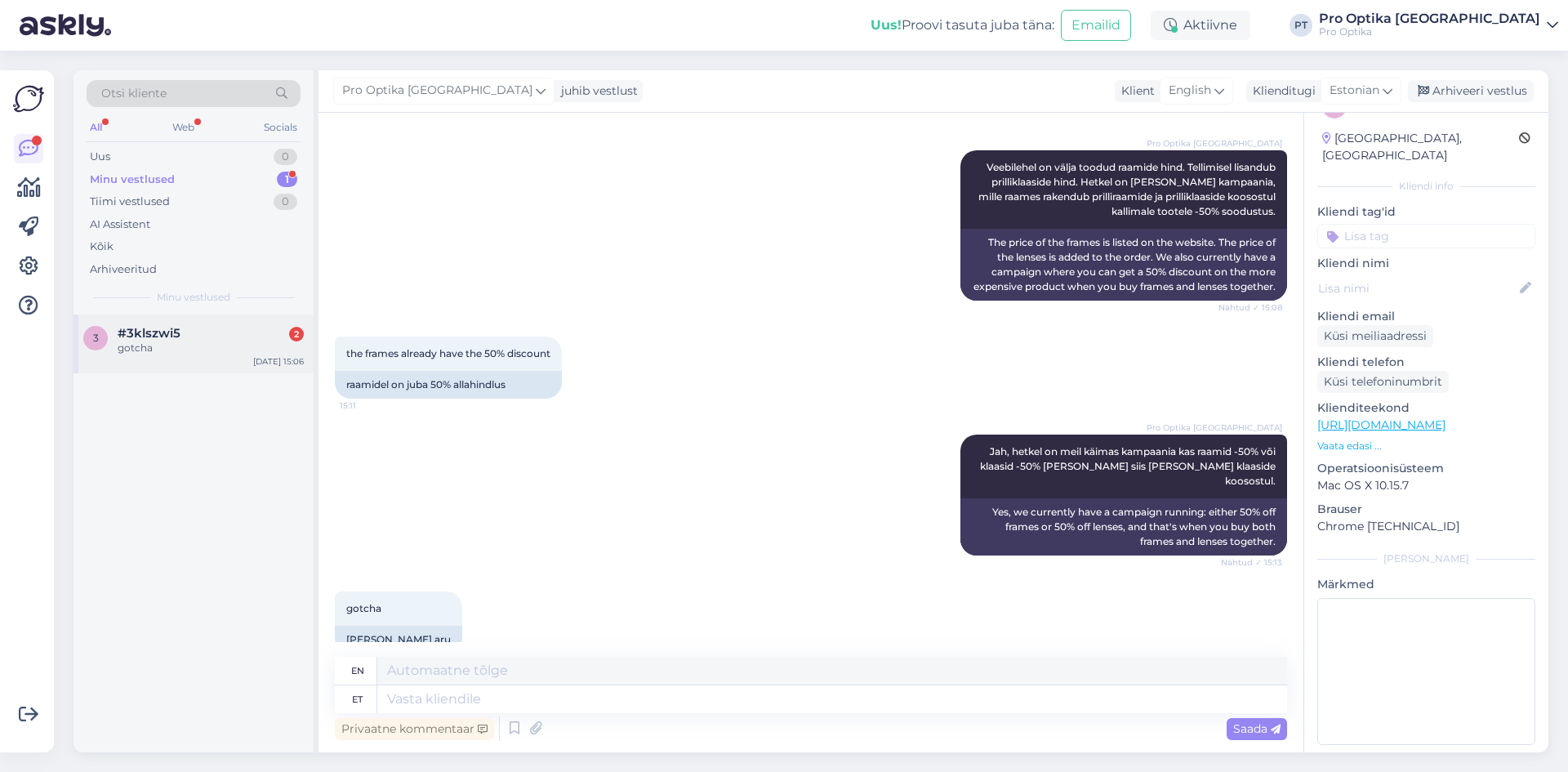
click at [181, 326] on div "#3klszwi5 2" at bounding box center [210, 332] width 186 height 14
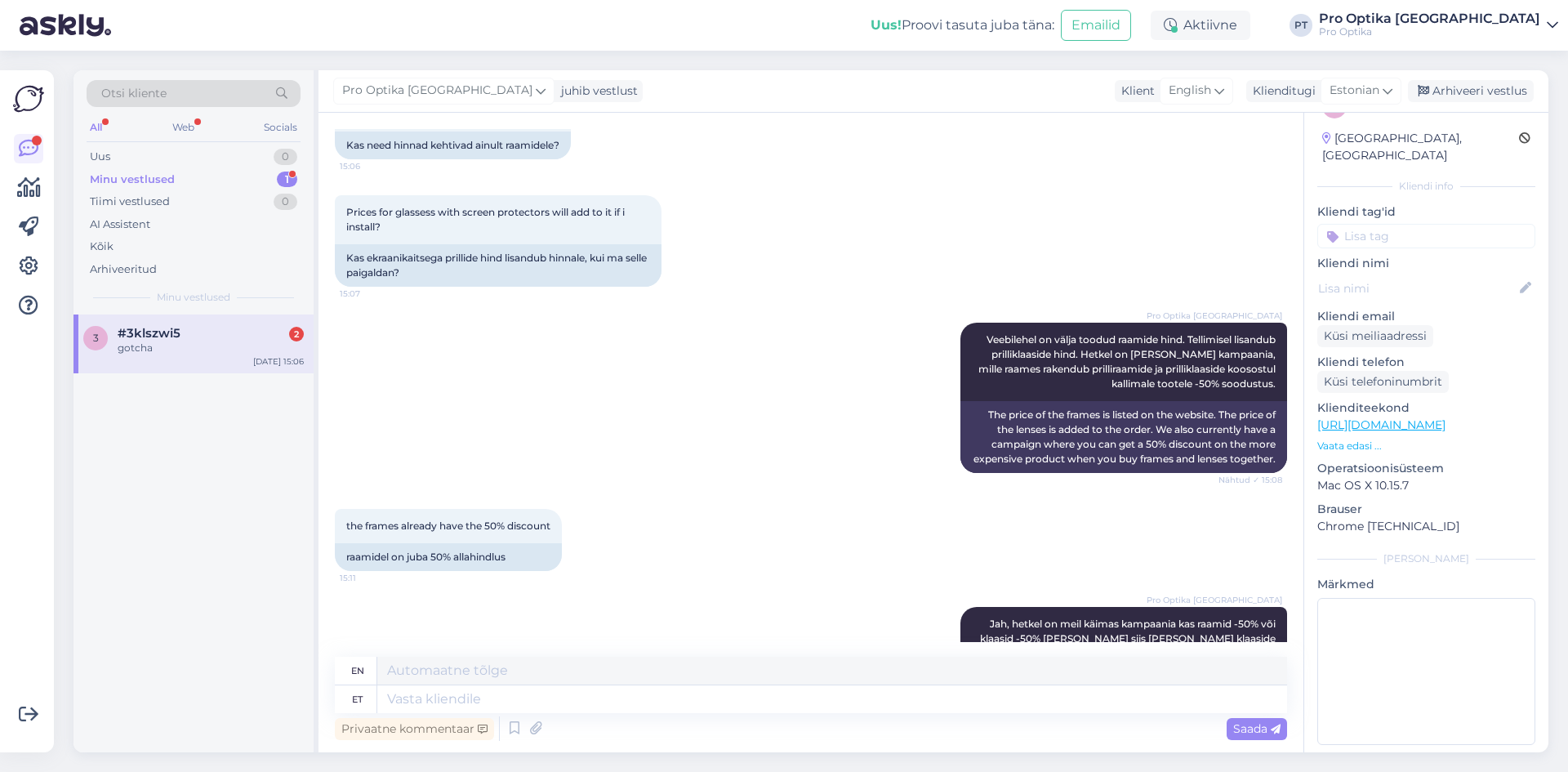
scroll to position [1790, 0]
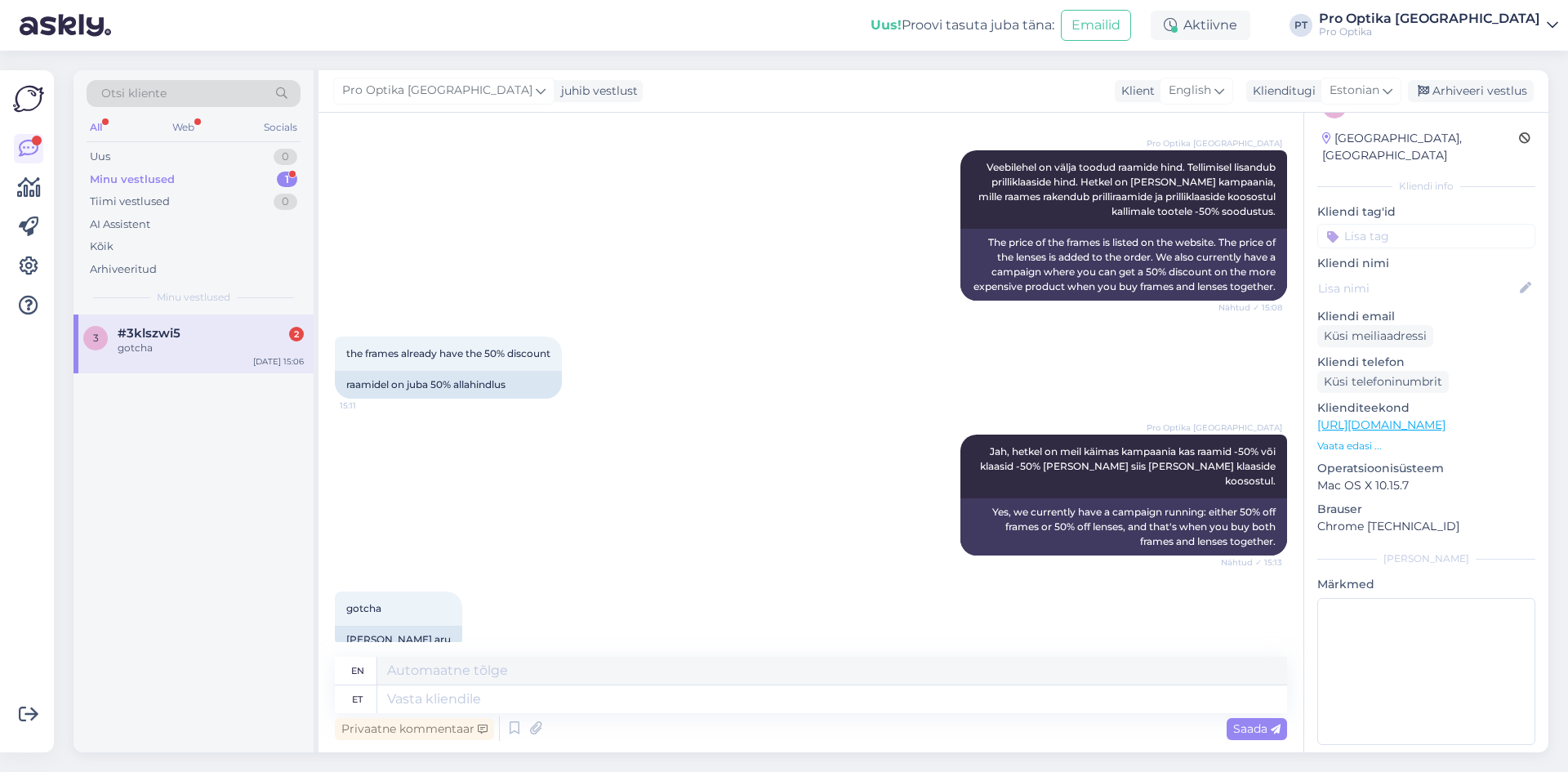
click at [163, 607] on div "3 #3klszwi5 2 gotcha Sep 11 15:06" at bounding box center [193, 533] width 240 height 437
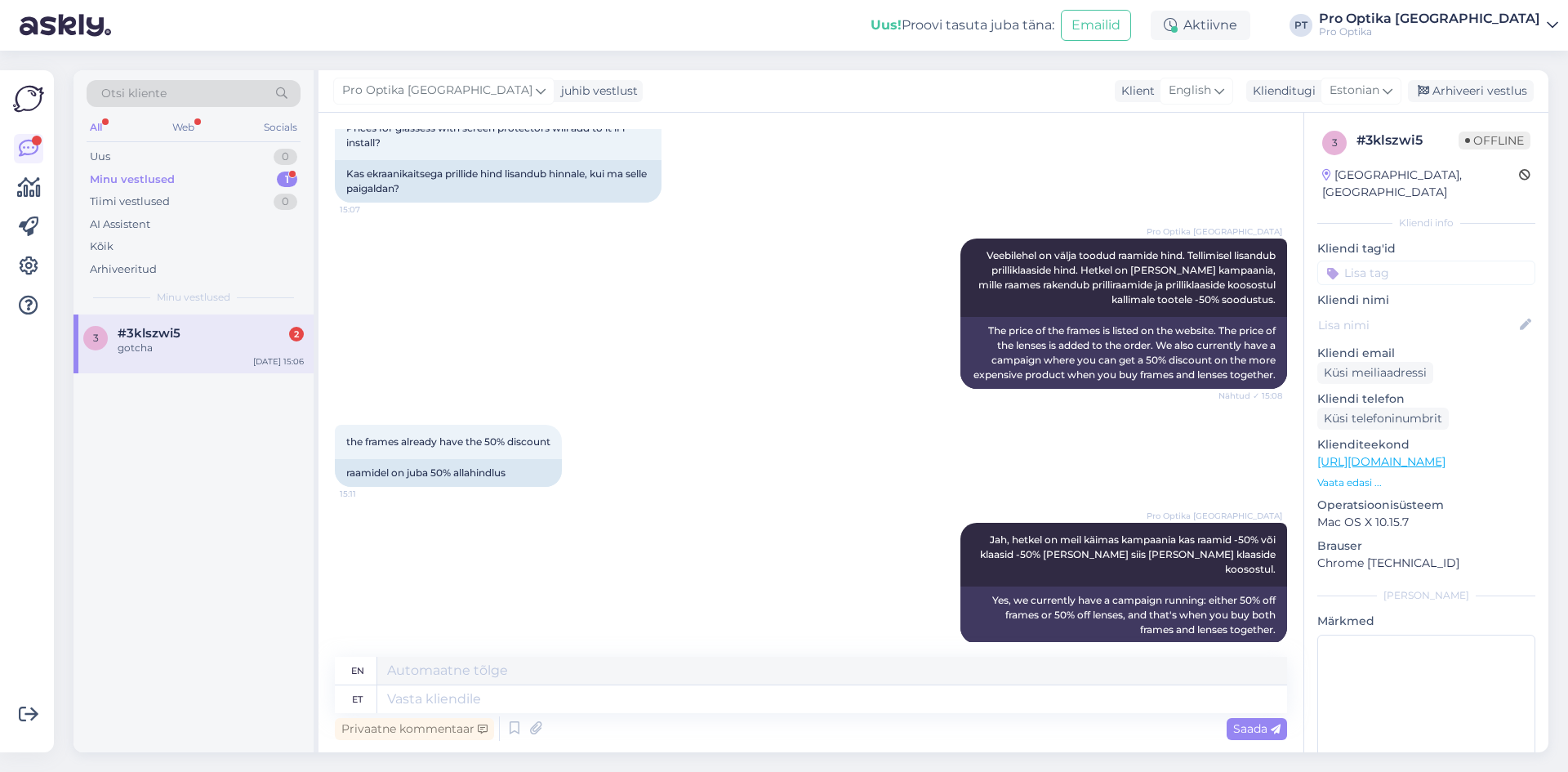
scroll to position [1463, 0]
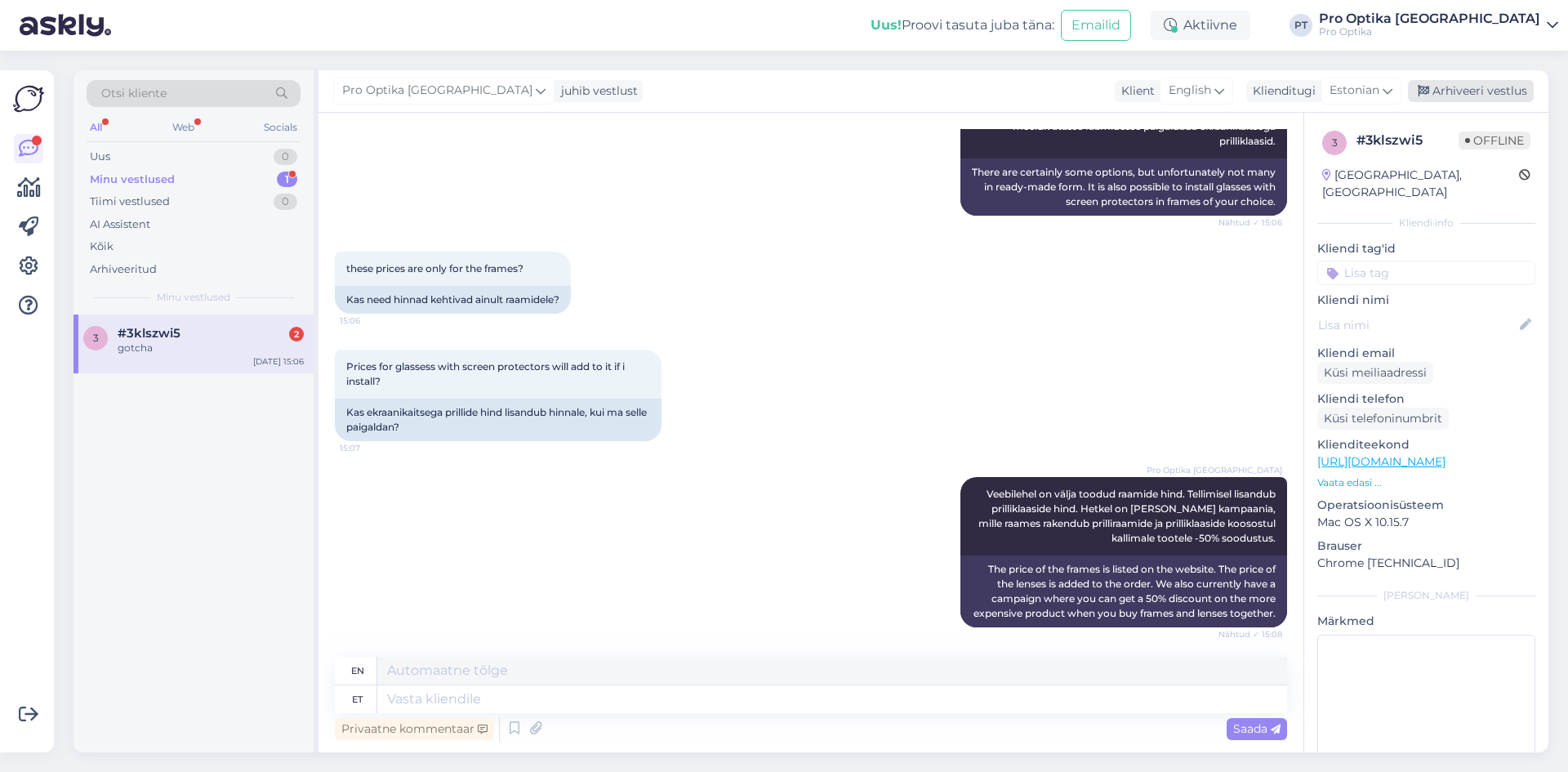
click at [1444, 94] on div "Arhiveeri vestlus" at bounding box center [1471, 91] width 126 height 22
